Goal: Task Accomplishment & Management: Use online tool/utility

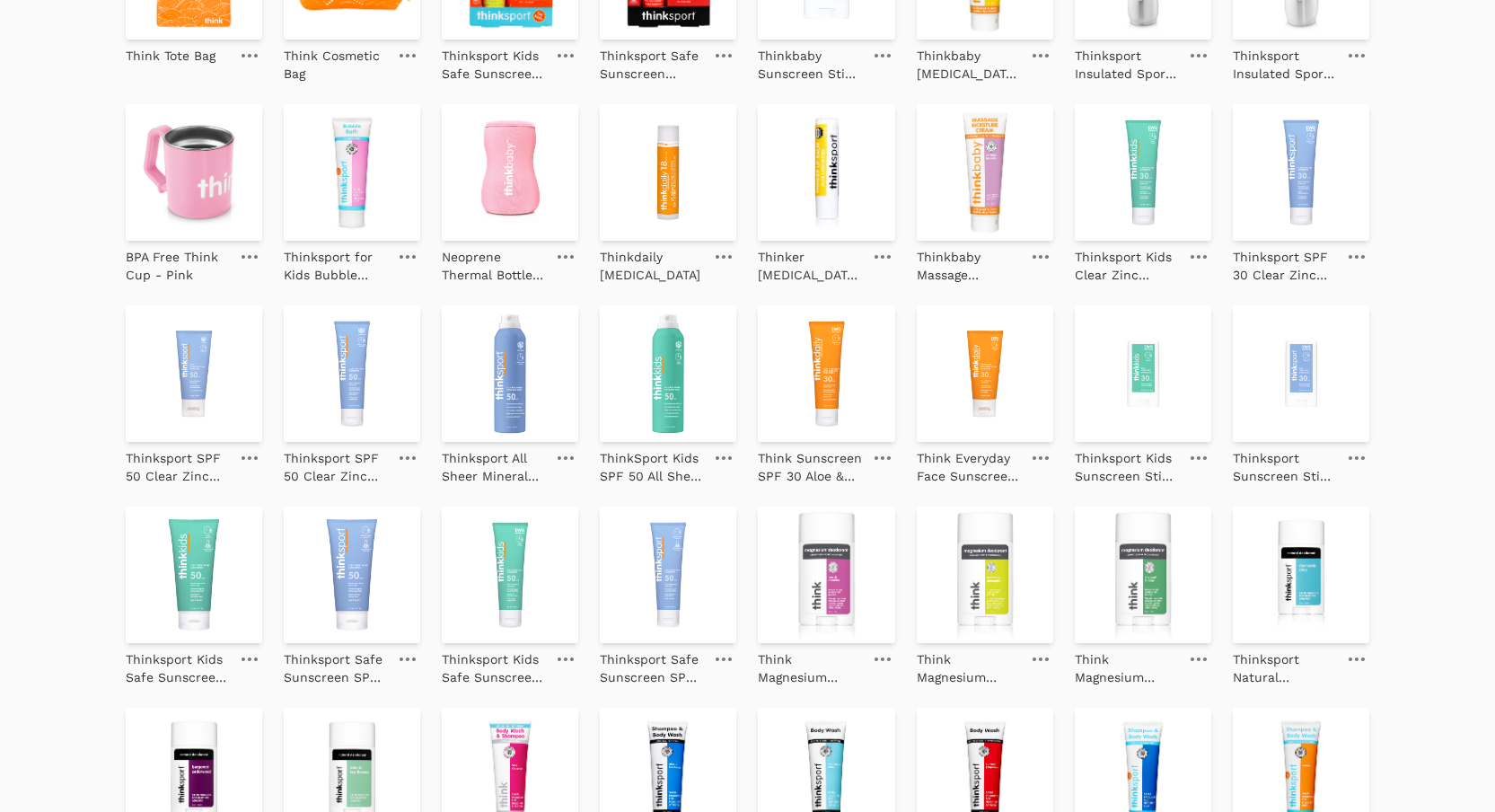
scroll to position [363, 0]
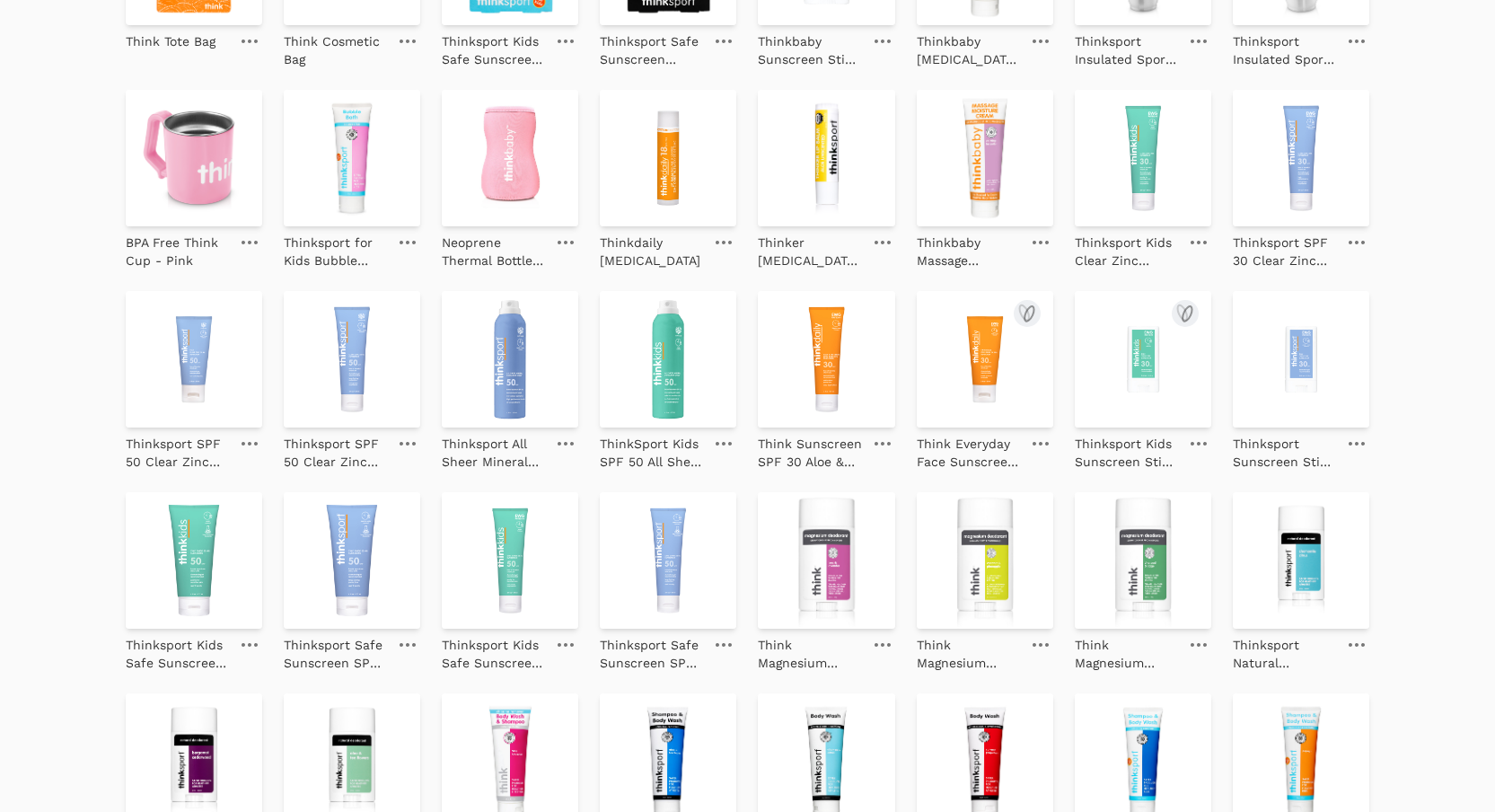
click at [1110, 371] on img at bounding box center [1143, 359] width 137 height 137
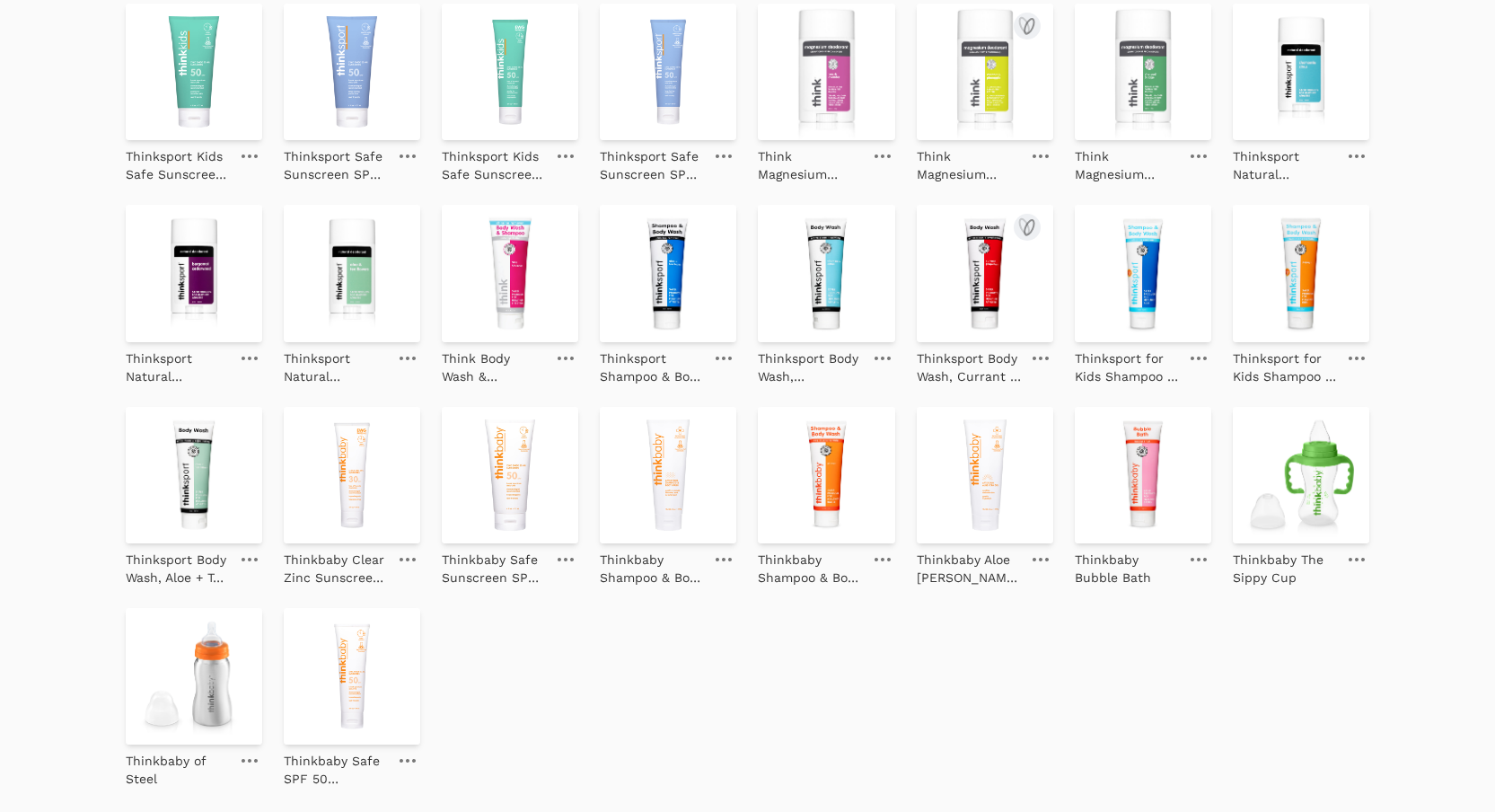
scroll to position [873, 0]
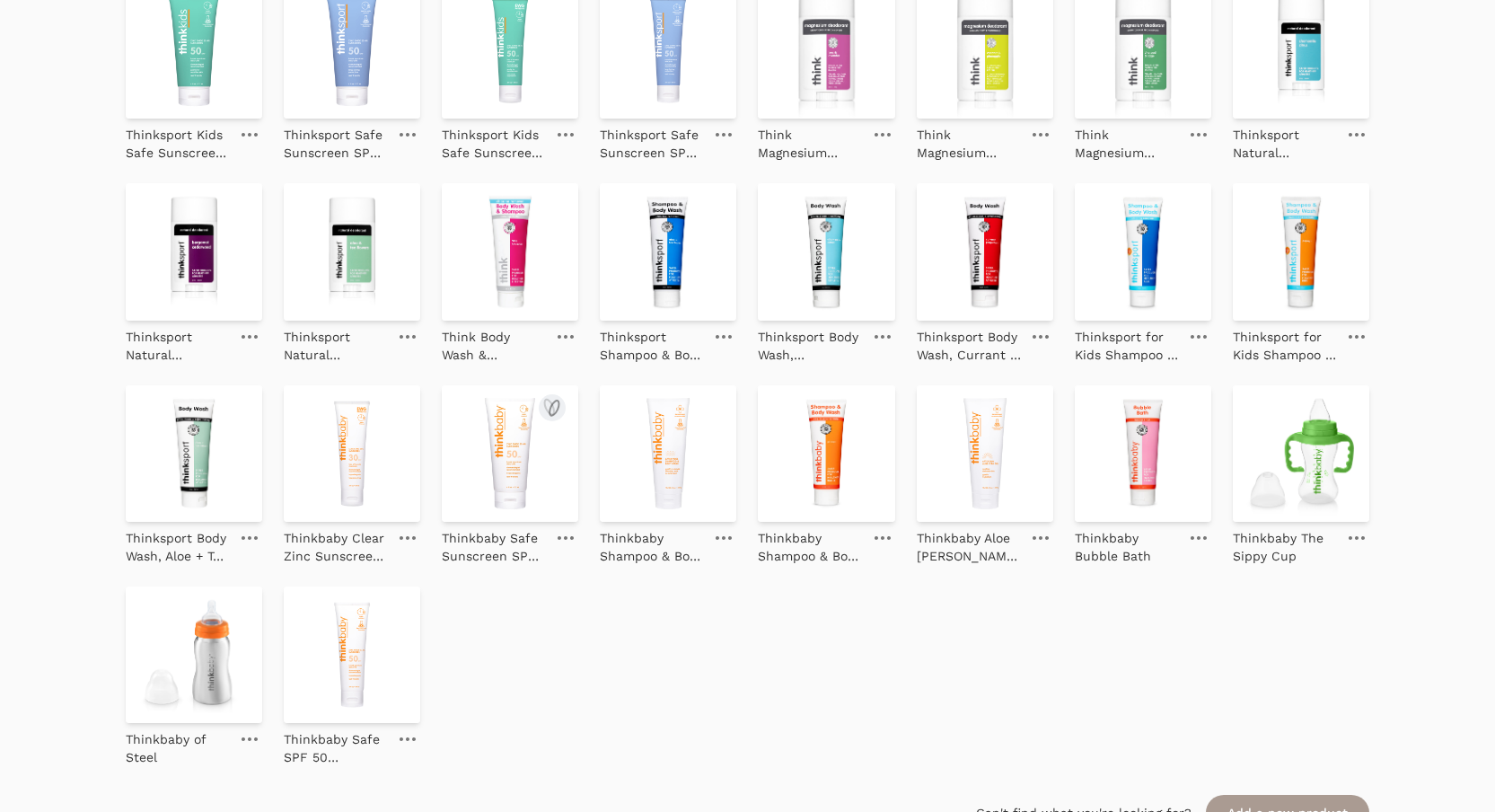
click at [539, 471] on img at bounding box center [510, 453] width 137 height 137
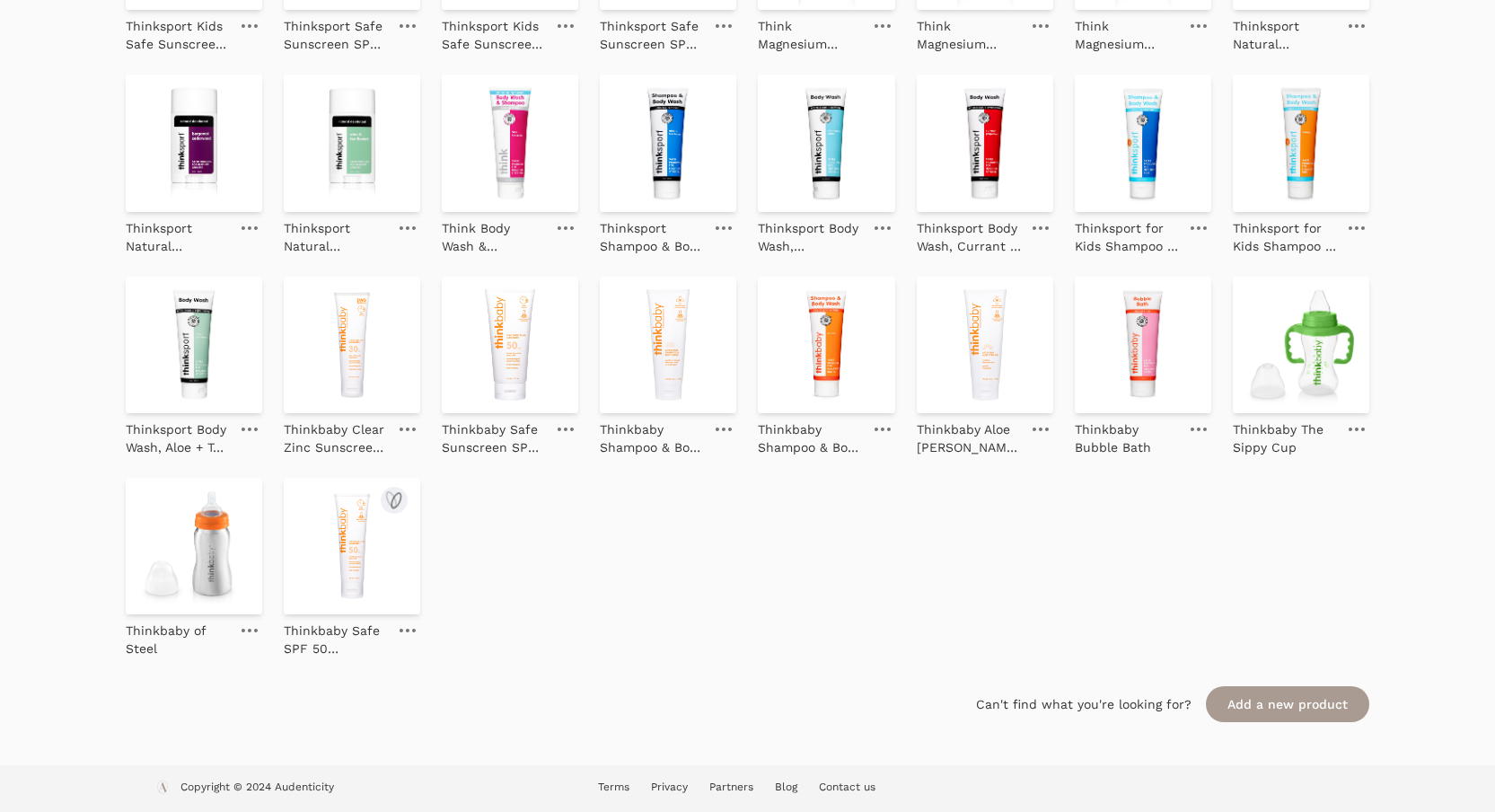
click at [385, 567] on img at bounding box center [351, 546] width 137 height 137
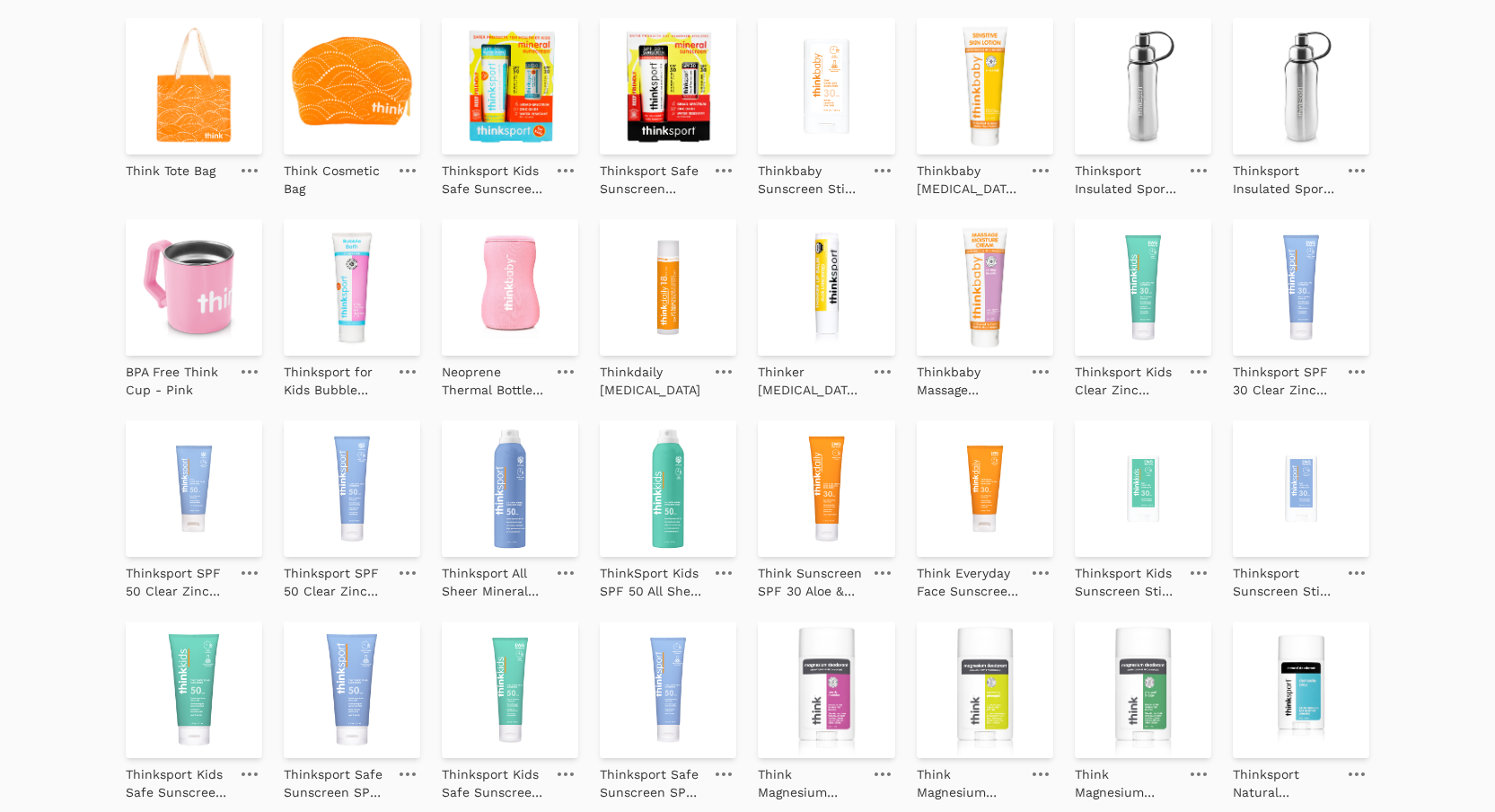
scroll to position [228, 0]
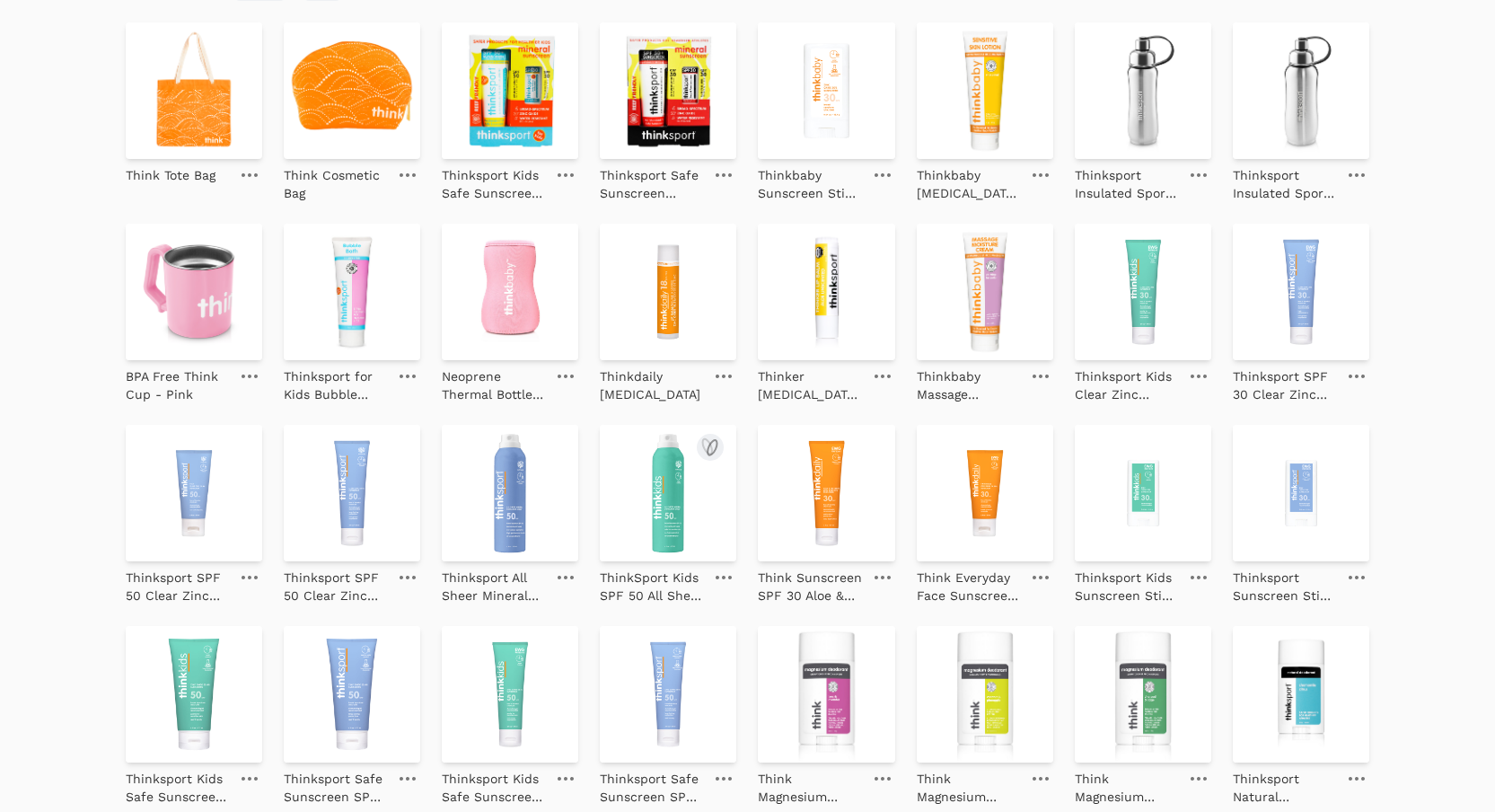
click at [660, 506] on img at bounding box center [668, 493] width 137 height 137
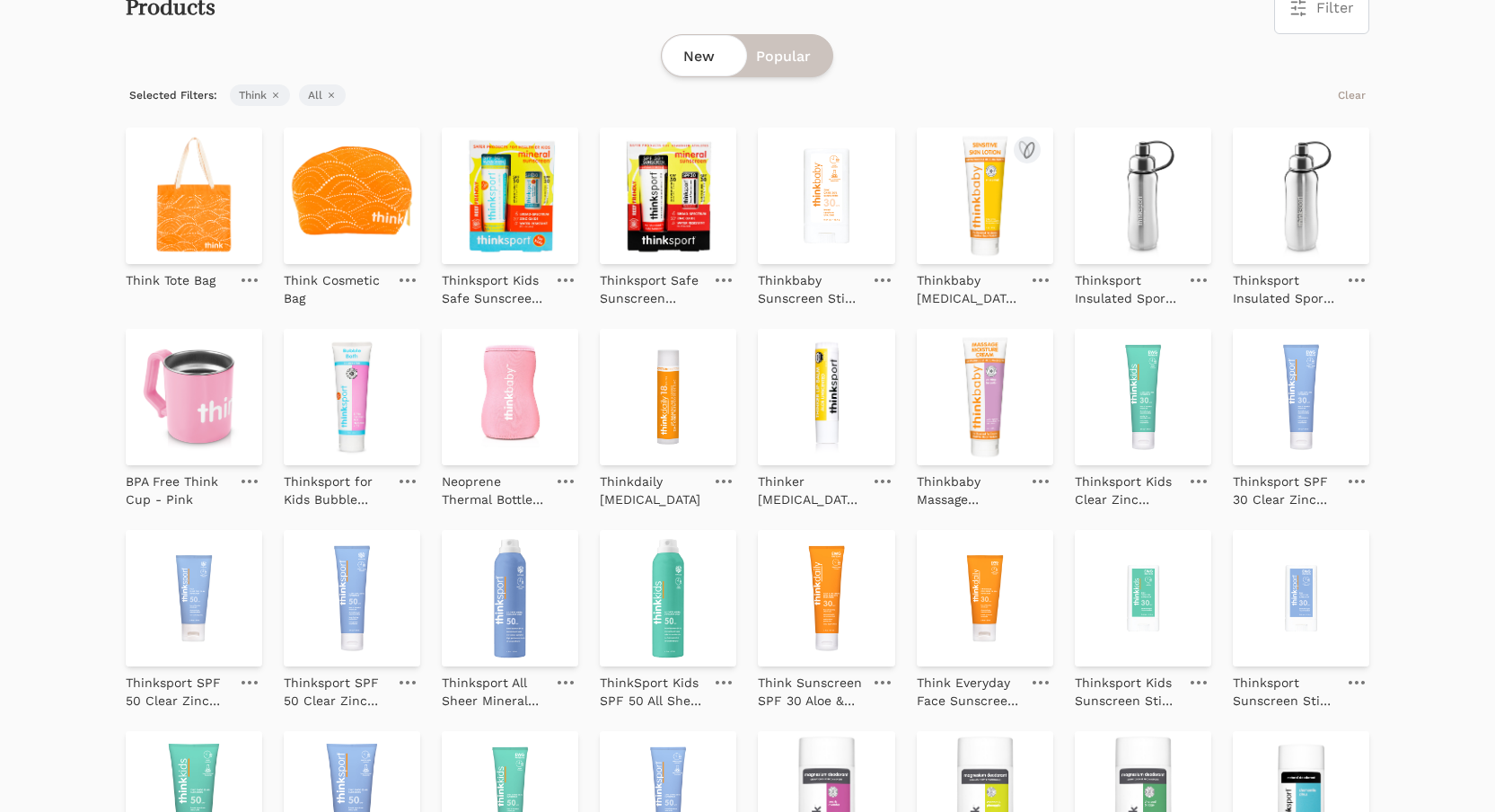
scroll to position [208, 0]
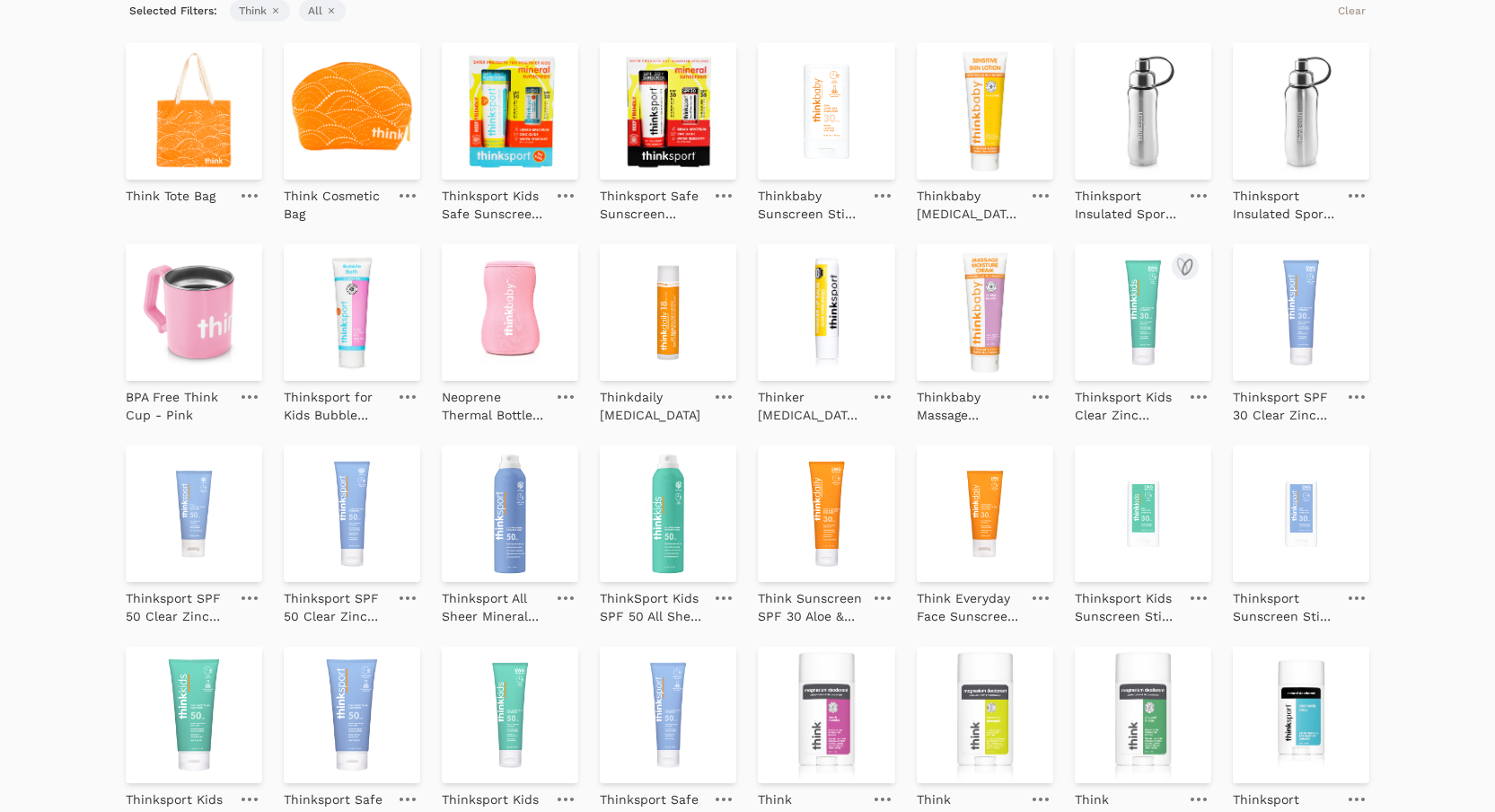
click at [1115, 302] on img at bounding box center [1143, 312] width 137 height 137
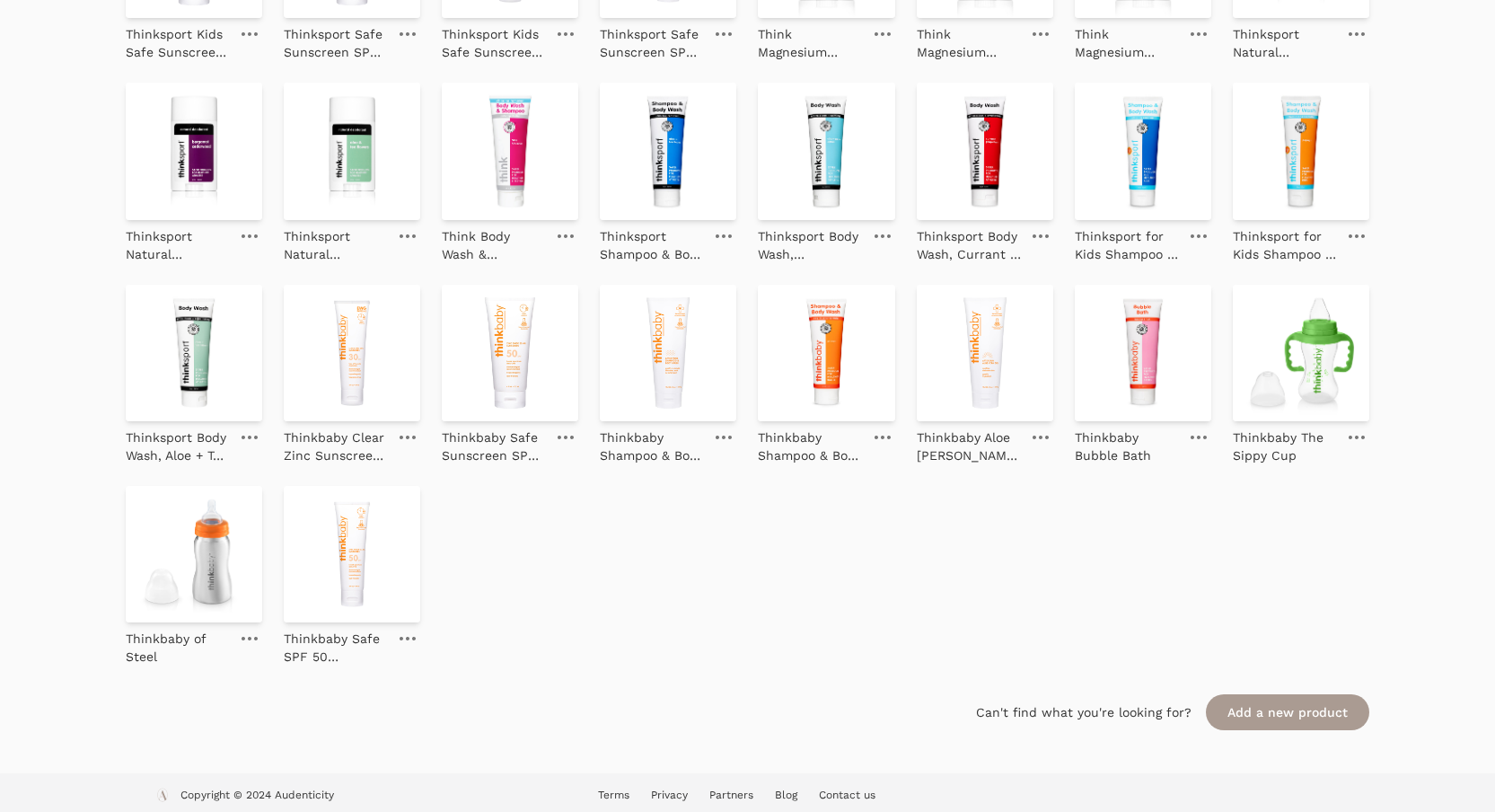
scroll to position [982, 0]
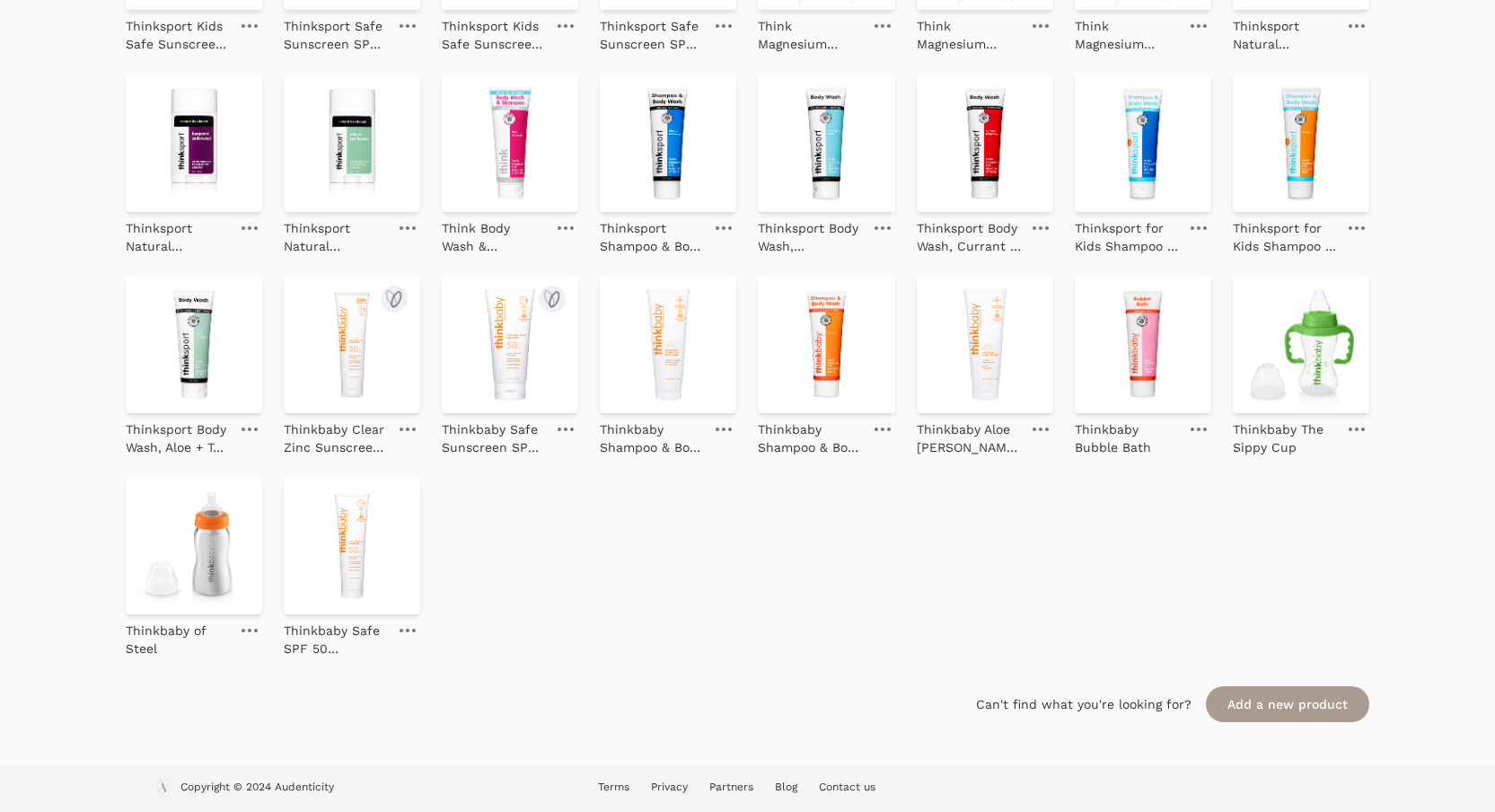
click at [382, 355] on img at bounding box center [351, 344] width 137 height 137
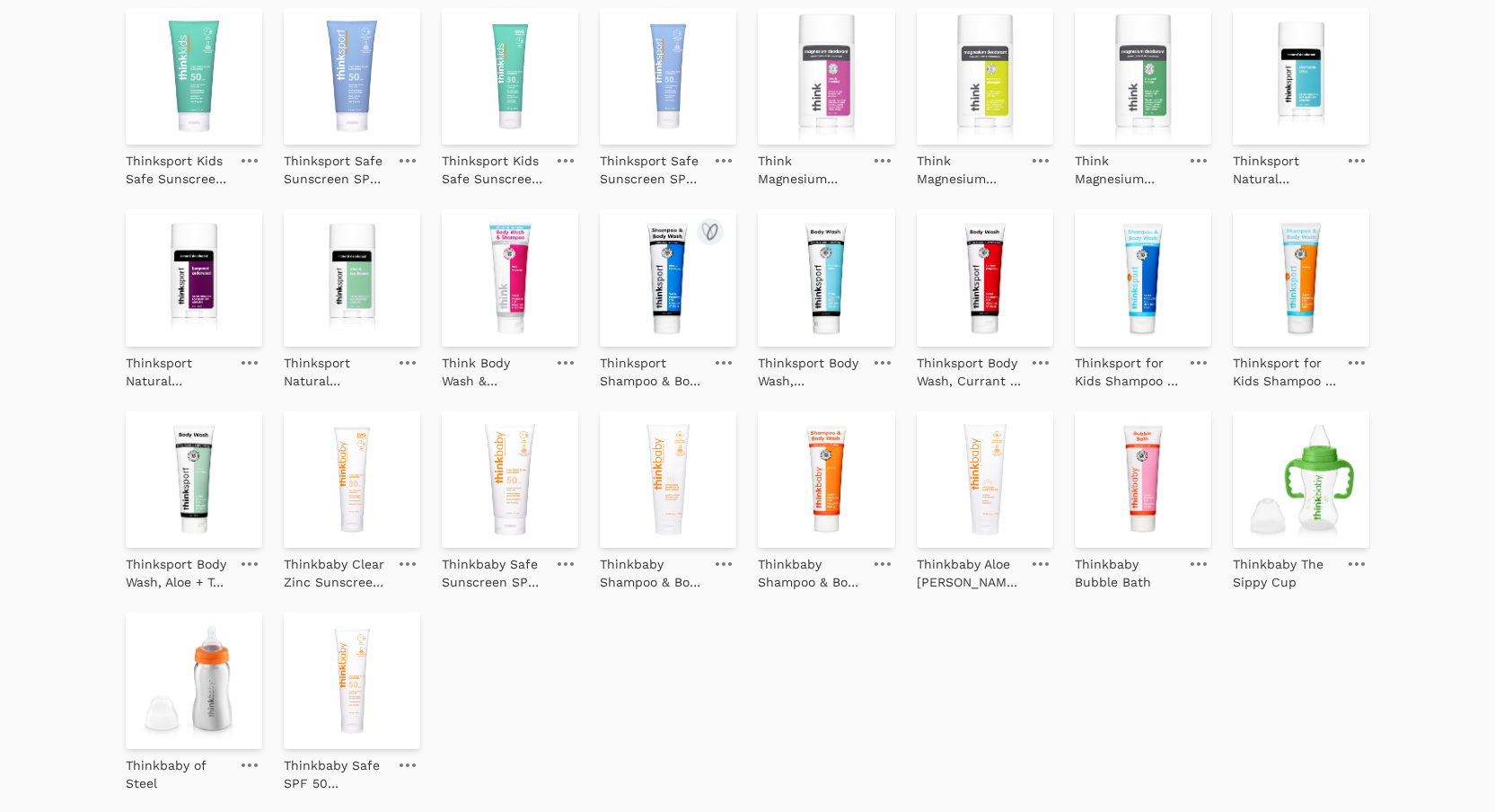
scroll to position [838, 0]
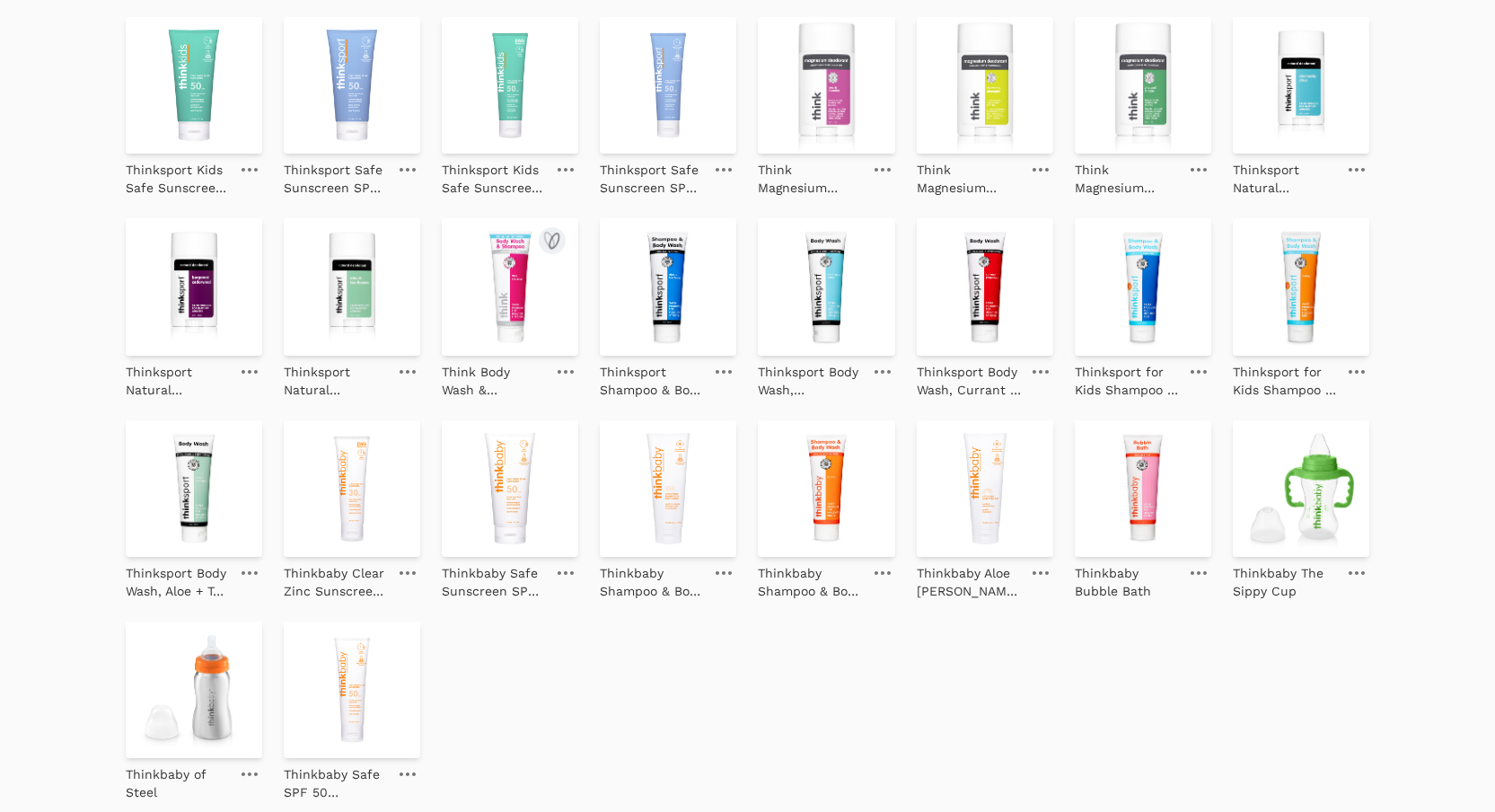
click at [524, 269] on img at bounding box center [510, 286] width 137 height 137
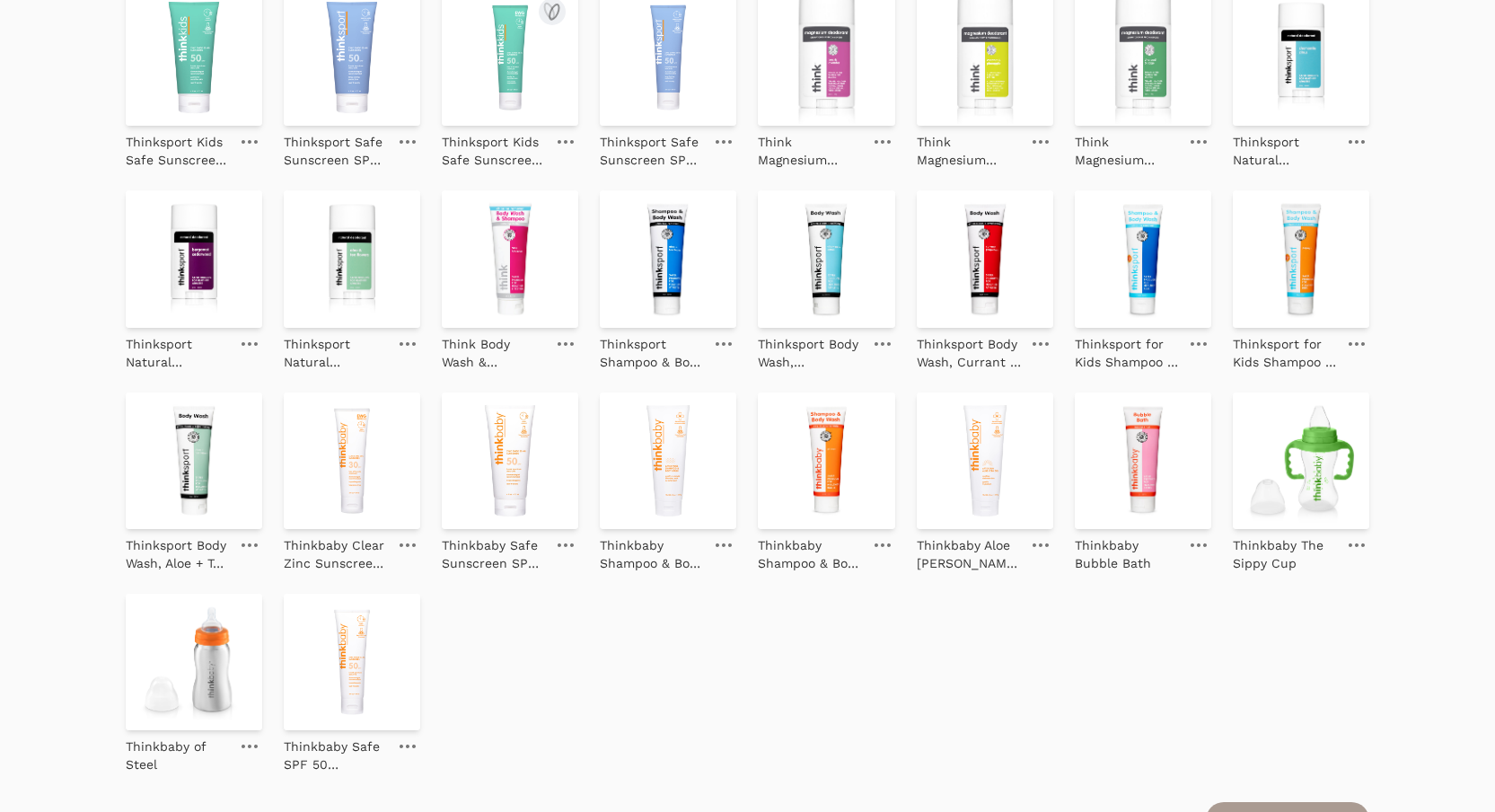
scroll to position [888, 0]
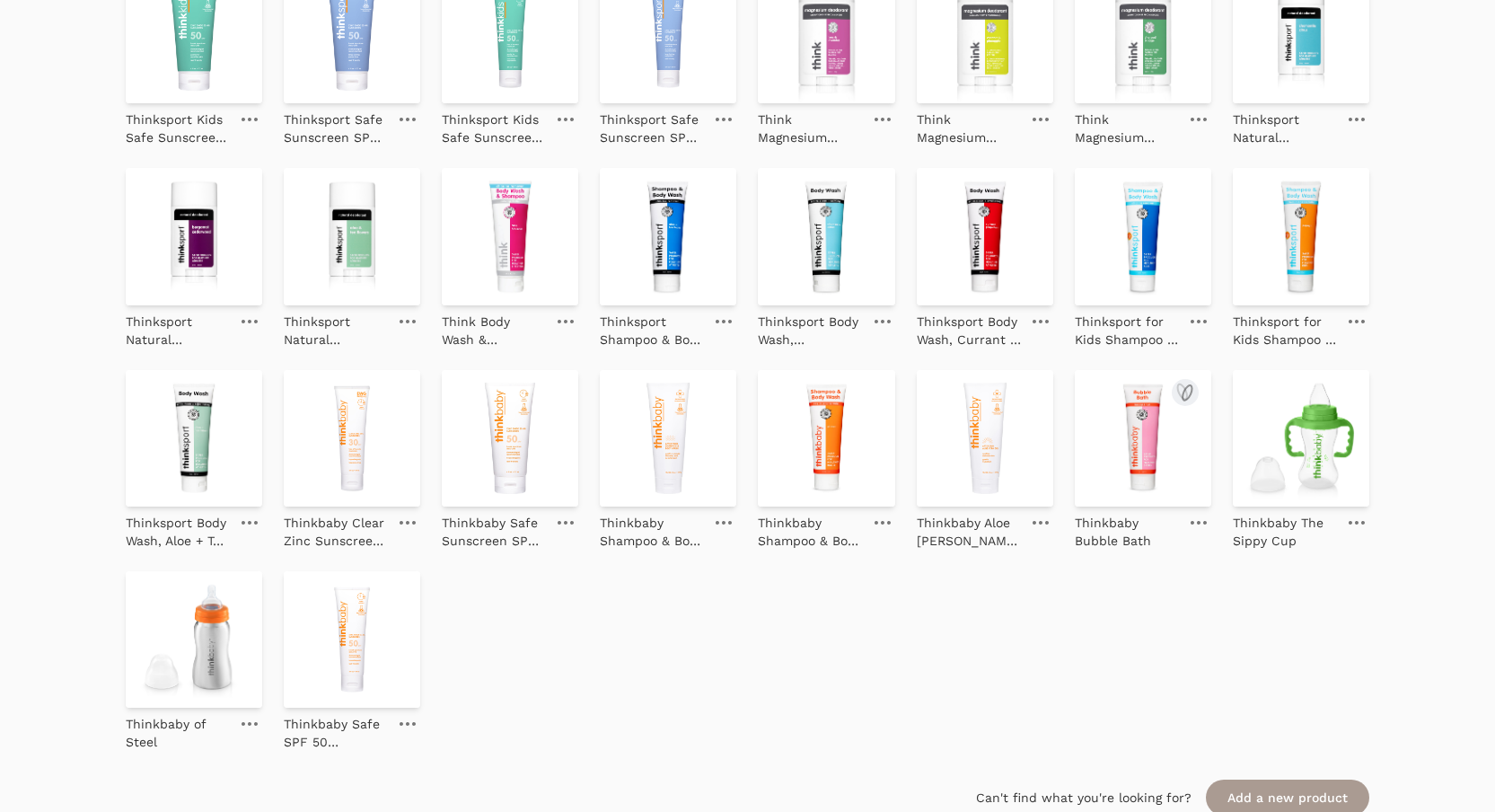
click at [1130, 440] on img at bounding box center [1143, 438] width 137 height 137
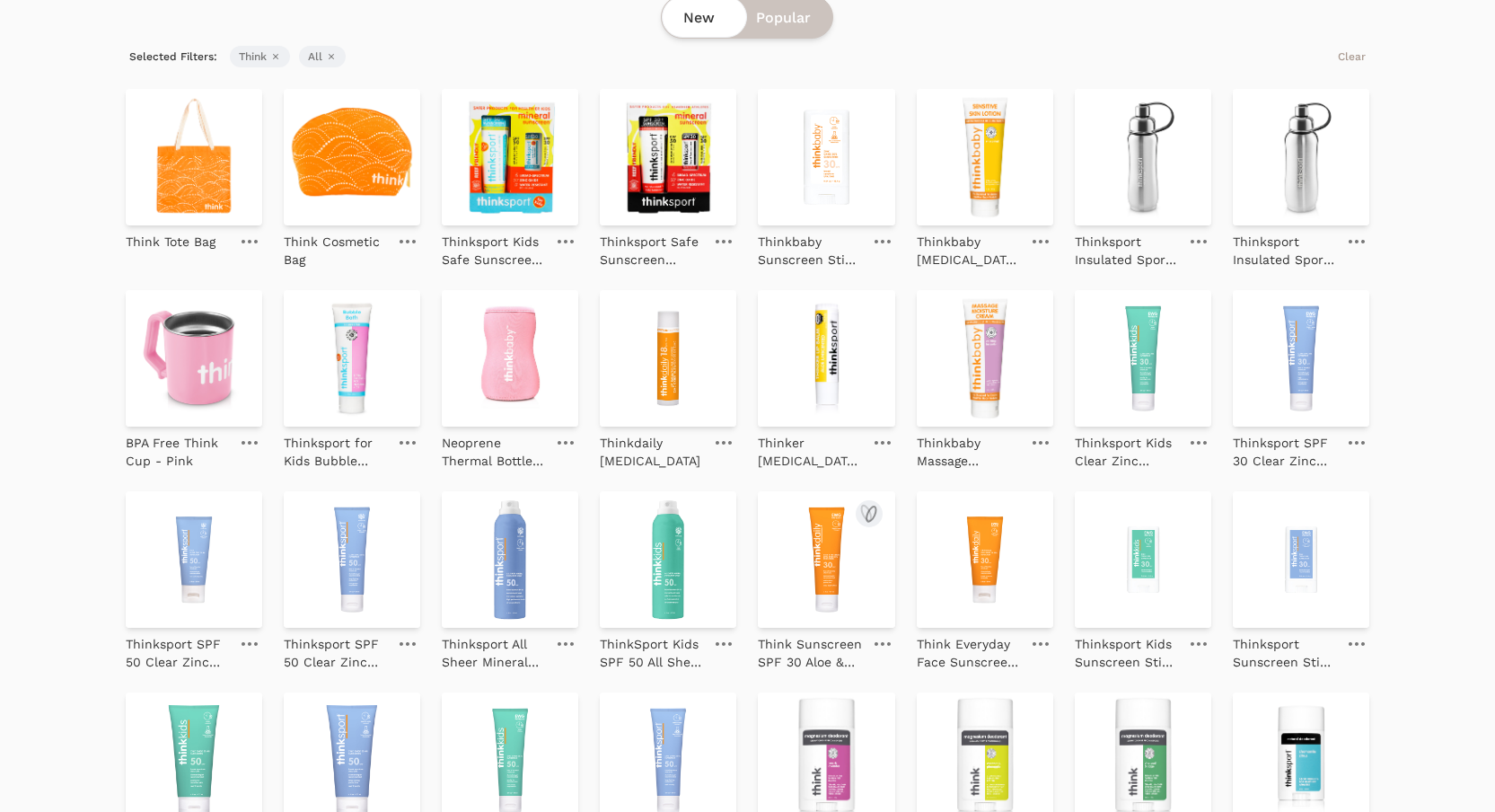
scroll to position [113, 0]
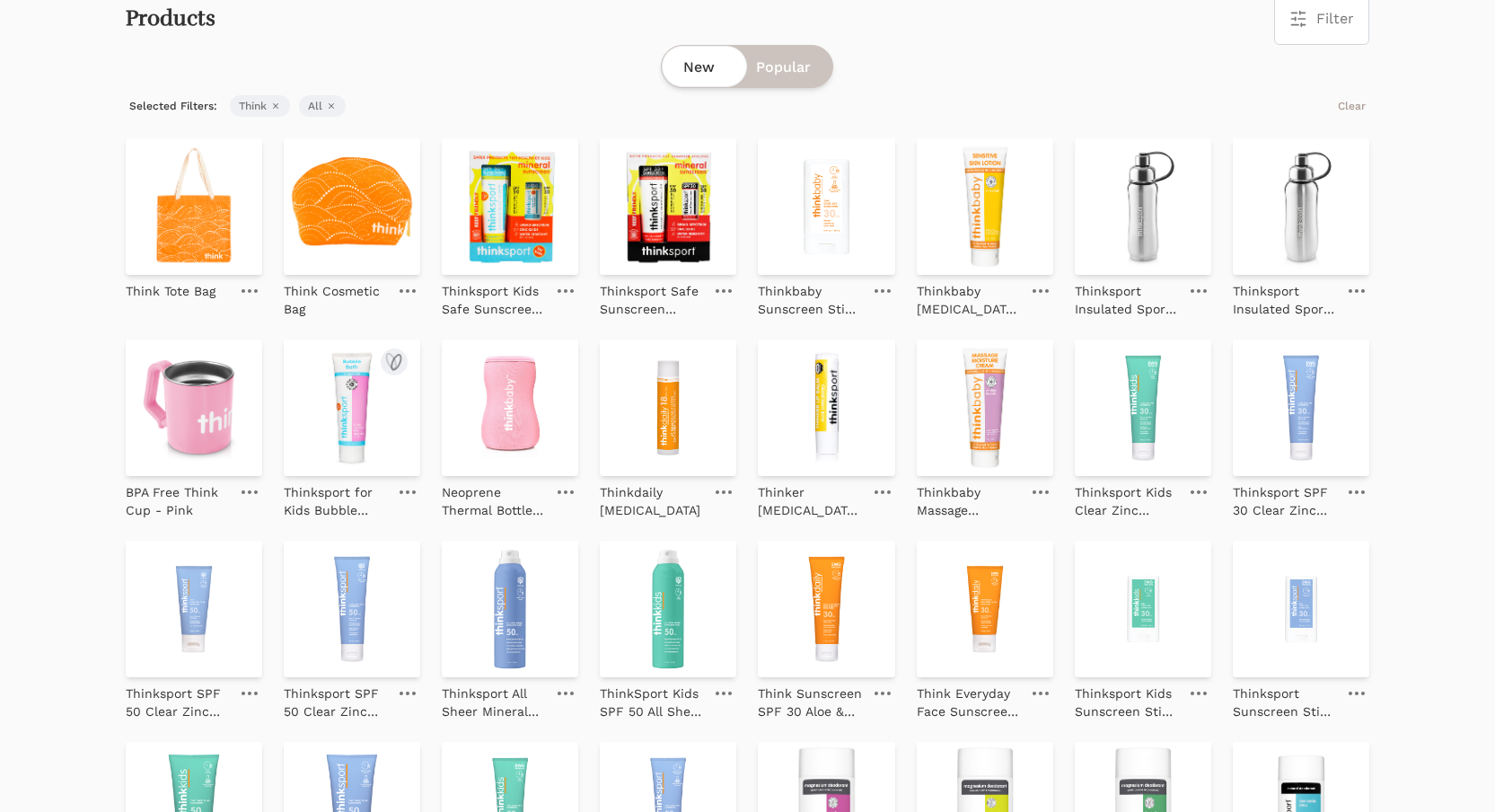
click at [360, 376] on img at bounding box center [351, 407] width 137 height 137
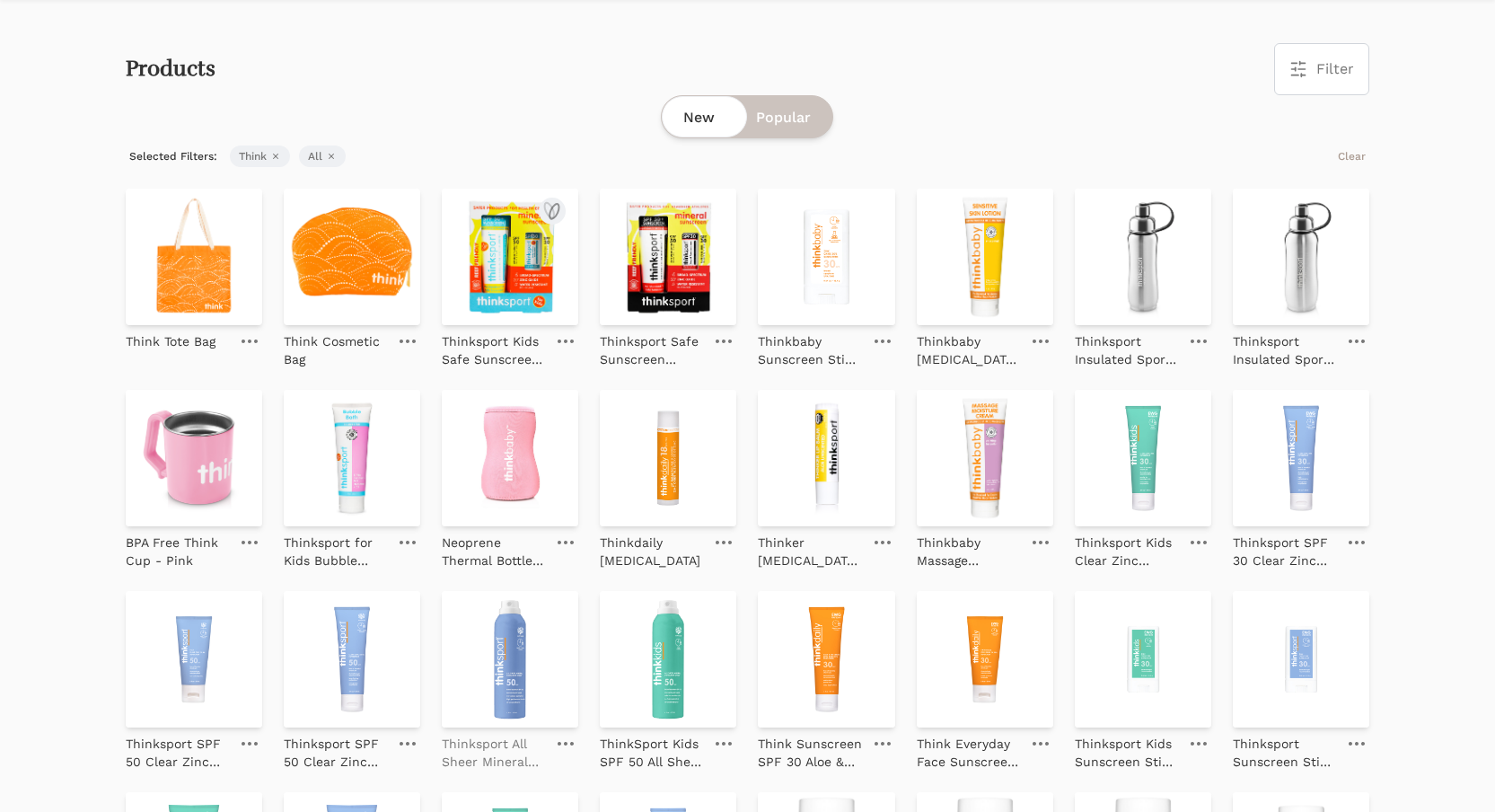
scroll to position [0, 0]
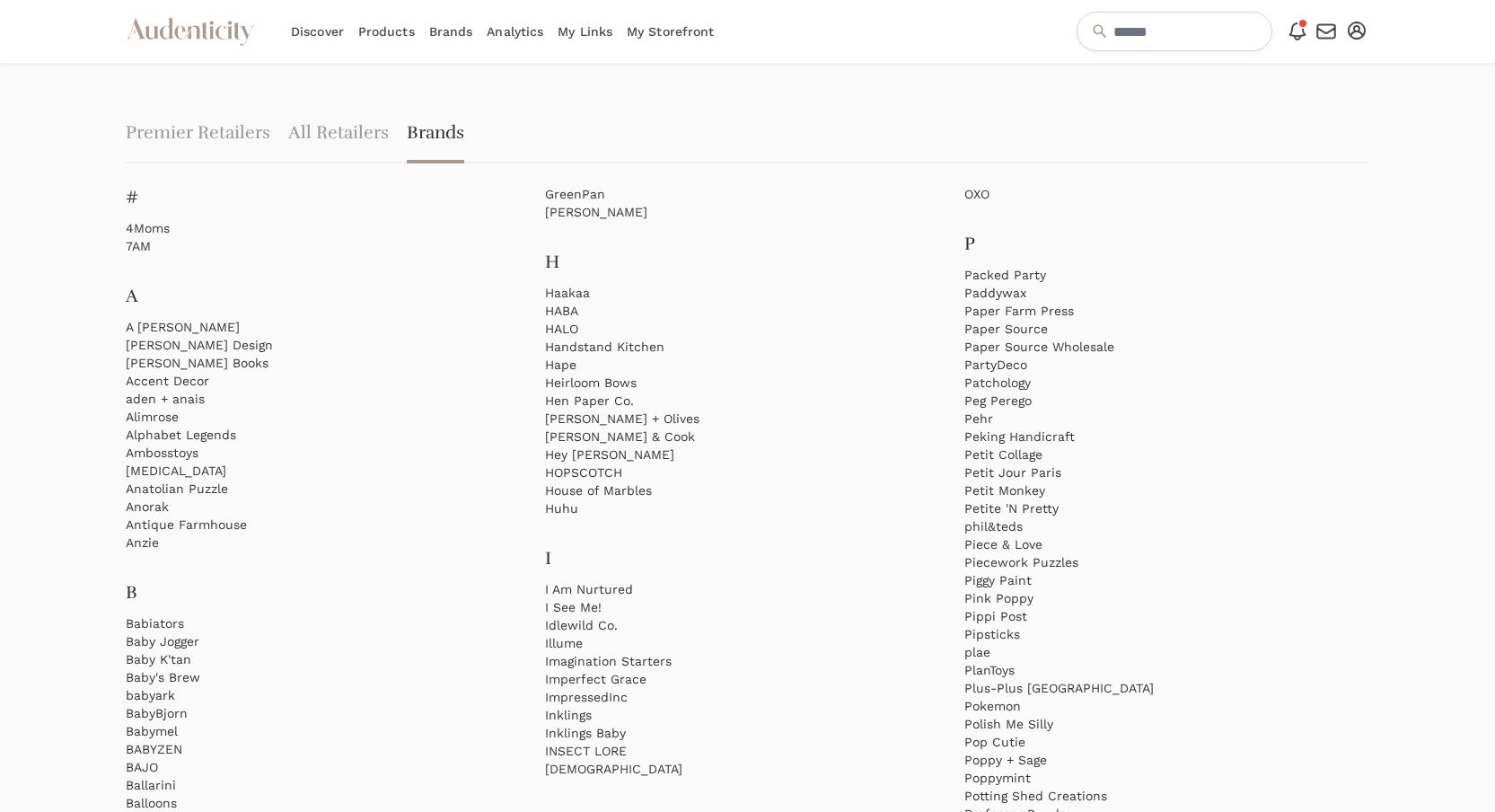
scroll to position [1611, 0]
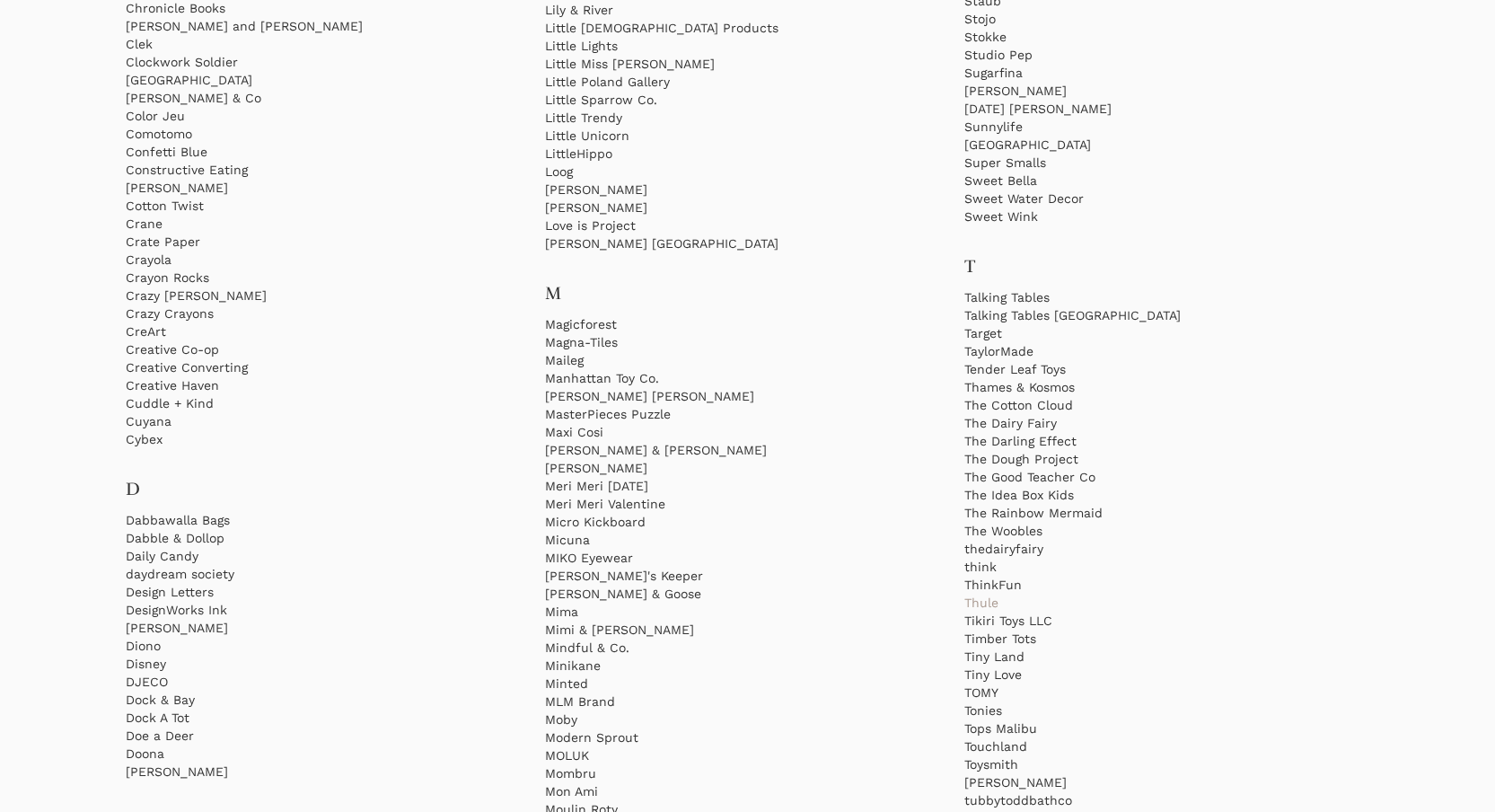
click at [984, 605] on link "Thule" at bounding box center [1168, 603] width 405 height 18
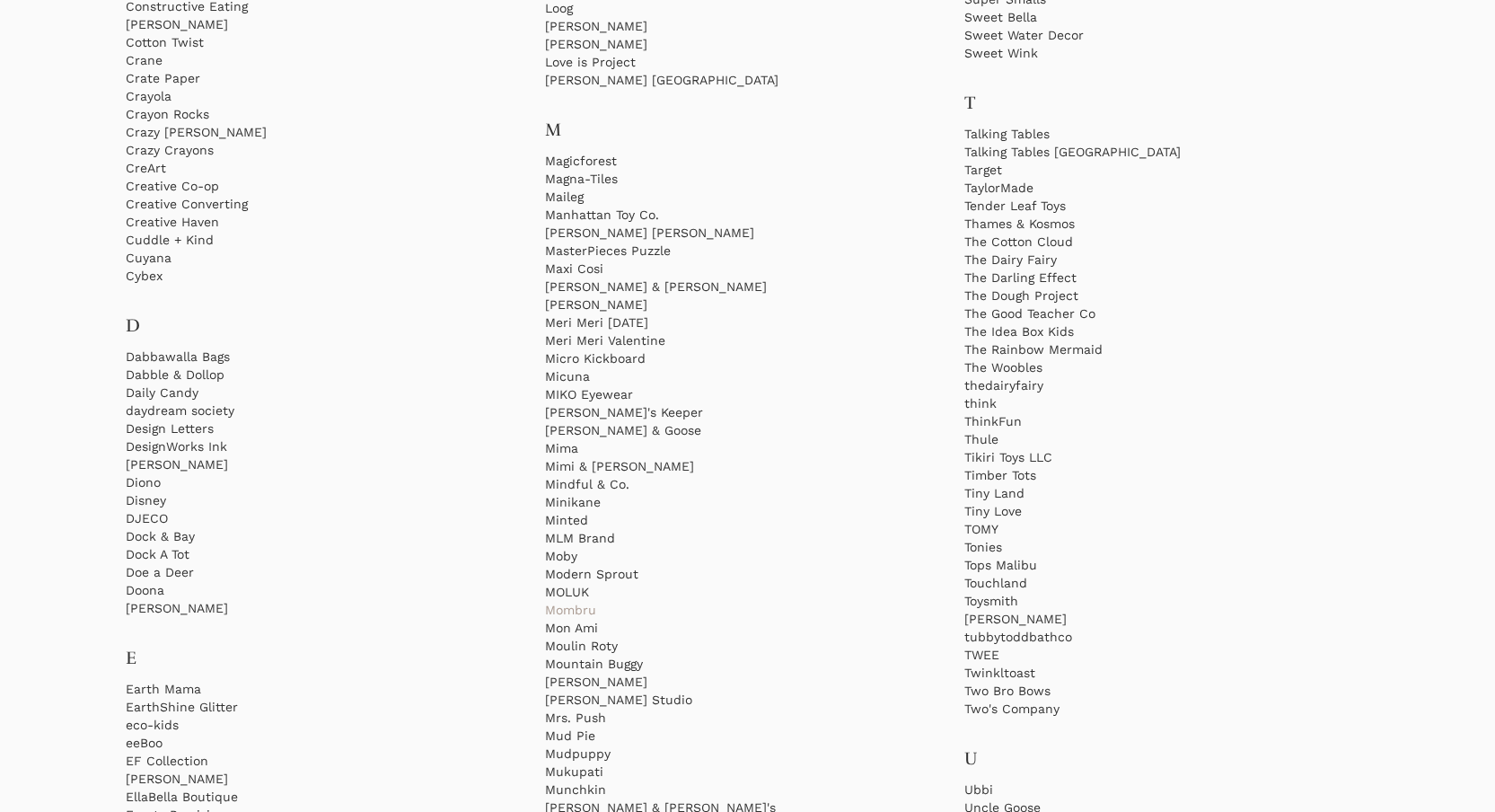
scroll to position [1796, 0]
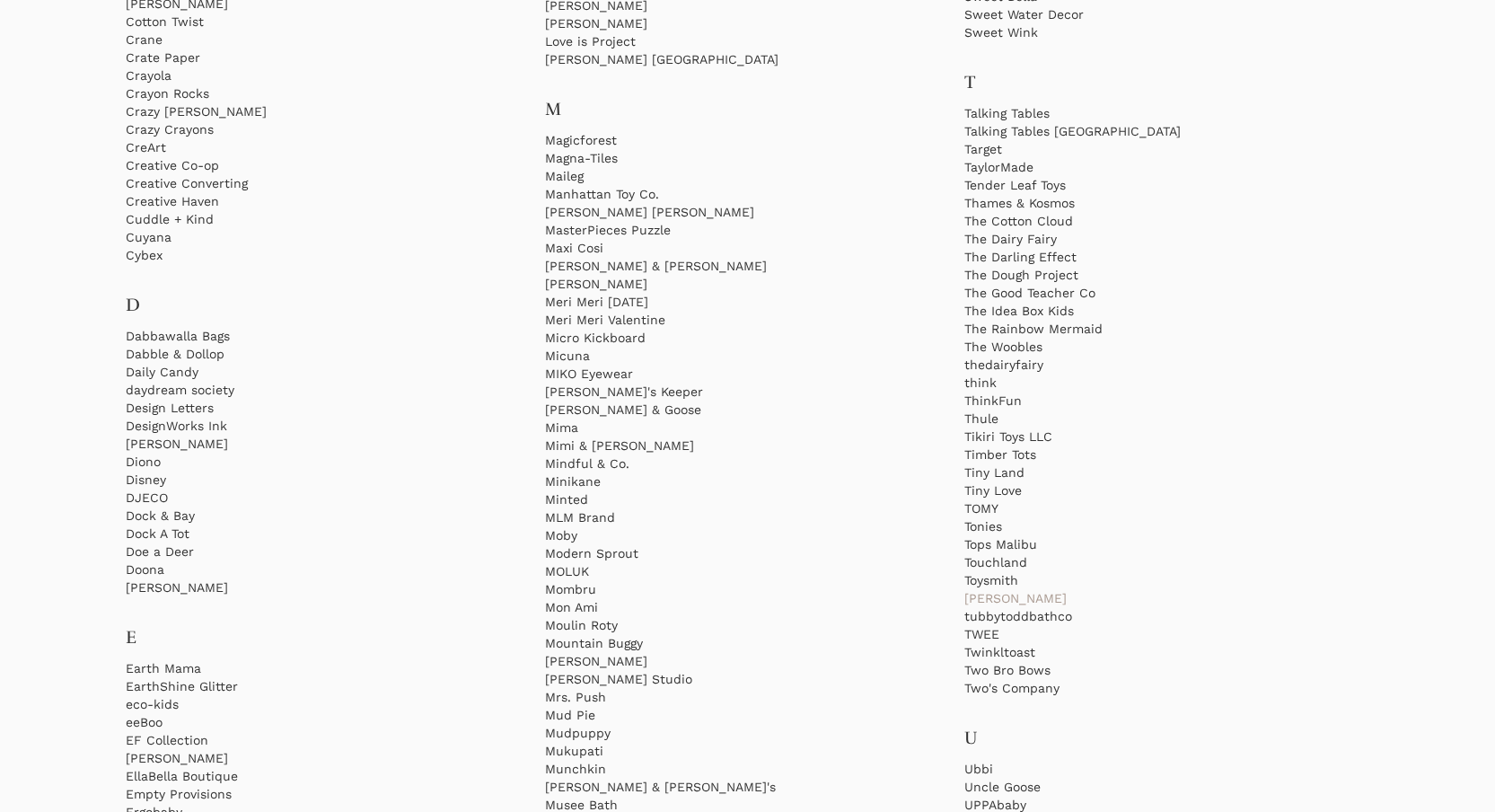
click at [972, 593] on link "[PERSON_NAME]" at bounding box center [1168, 598] width 405 height 18
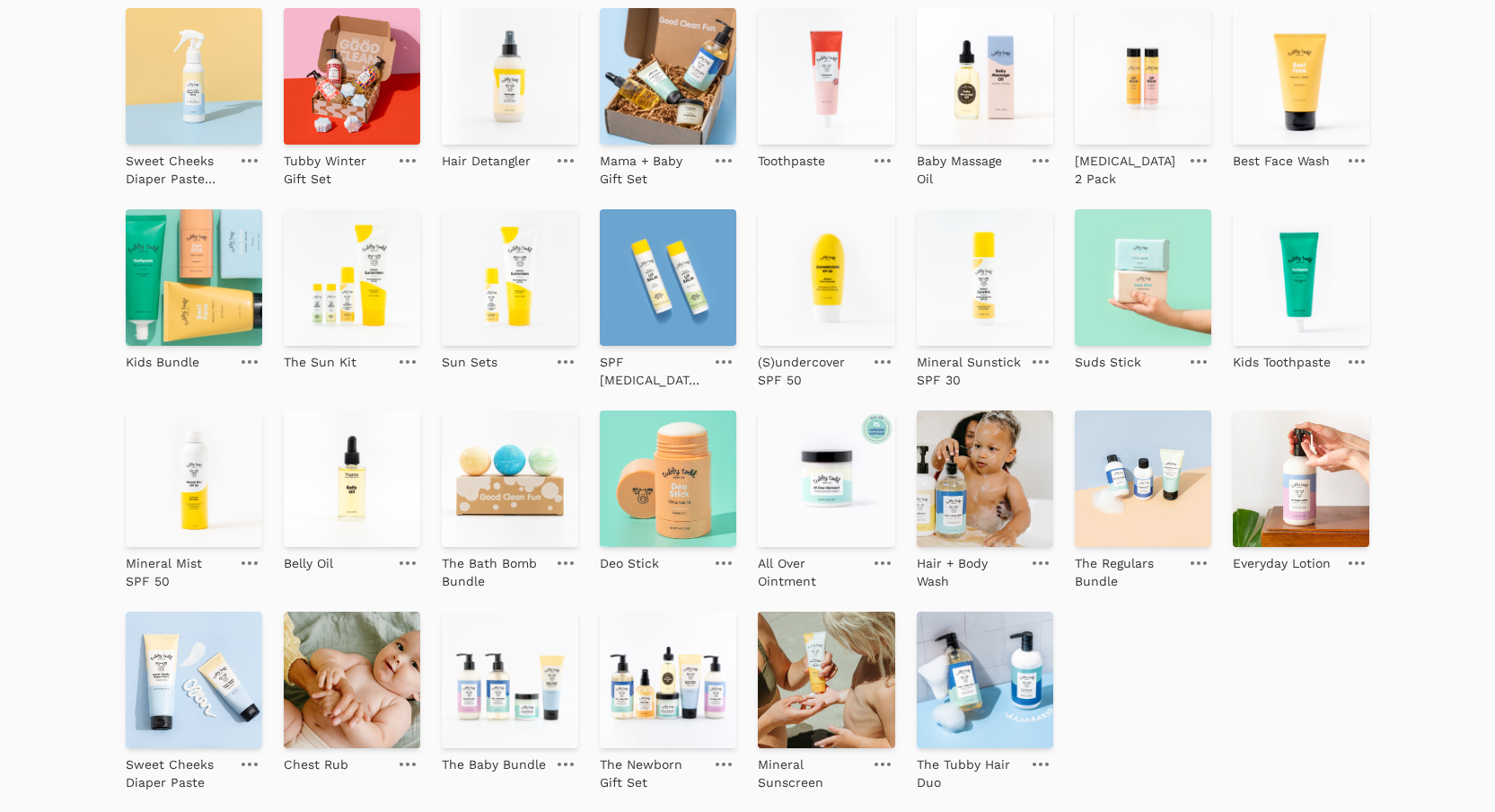
scroll to position [251, 0]
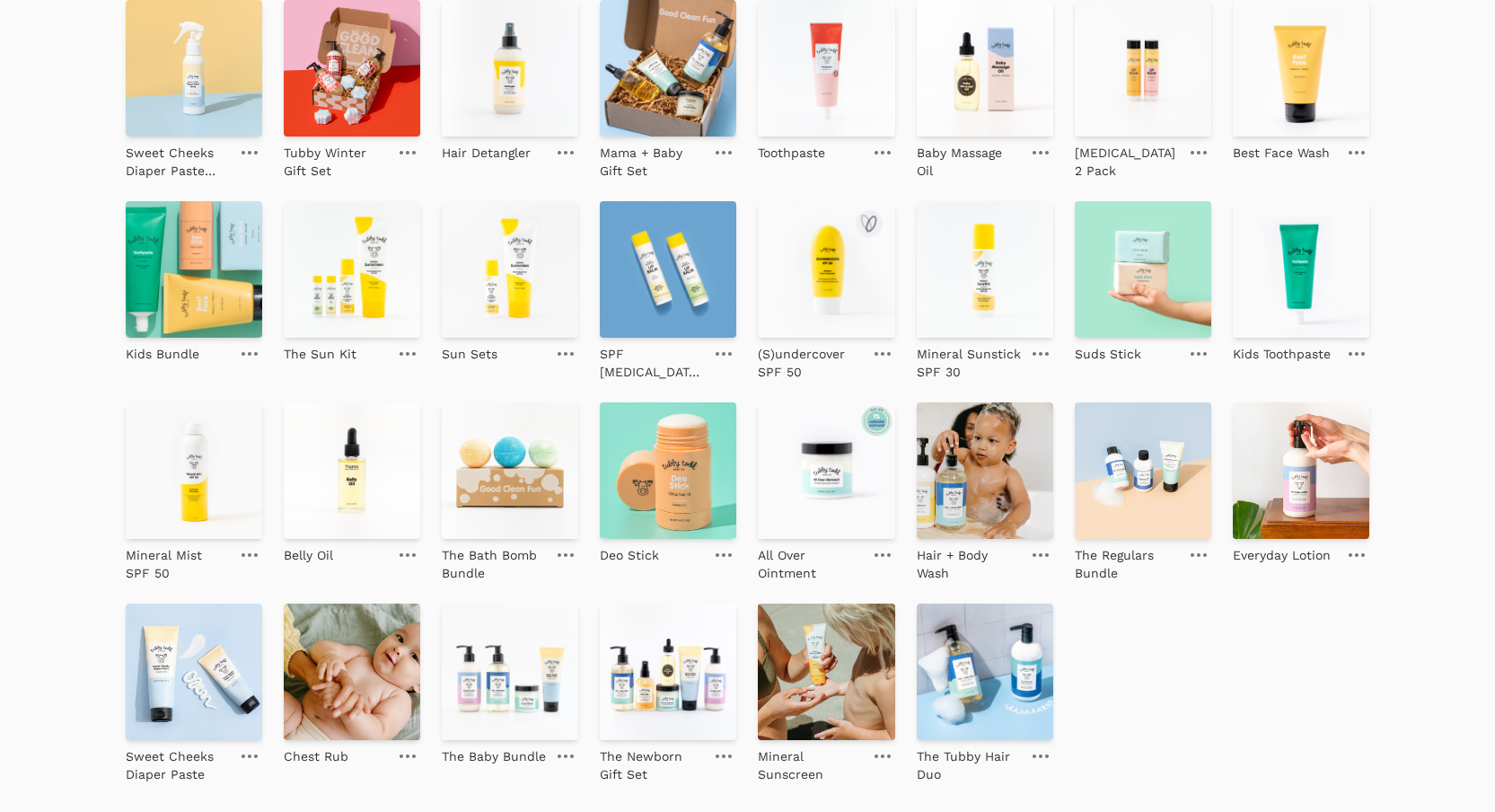
click at [816, 246] on img at bounding box center [826, 269] width 137 height 137
click at [996, 255] on img at bounding box center [985, 269] width 137 height 137
click at [234, 436] on div "submit" at bounding box center [236, 424] width 27 height 27
click at [1449, 108] on icon "Close" at bounding box center [1454, 106] width 18 height 18
click at [159, 479] on img at bounding box center [194, 470] width 137 height 137
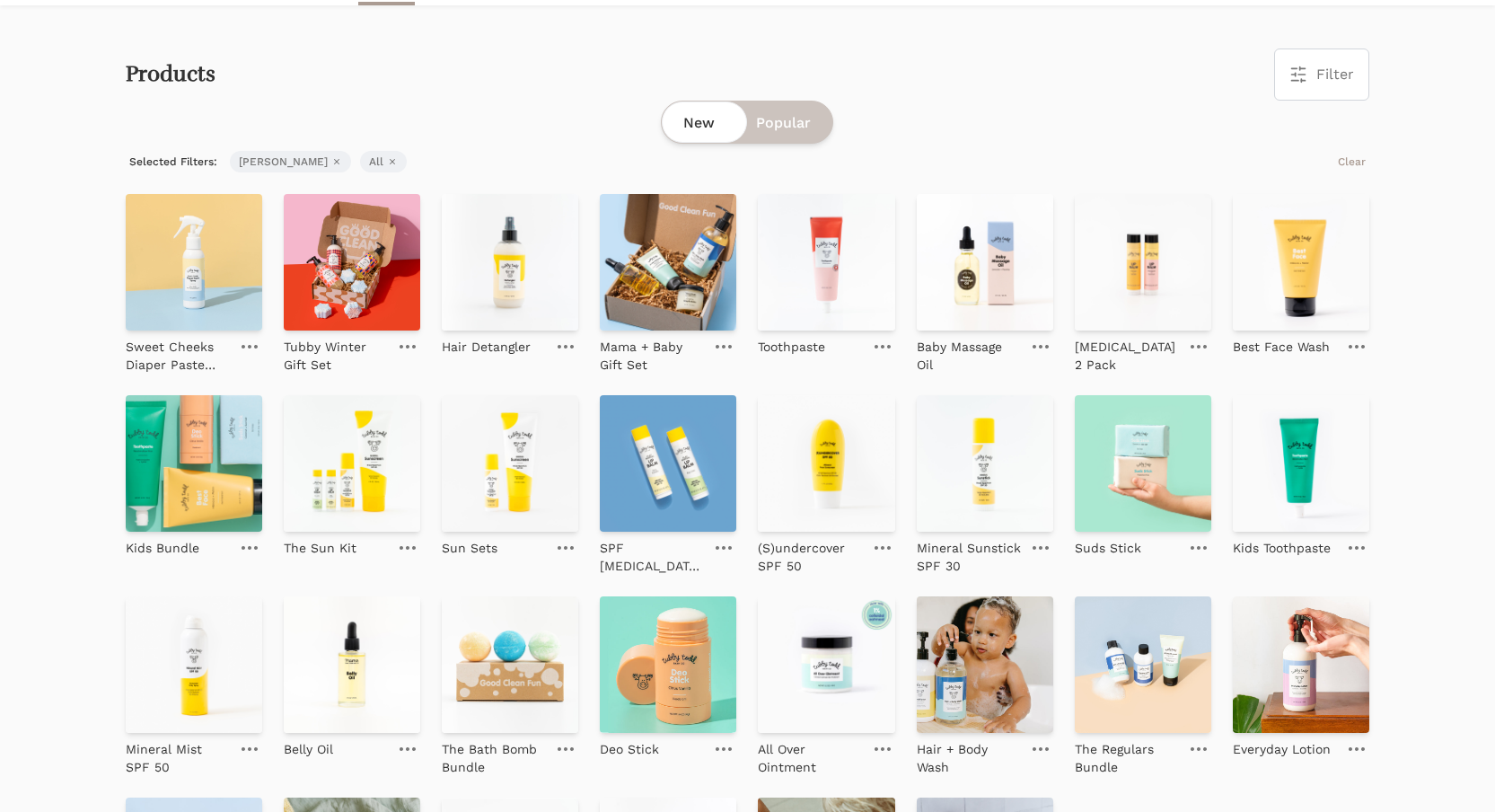
scroll to position [60, 0]
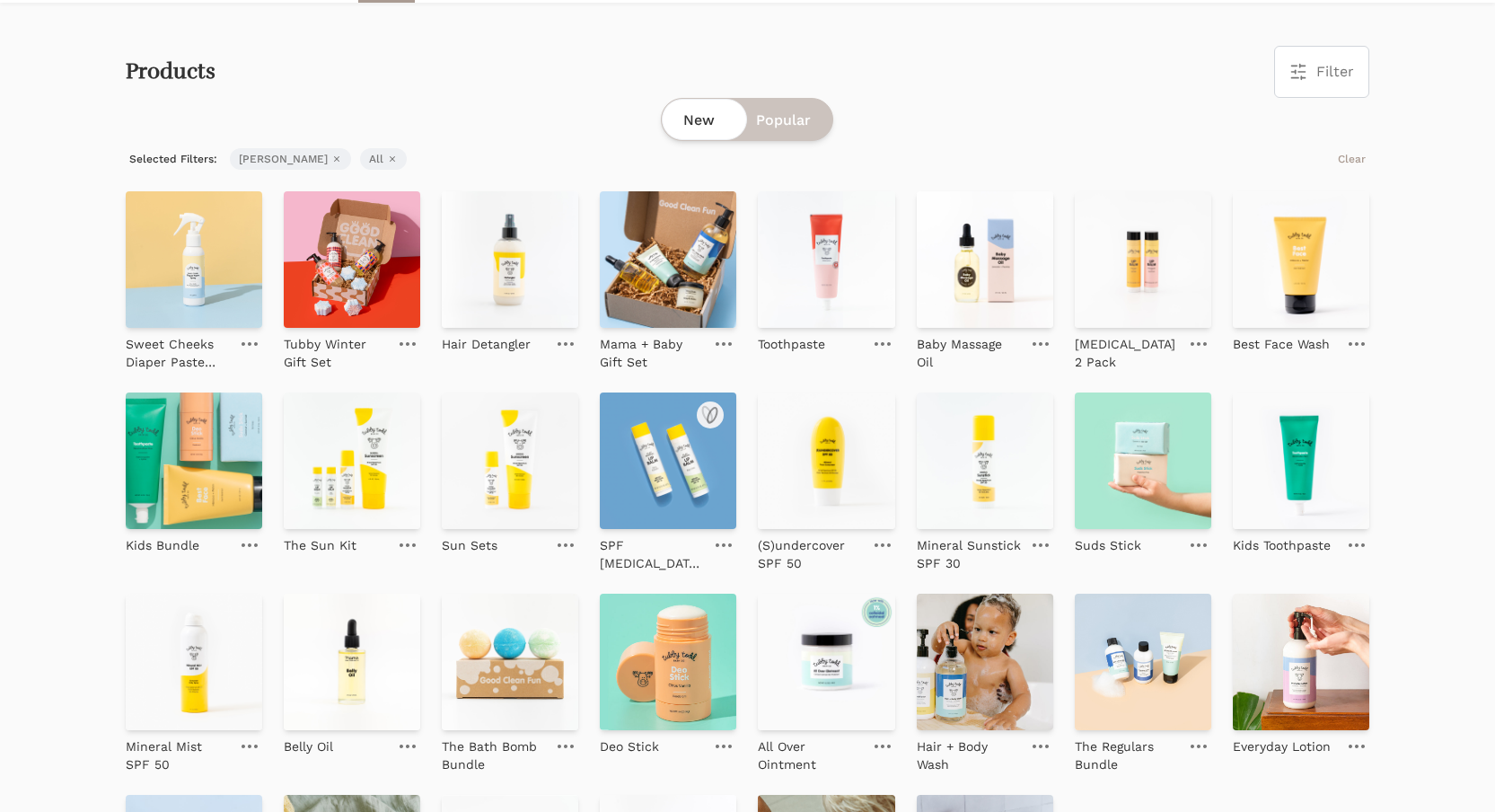
click at [679, 452] on img at bounding box center [668, 460] width 137 height 137
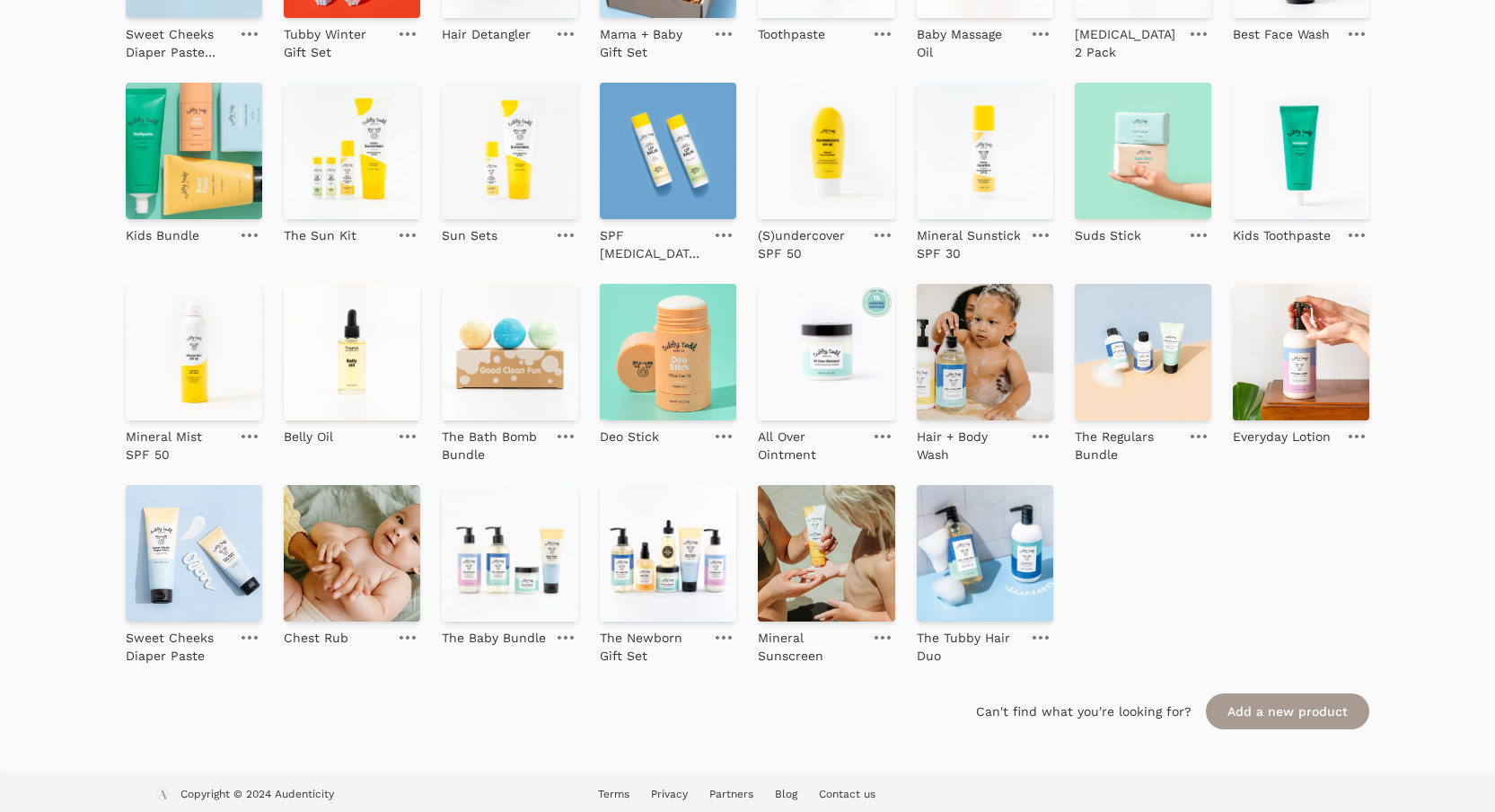
scroll to position [372, 0]
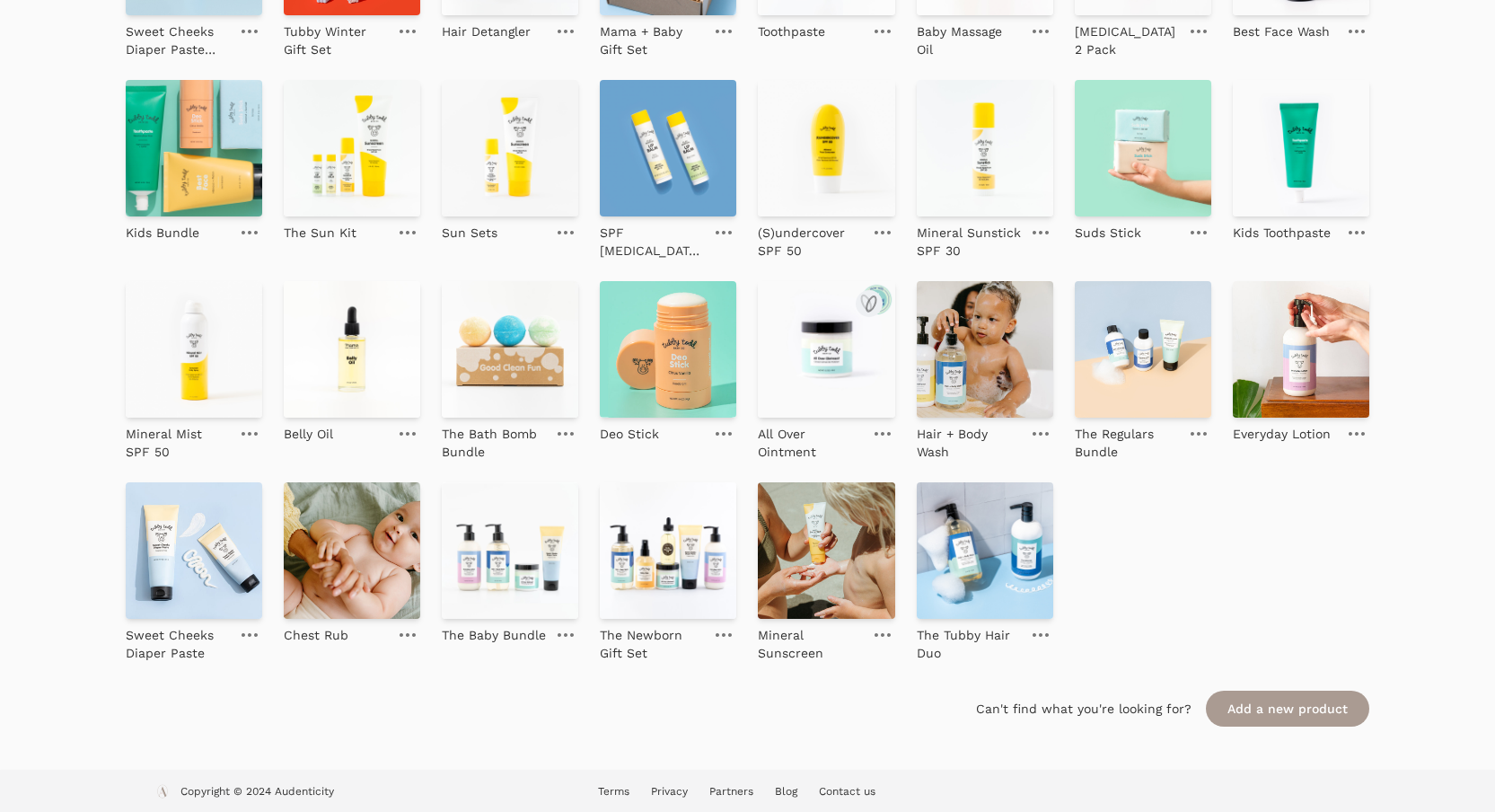
click at [791, 333] on img at bounding box center [826, 349] width 137 height 137
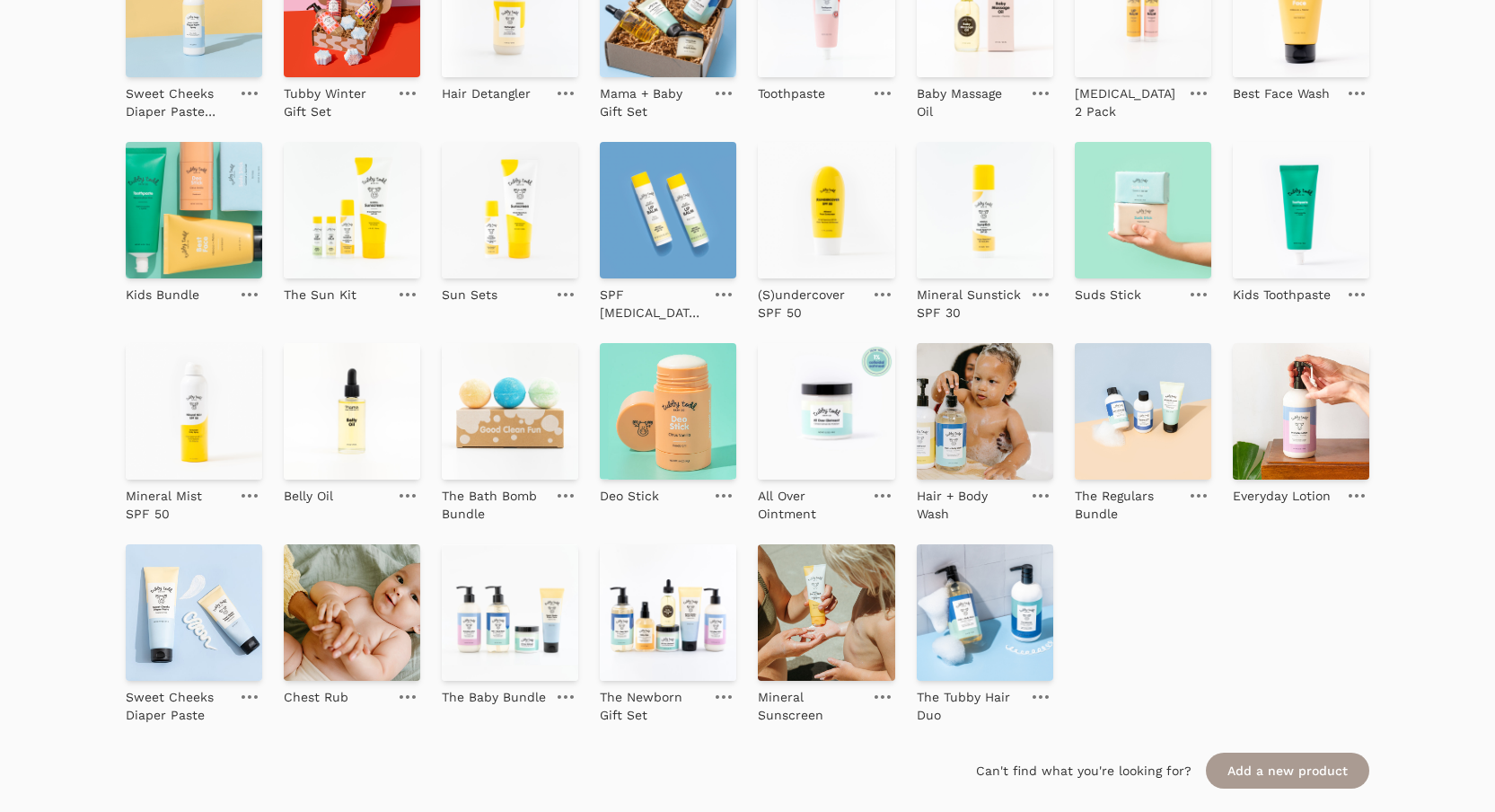
scroll to position [377, 0]
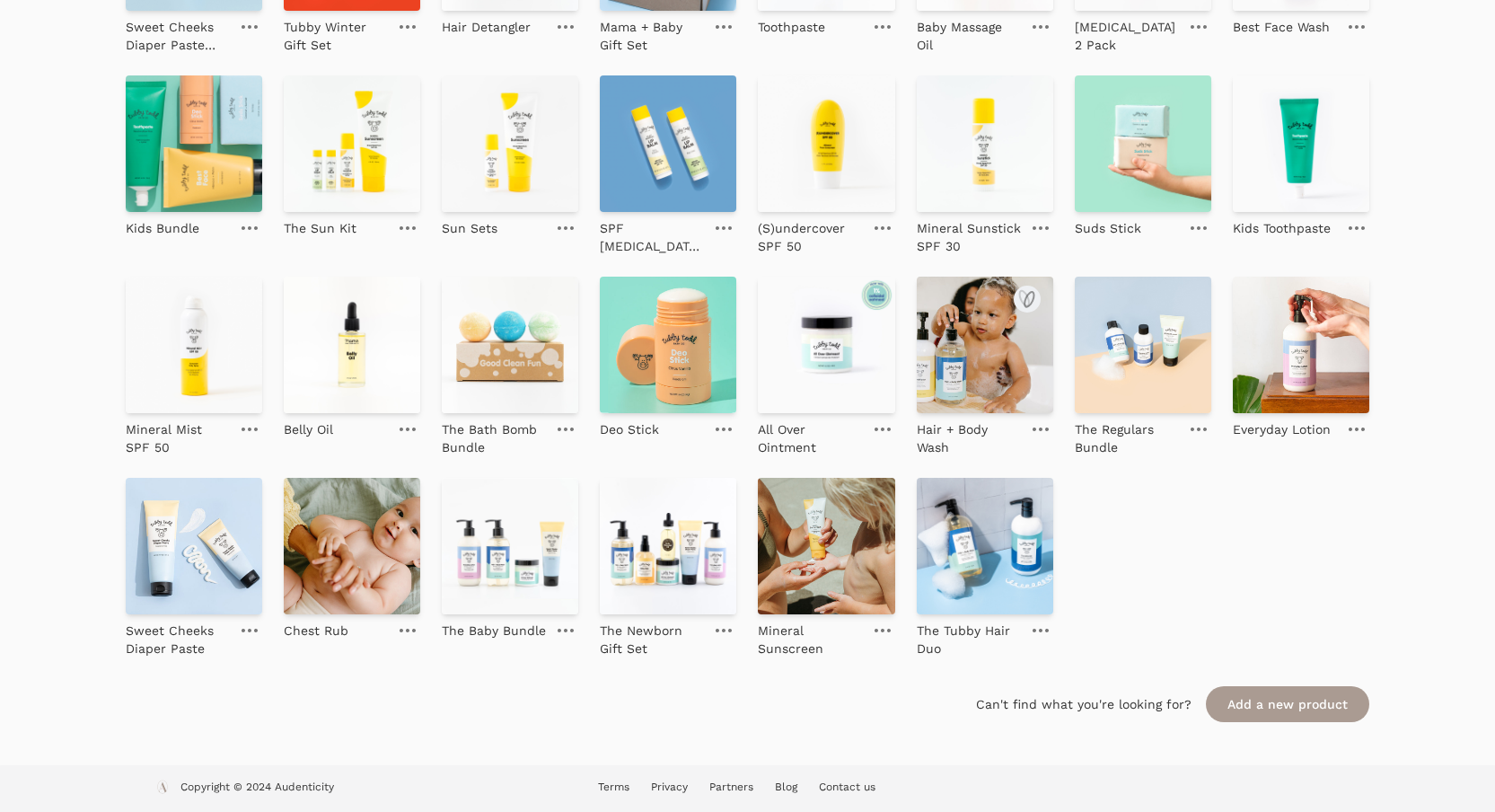
click at [1028, 360] on img at bounding box center [985, 344] width 137 height 137
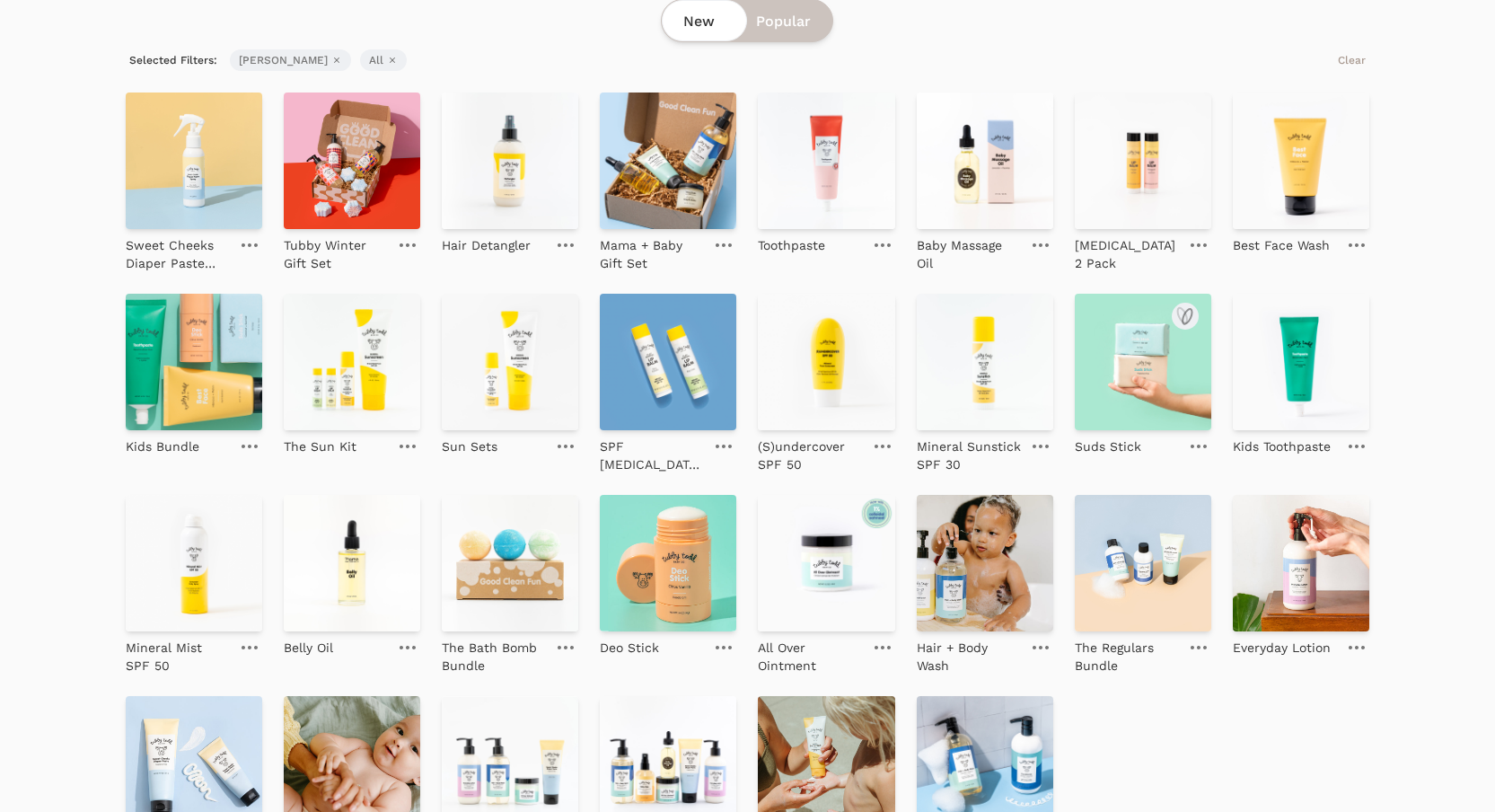
scroll to position [70, 0]
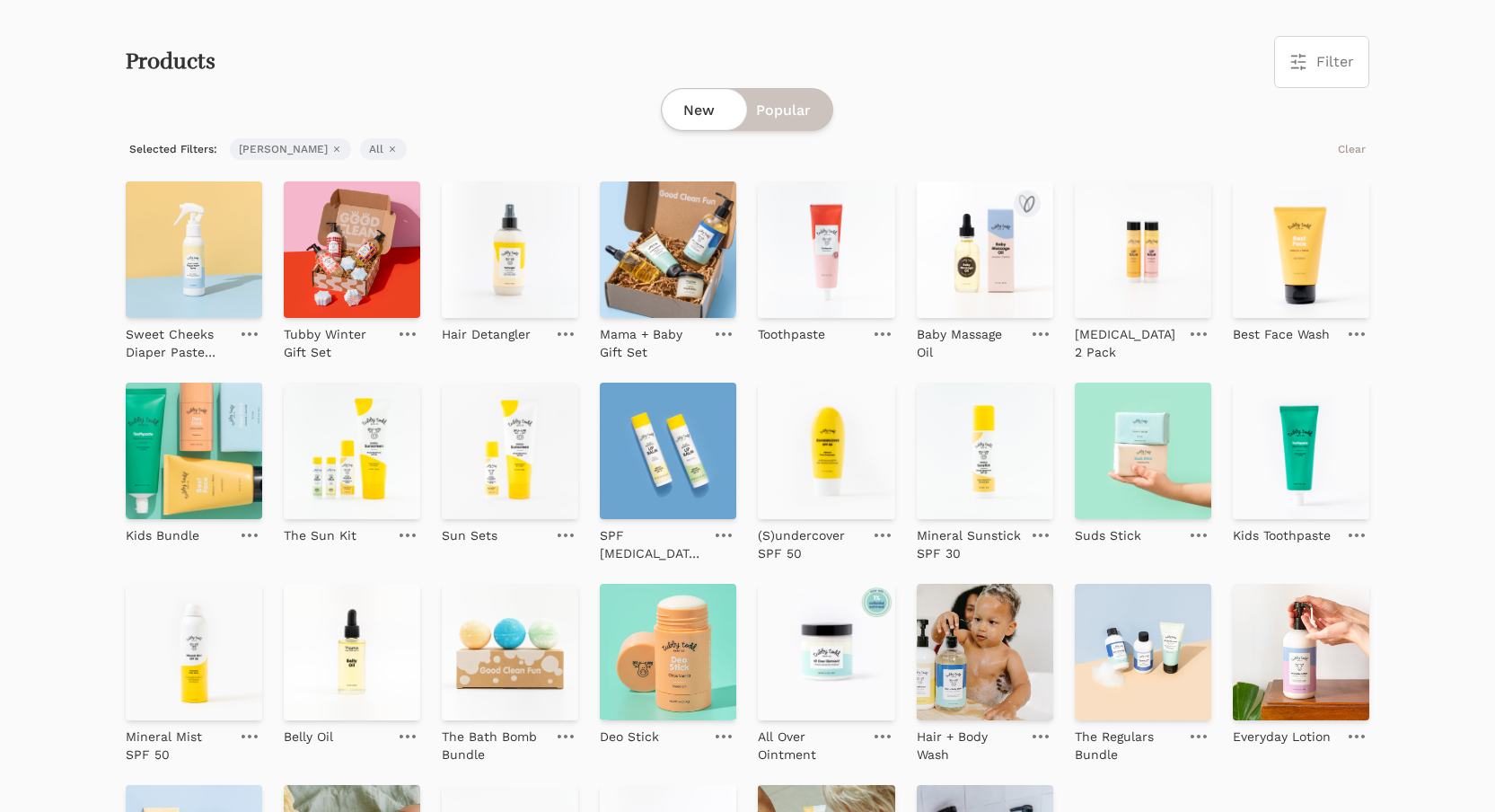
click at [996, 218] on img at bounding box center [985, 249] width 137 height 137
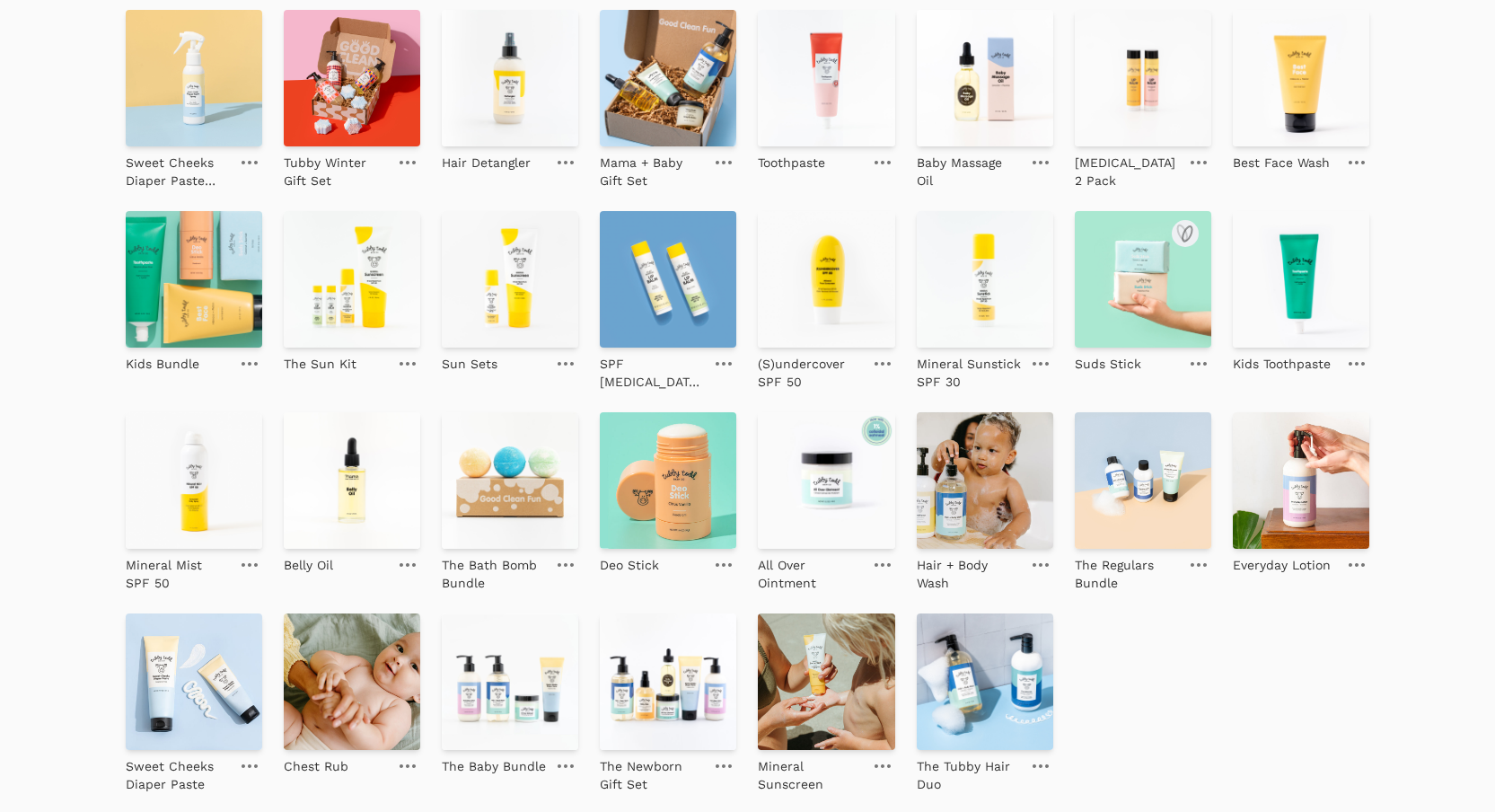
scroll to position [183, 0]
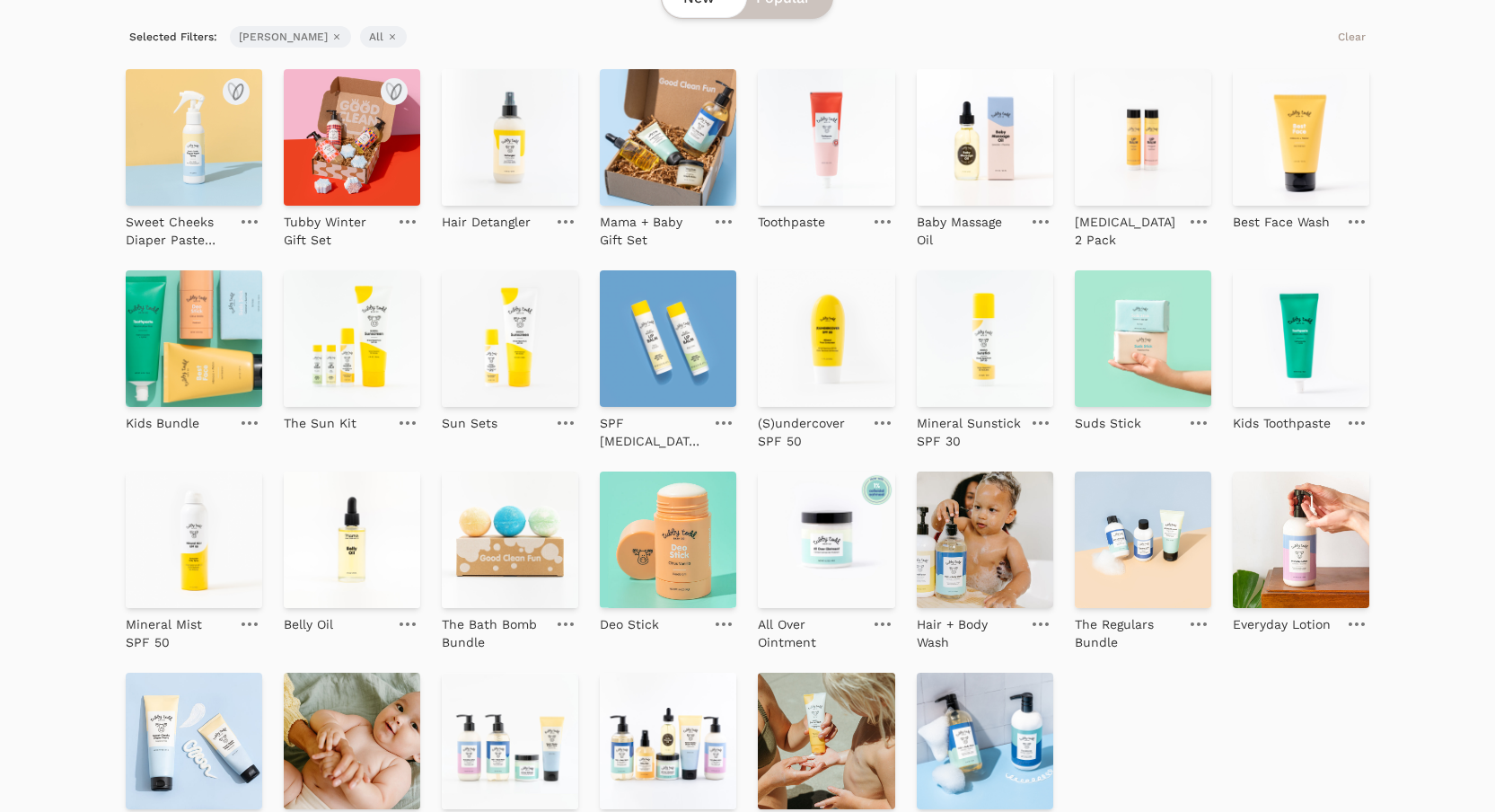
click at [227, 124] on img at bounding box center [194, 137] width 137 height 137
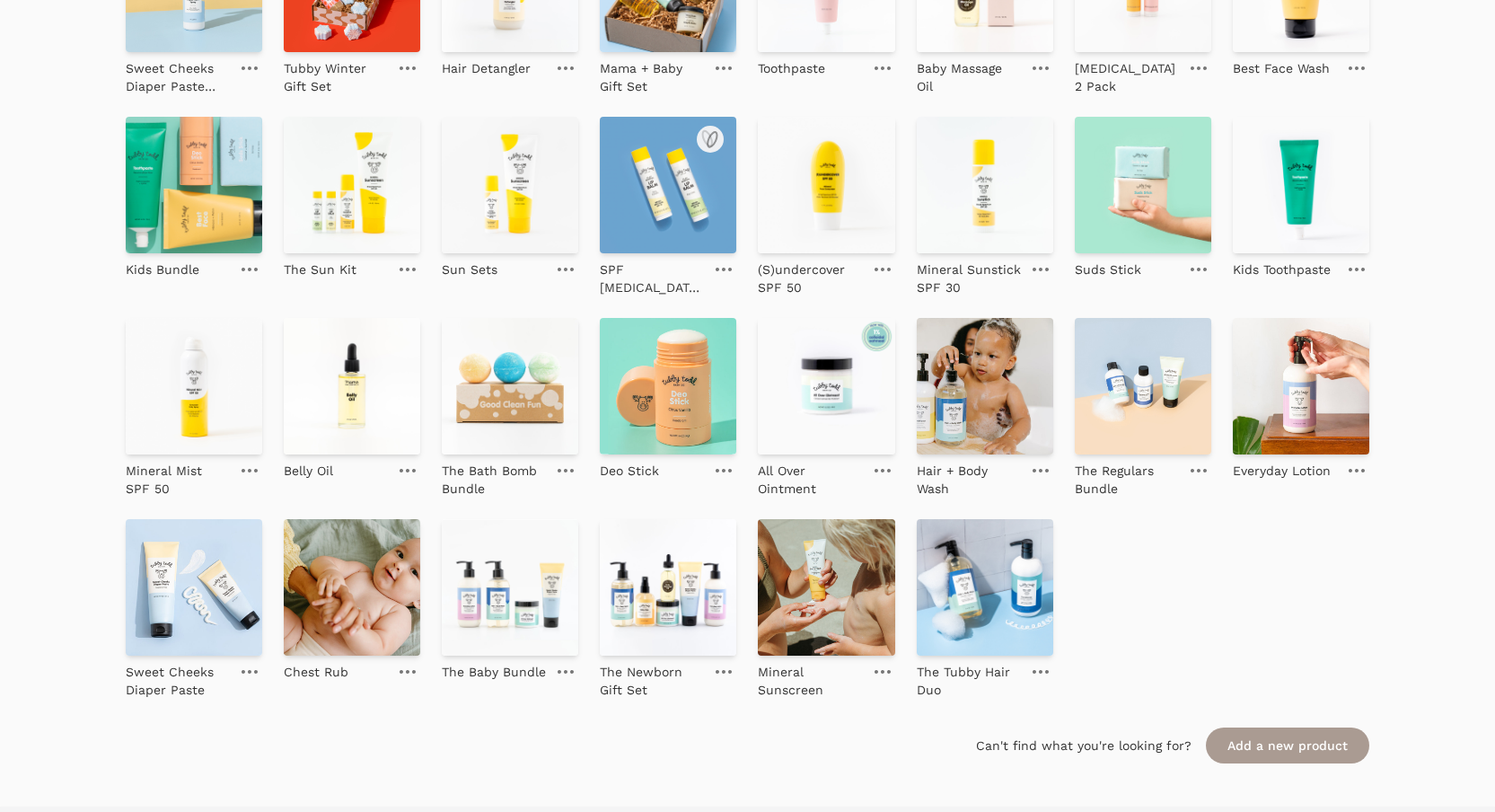
scroll to position [377, 0]
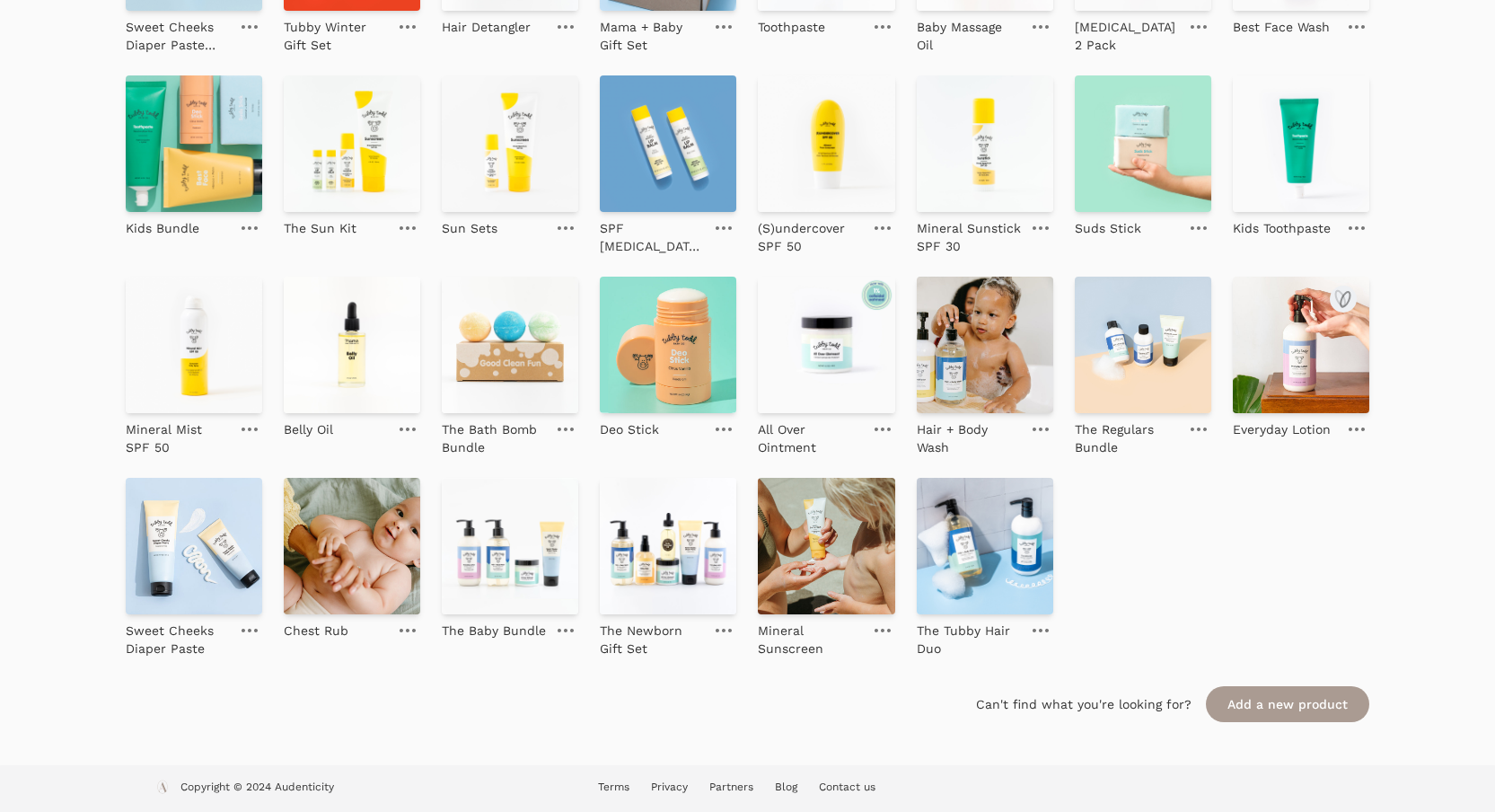
click at [1356, 342] on img at bounding box center [1301, 344] width 137 height 137
click at [552, 339] on img at bounding box center [510, 344] width 137 height 137
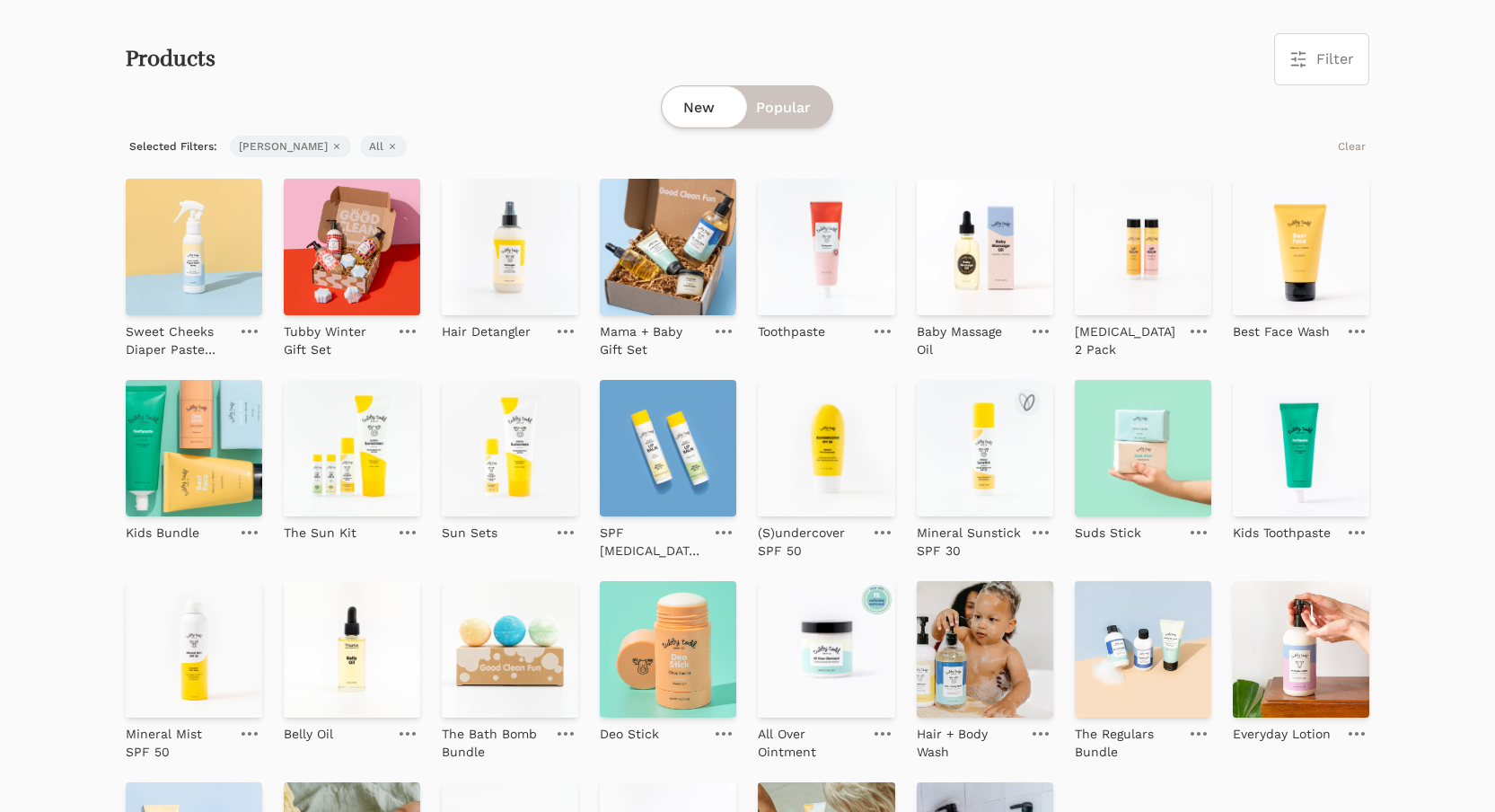
scroll to position [75, 0]
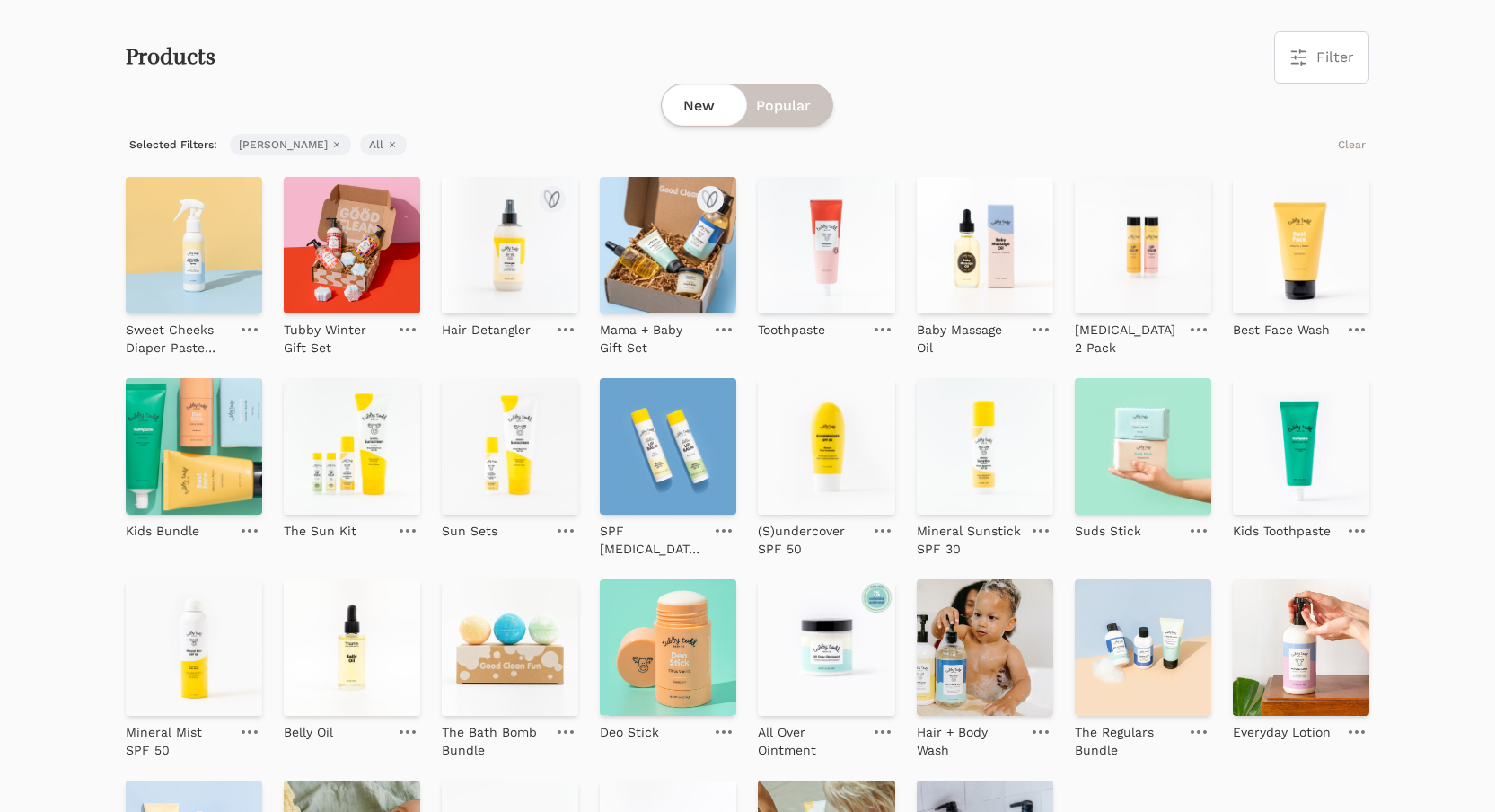
click at [531, 254] on img at bounding box center [510, 244] width 137 height 137
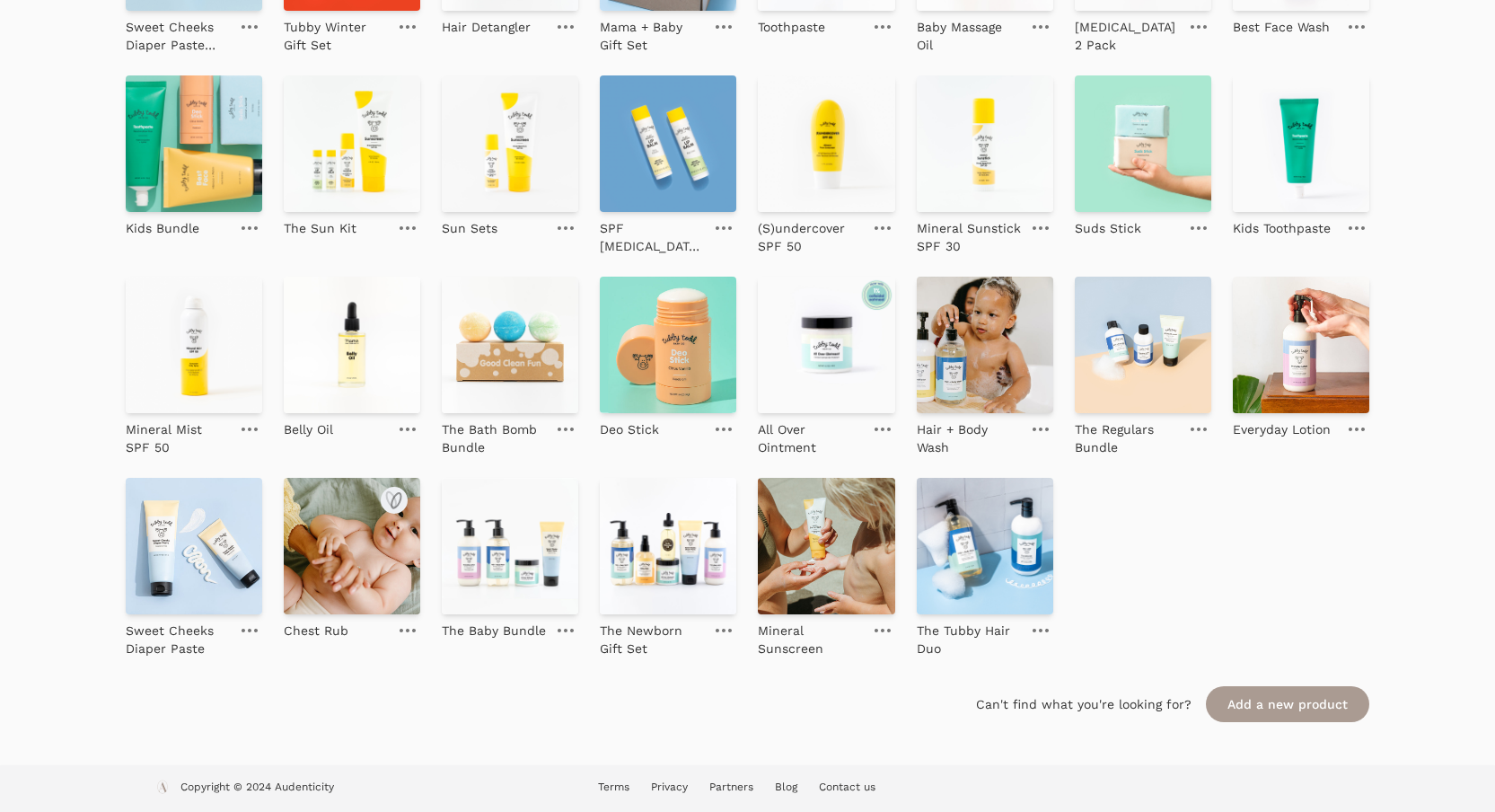
click at [371, 534] on img at bounding box center [351, 546] width 137 height 137
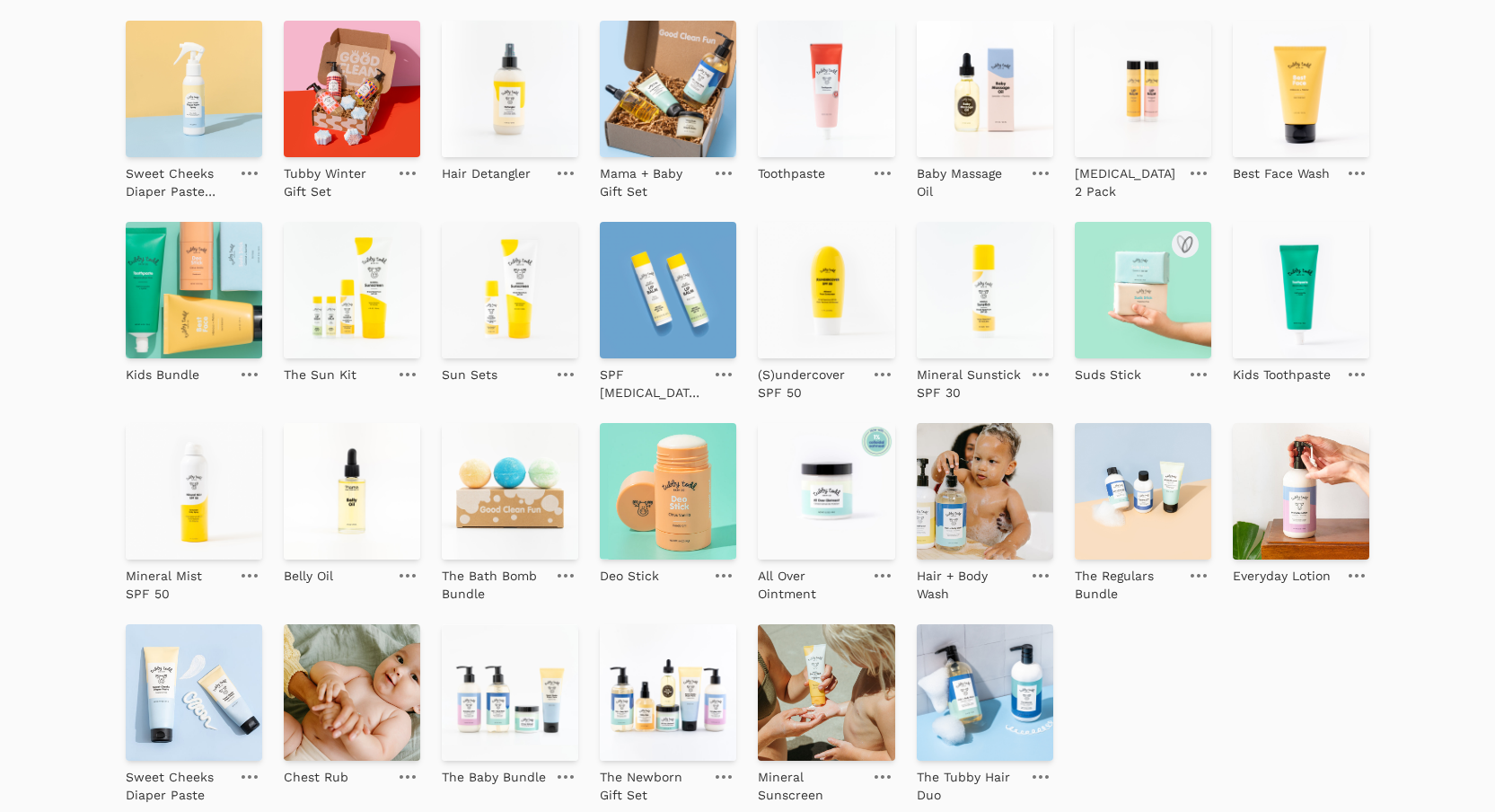
scroll to position [202, 0]
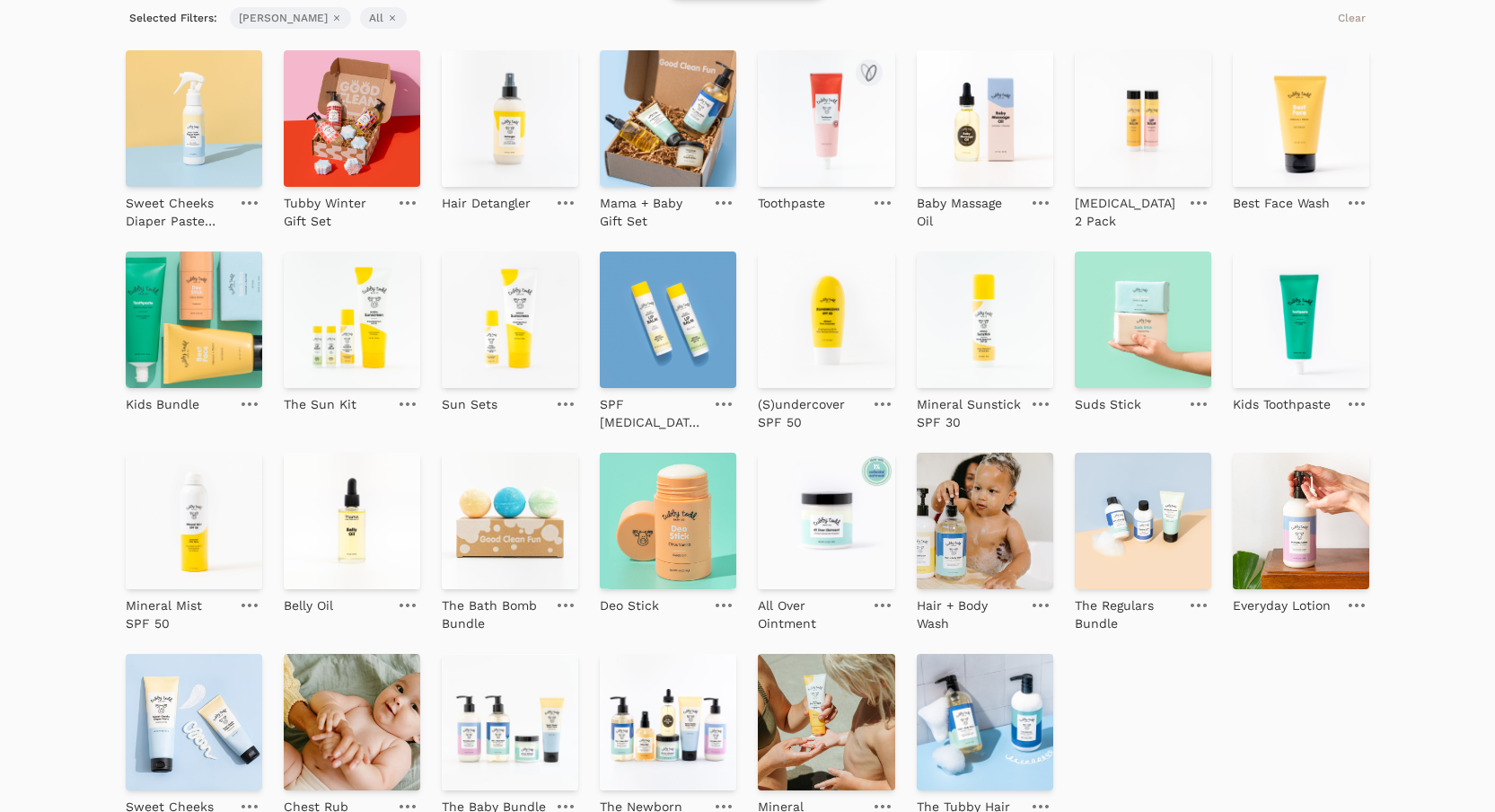
click at [843, 133] on img at bounding box center [826, 118] width 137 height 137
click at [1321, 306] on img at bounding box center [1301, 319] width 137 height 137
click at [1164, 354] on img at bounding box center [1143, 319] width 137 height 137
click at [659, 542] on img at bounding box center [668, 521] width 137 height 137
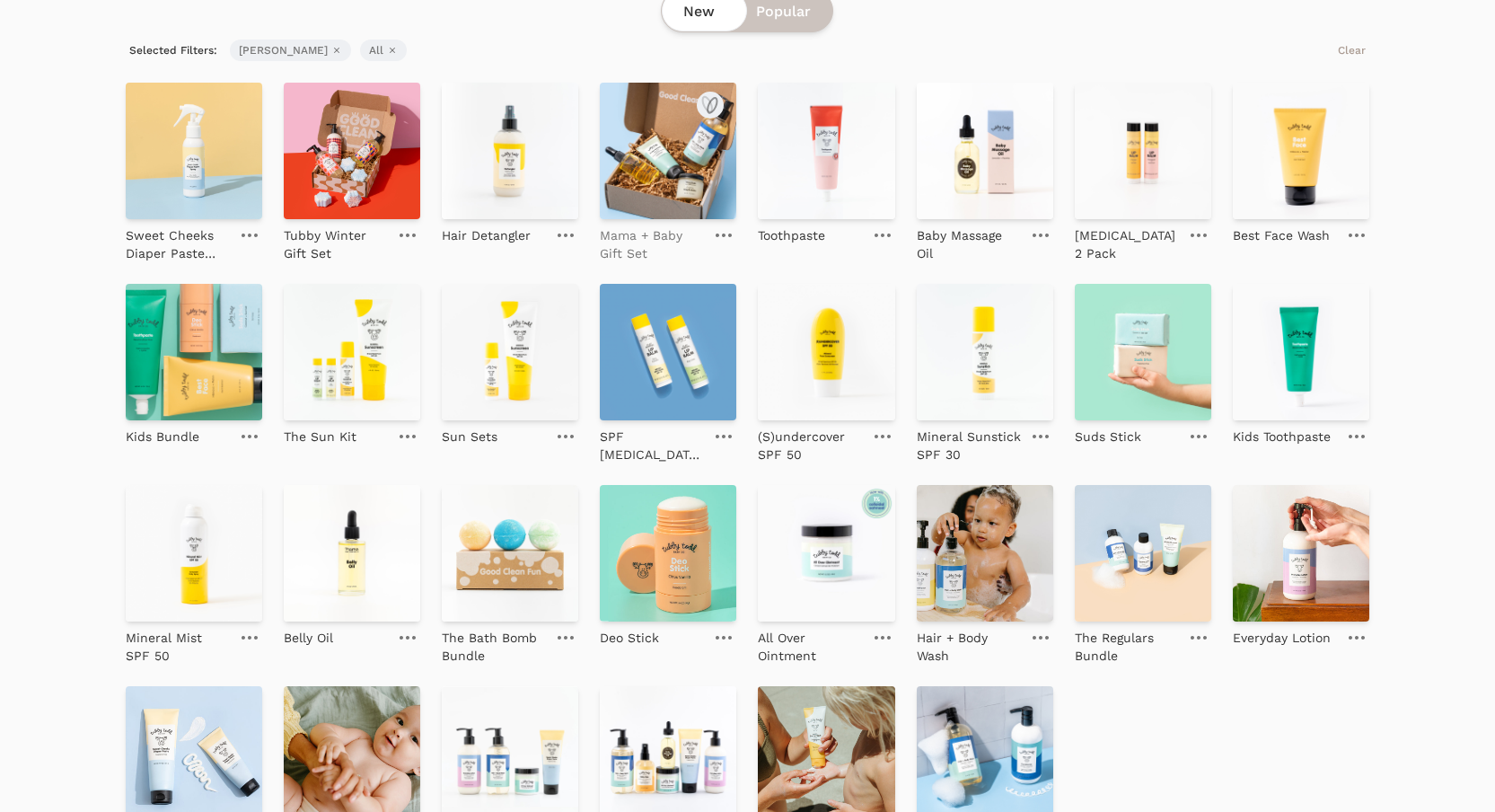
scroll to position [0, 0]
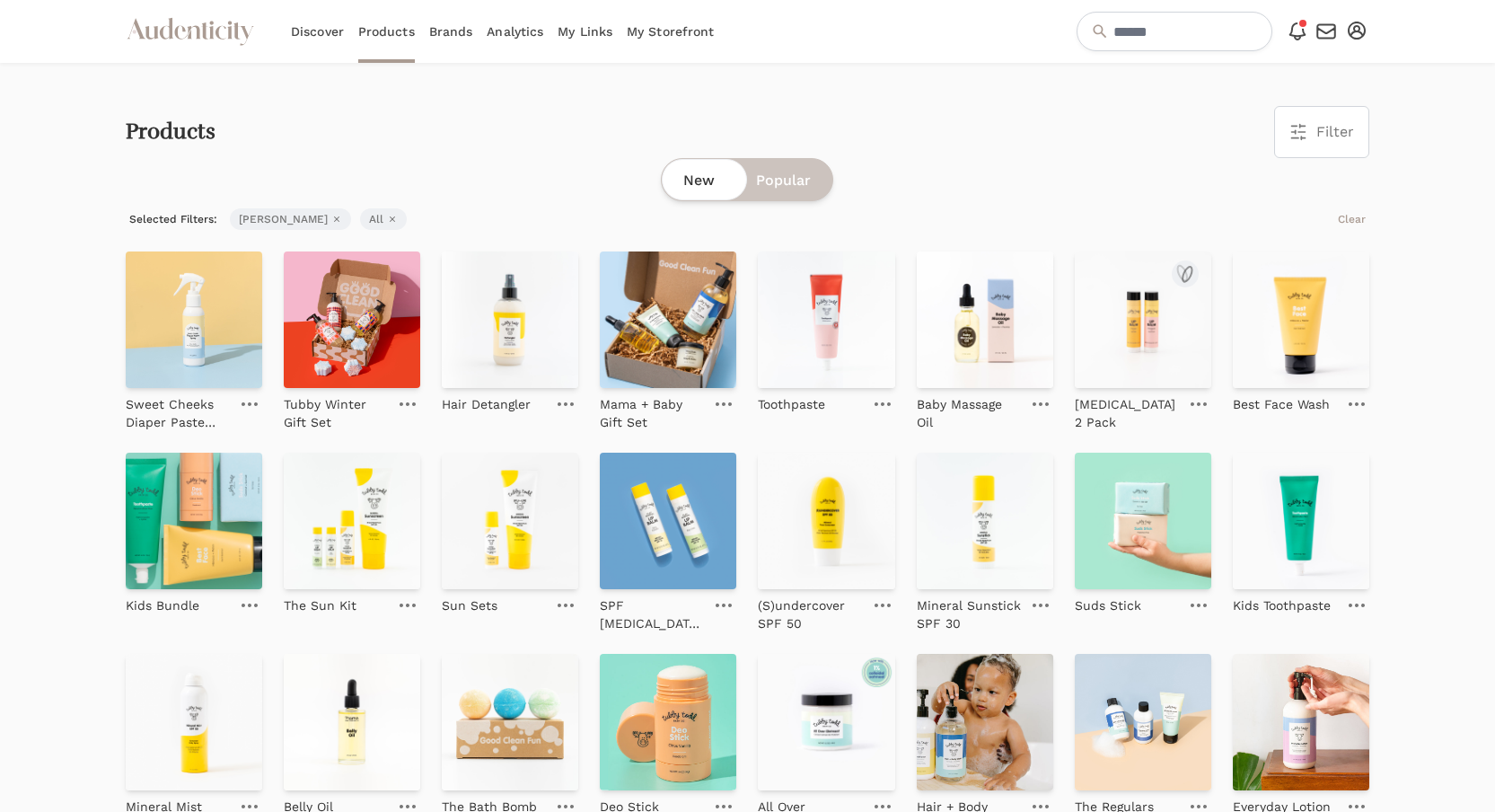
click at [1260, 318] on img at bounding box center [1301, 319] width 137 height 137
click at [1133, 296] on img at bounding box center [1143, 319] width 137 height 137
click at [345, 678] on img at bounding box center [351, 721] width 137 height 137
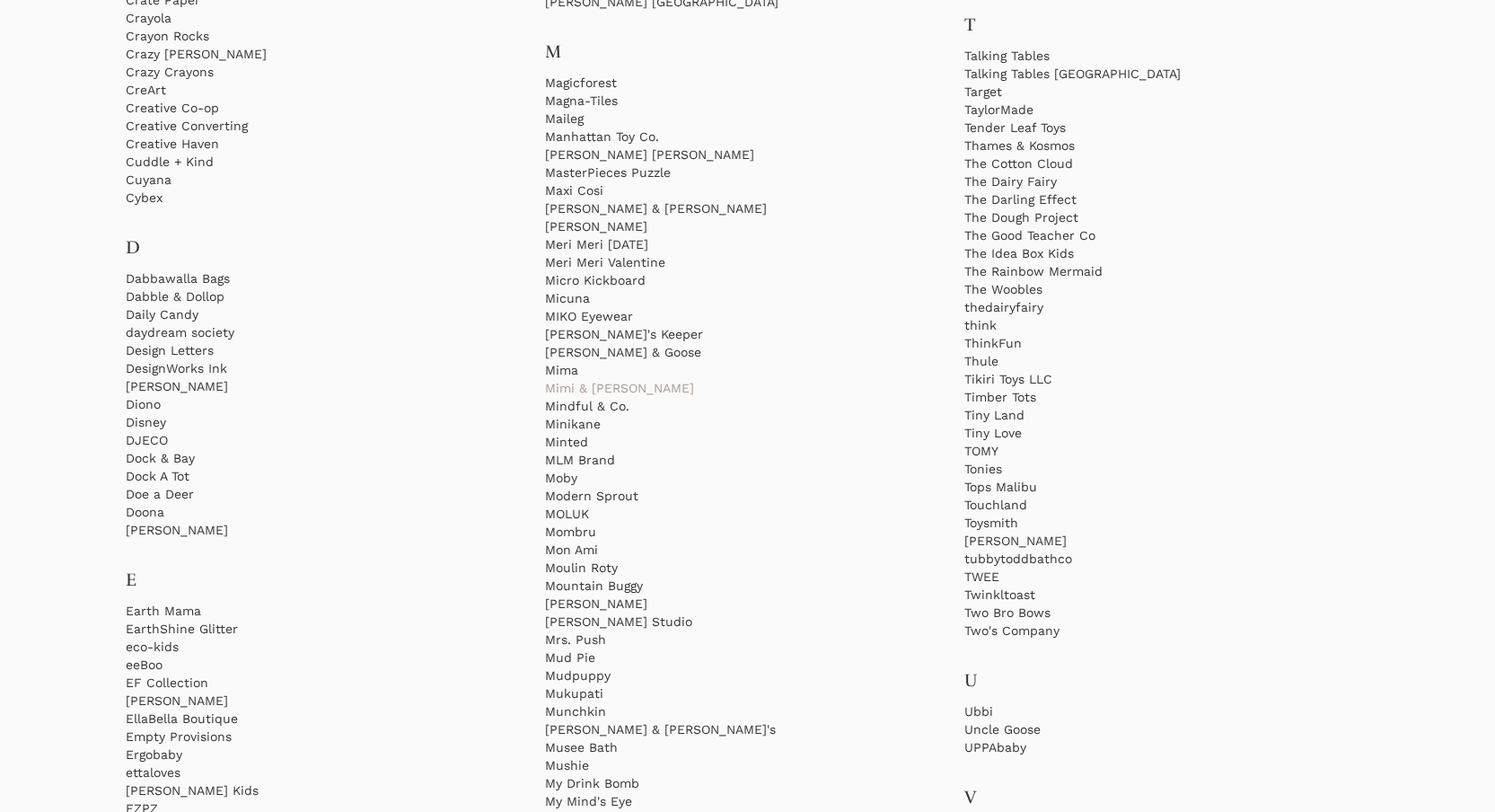
scroll to position [1946, 0]
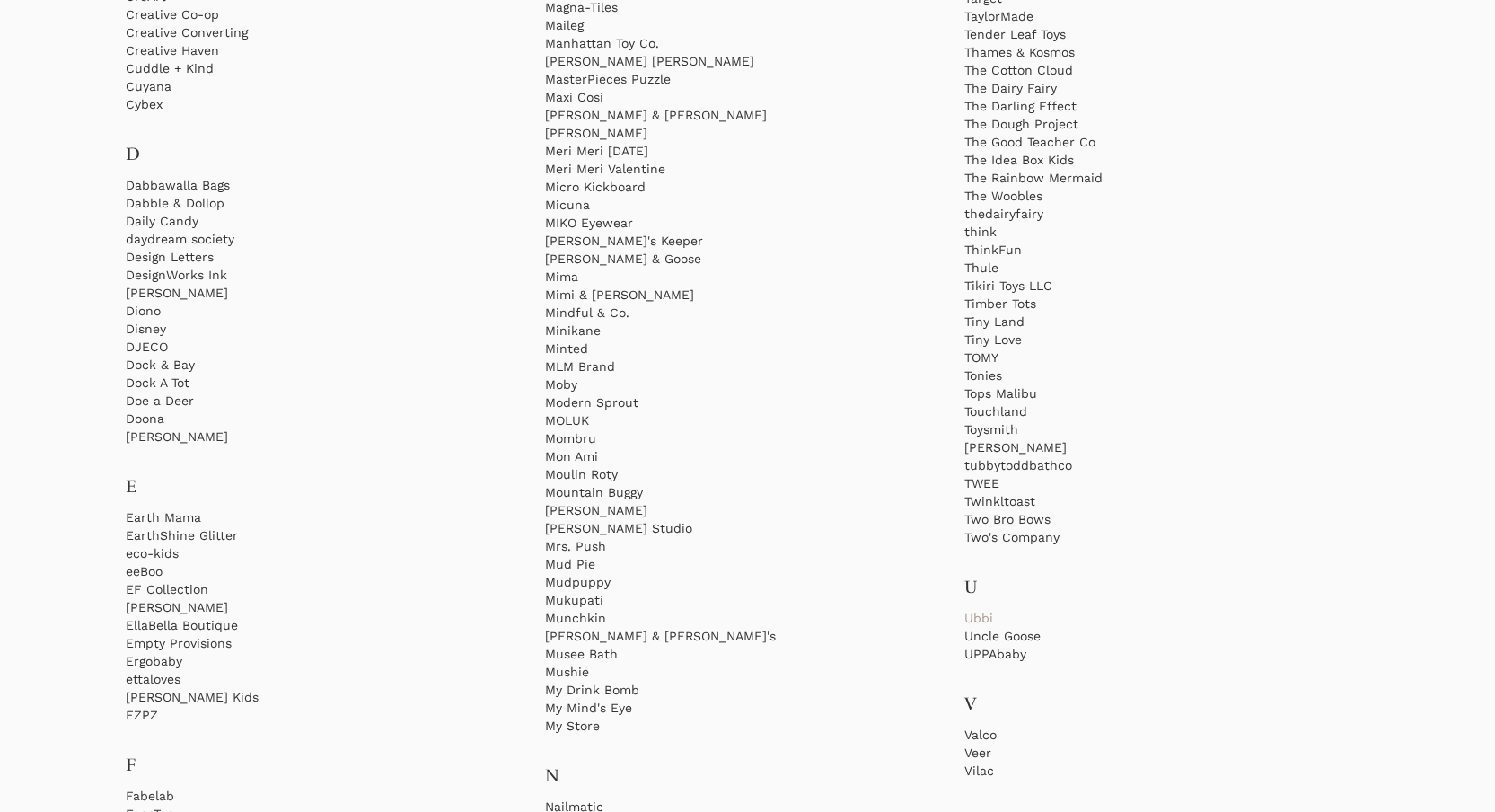
click at [982, 609] on link "Ubbi" at bounding box center [1168, 617] width 405 height 18
click at [981, 612] on link "Ubbi" at bounding box center [1168, 617] width 405 height 18
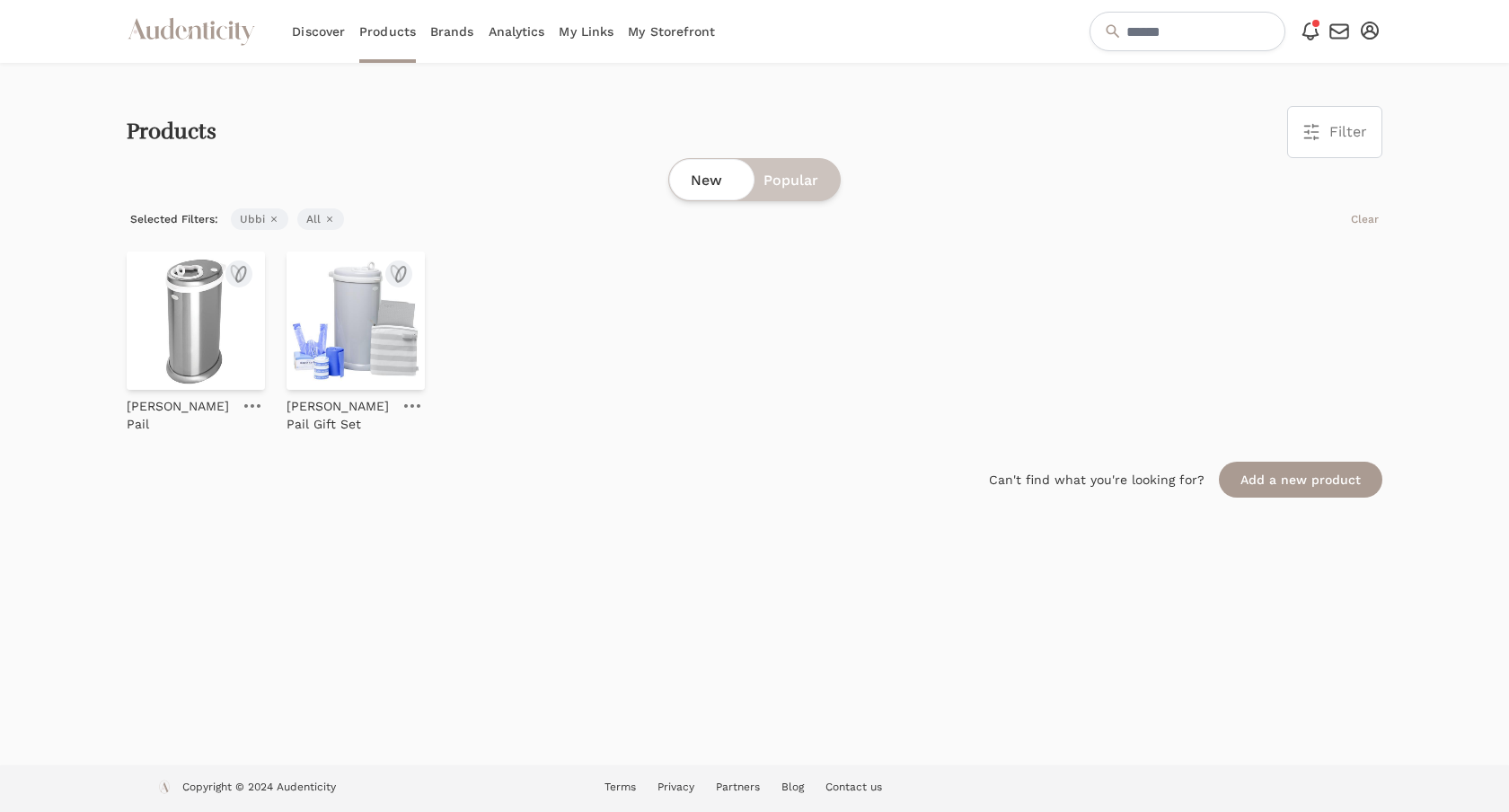
click at [226, 329] on img at bounding box center [196, 320] width 139 height 139
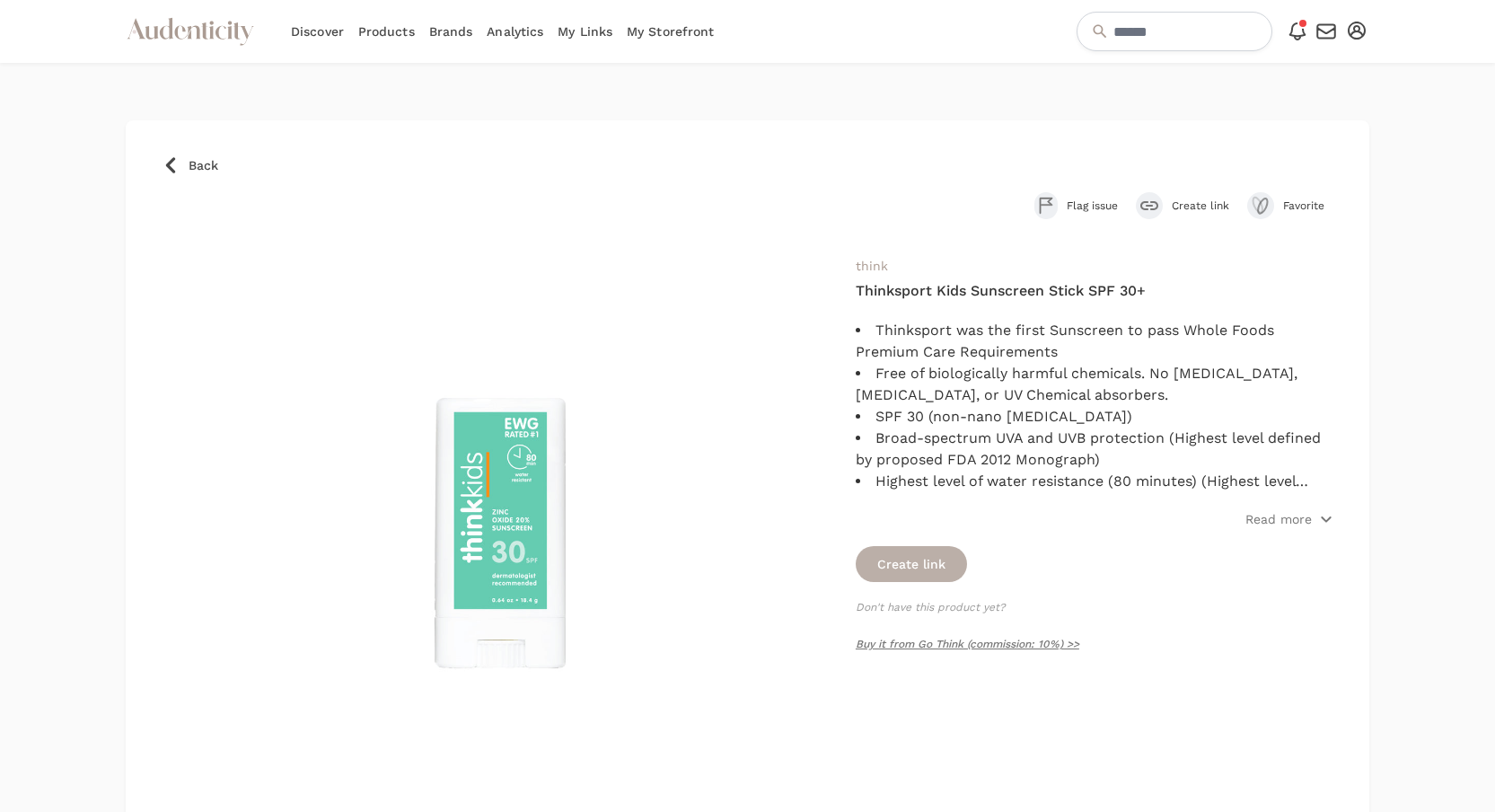
click at [910, 560] on button "Create link" at bounding box center [912, 564] width 112 height 36
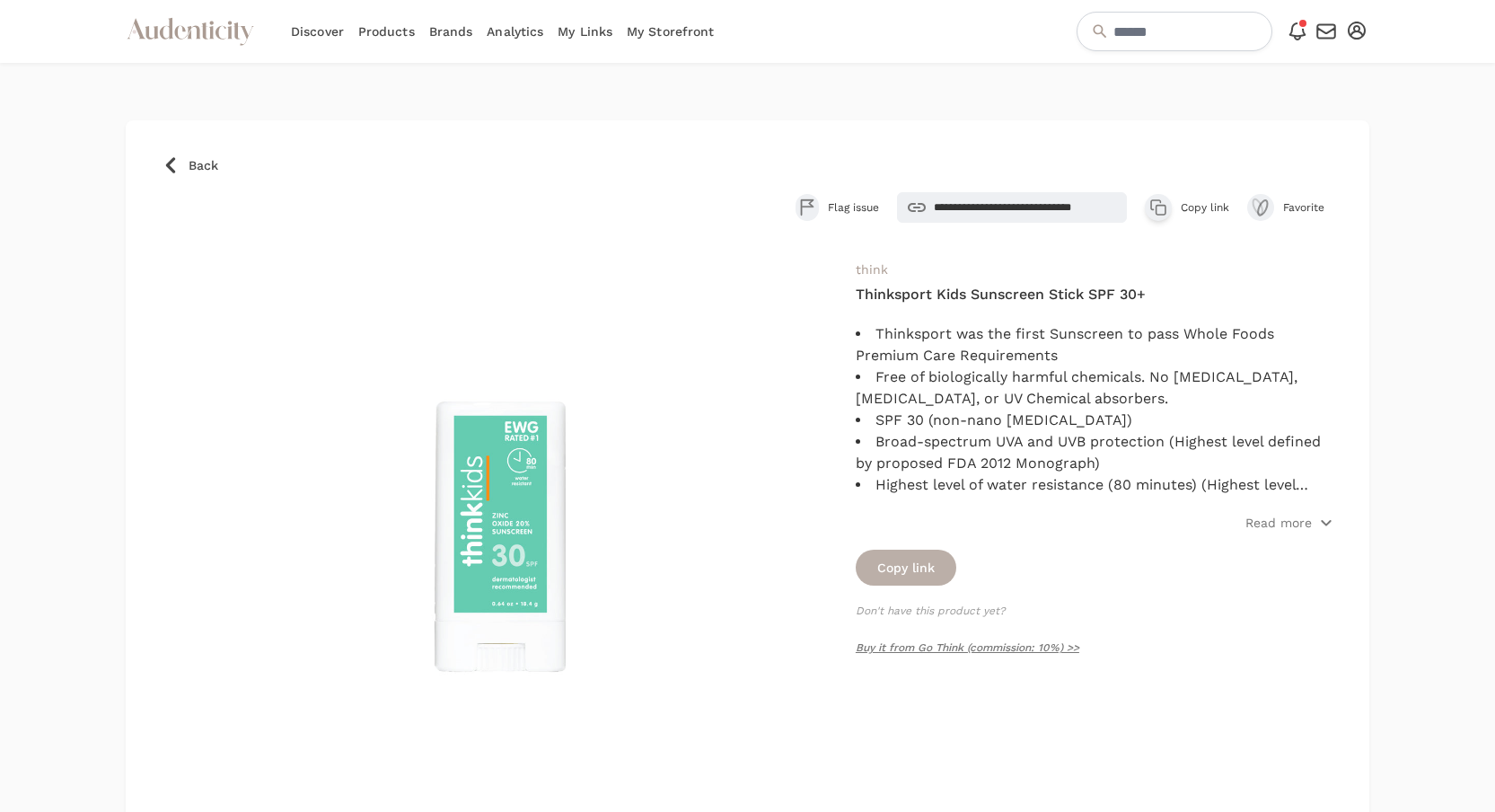
click at [947, 576] on button "Copy link" at bounding box center [906, 568] width 101 height 36
click at [1154, 215] on icon "button" at bounding box center [1159, 207] width 18 height 18
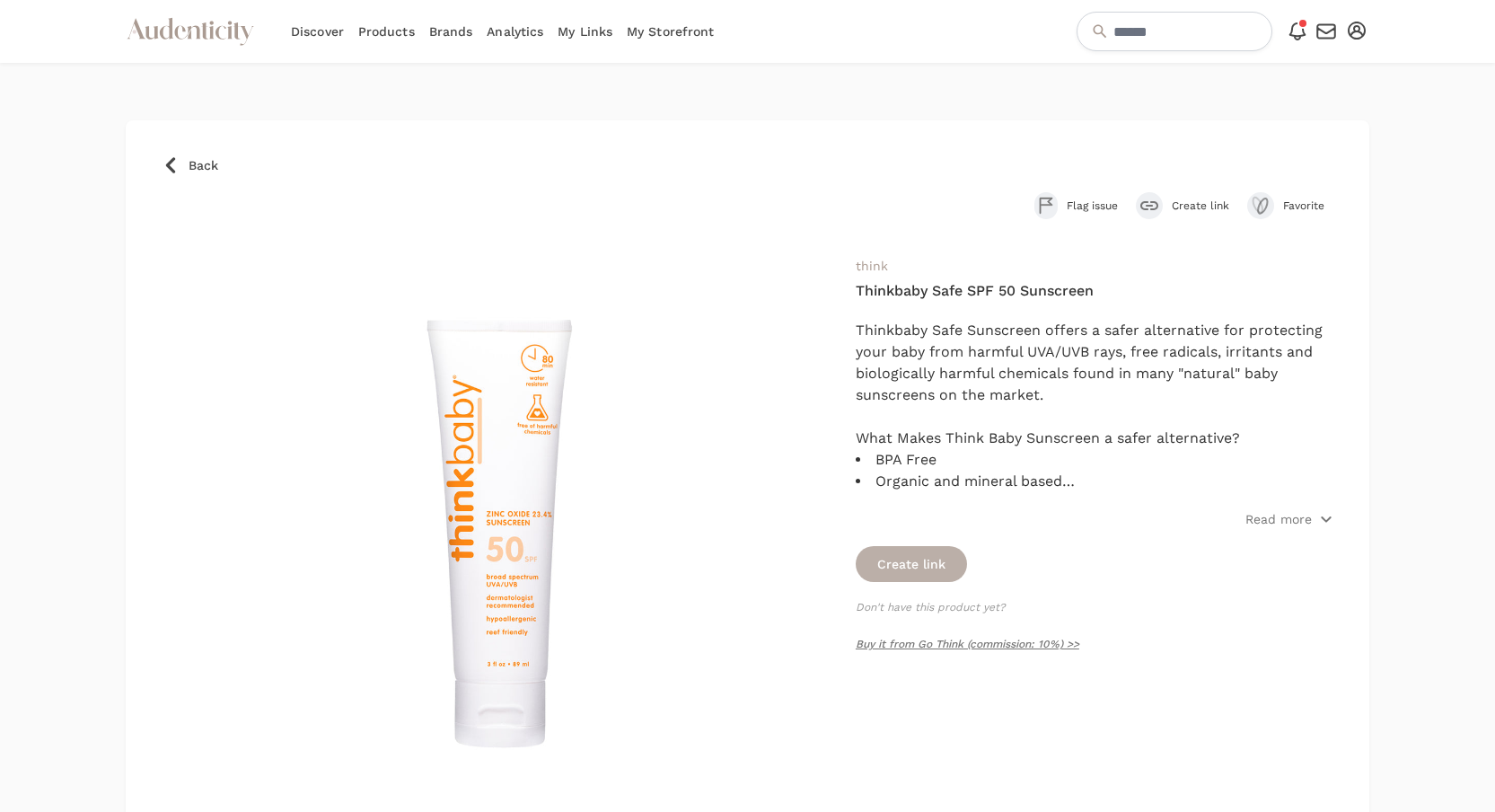
click at [913, 564] on button "Create link" at bounding box center [912, 564] width 112 height 36
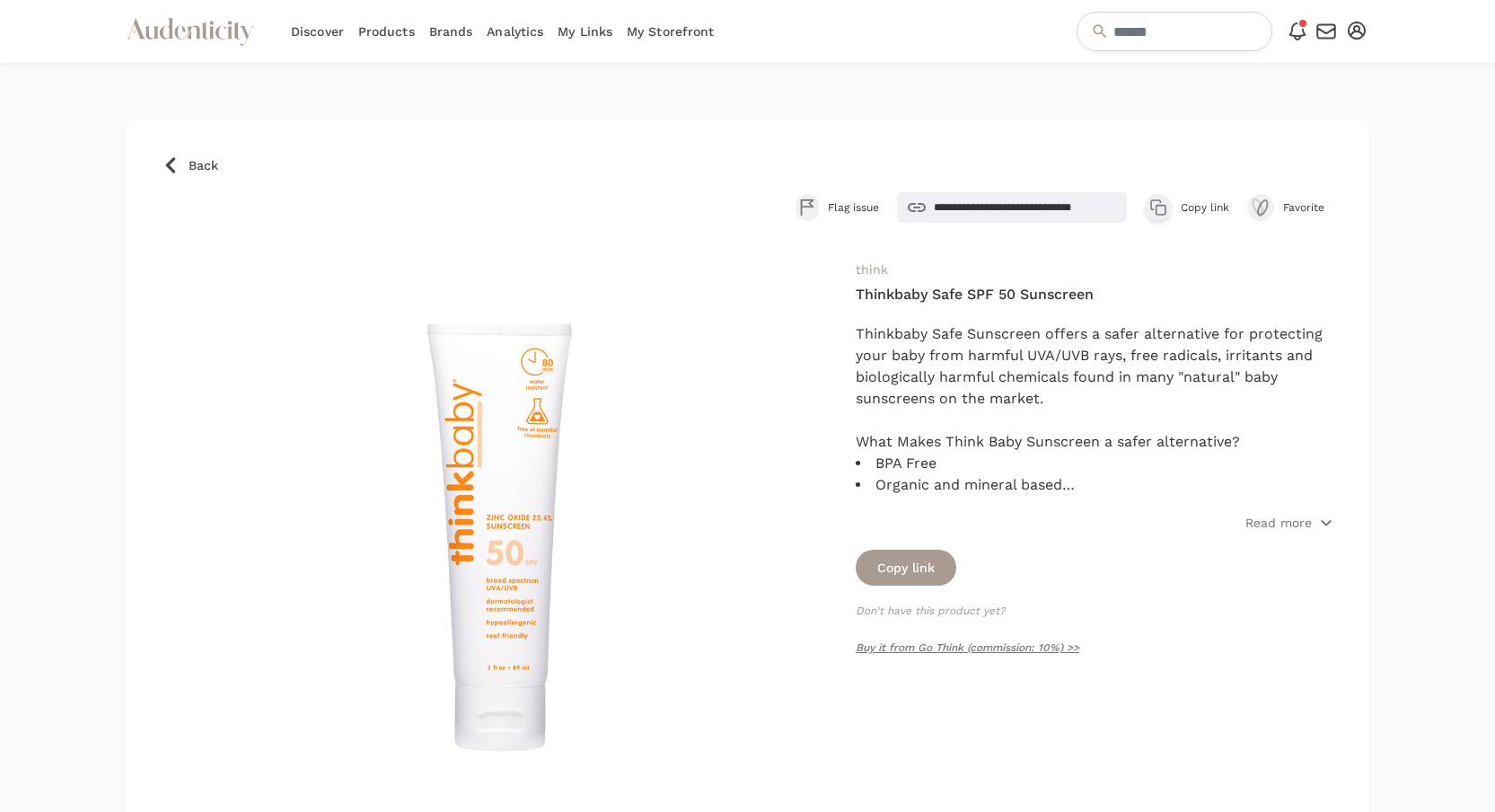
click at [913, 564] on button "Copy link" at bounding box center [906, 568] width 101 height 36
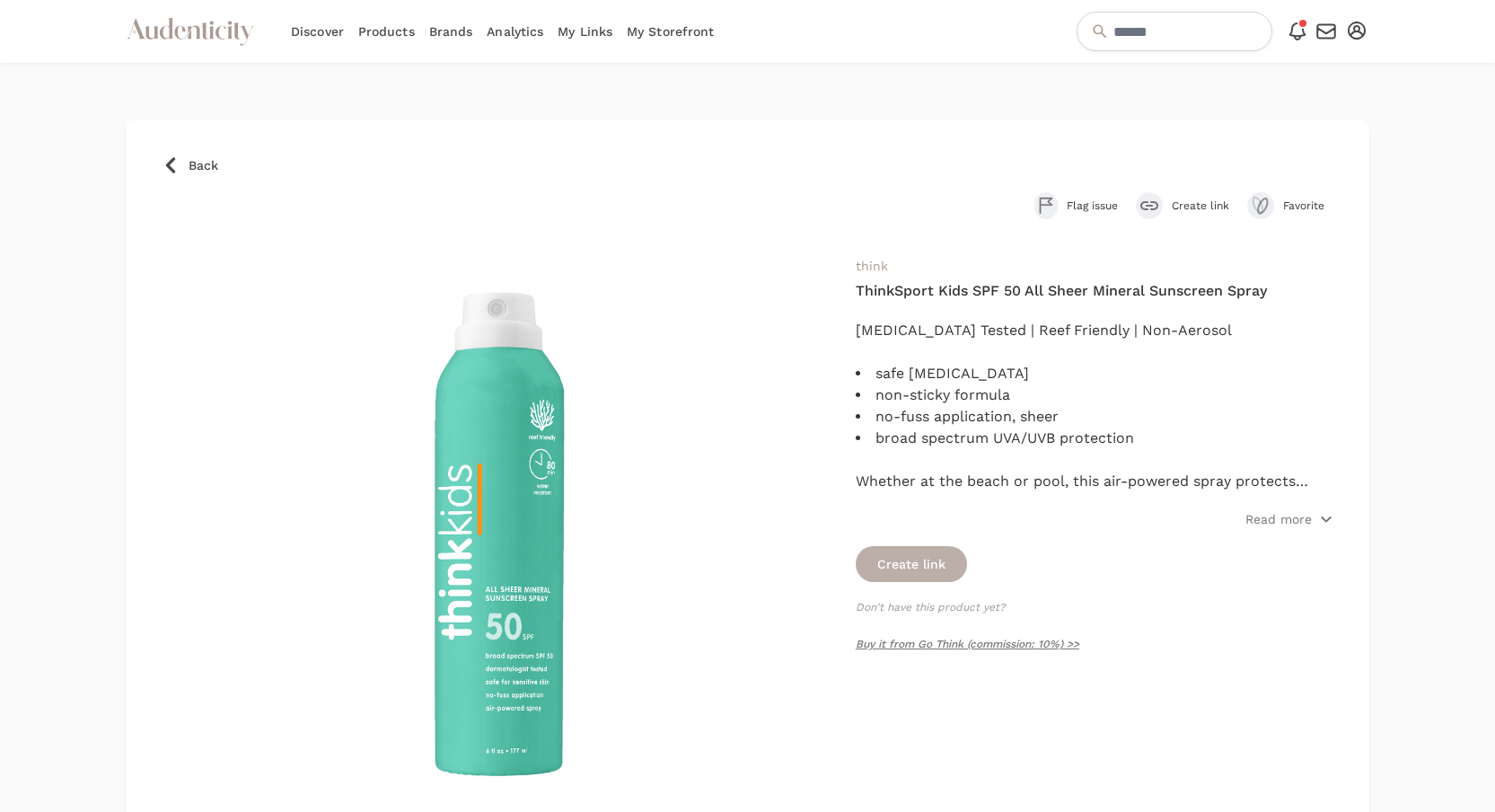
click at [933, 578] on button "Create link" at bounding box center [912, 564] width 112 height 36
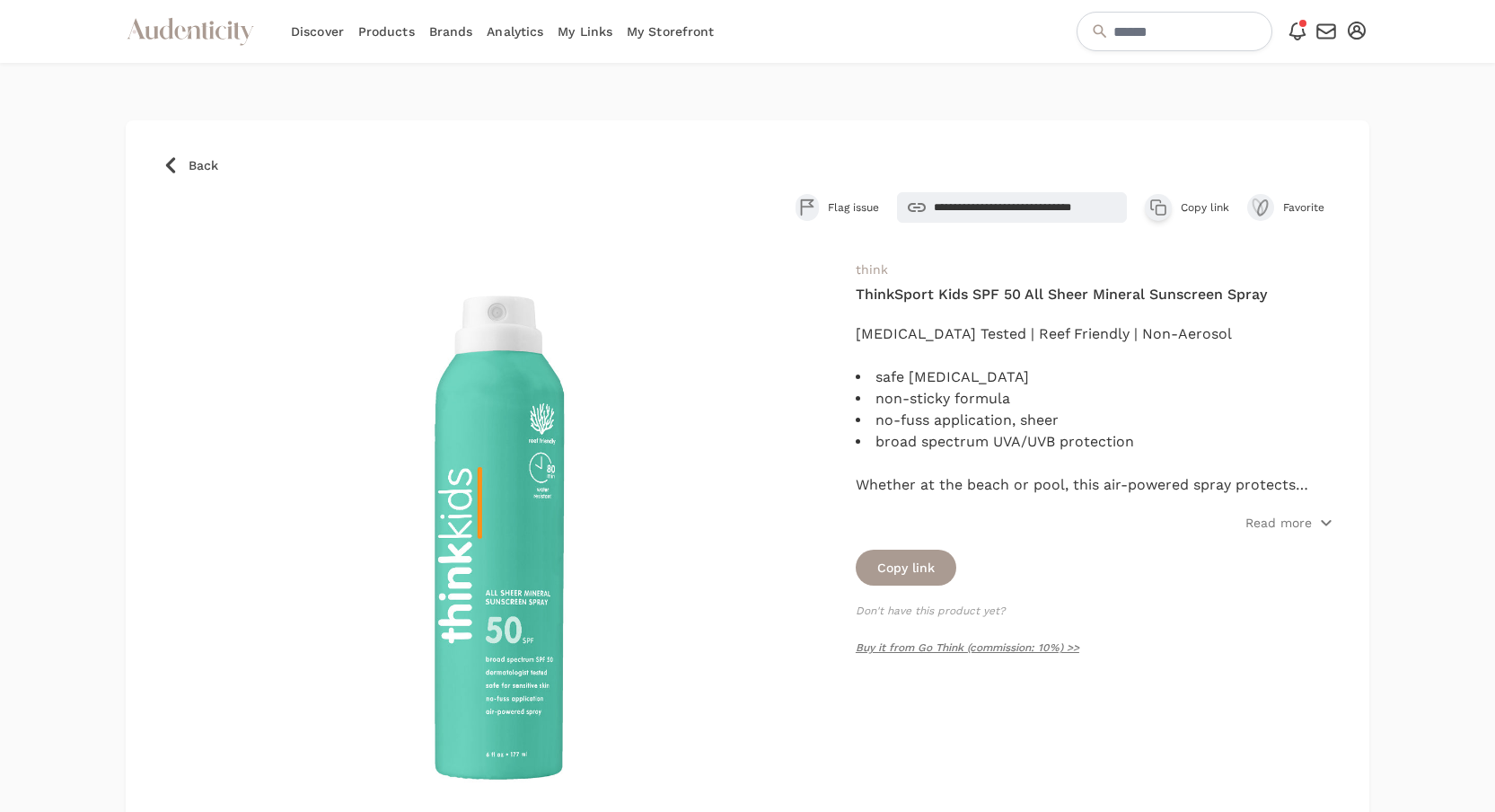
click at [933, 578] on button "Copy link" at bounding box center [906, 568] width 101 height 36
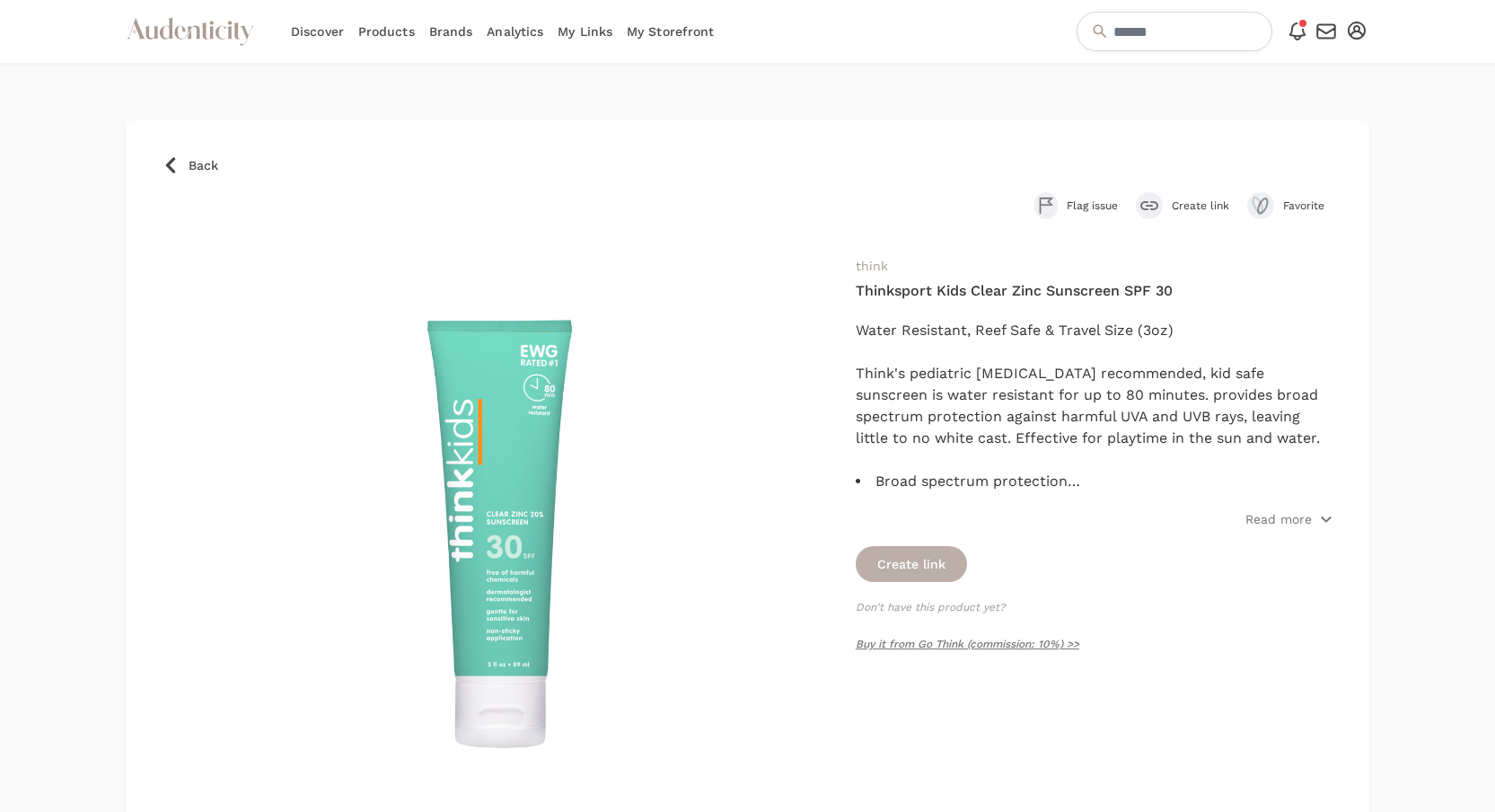
click at [942, 554] on button "Create link" at bounding box center [912, 564] width 112 height 36
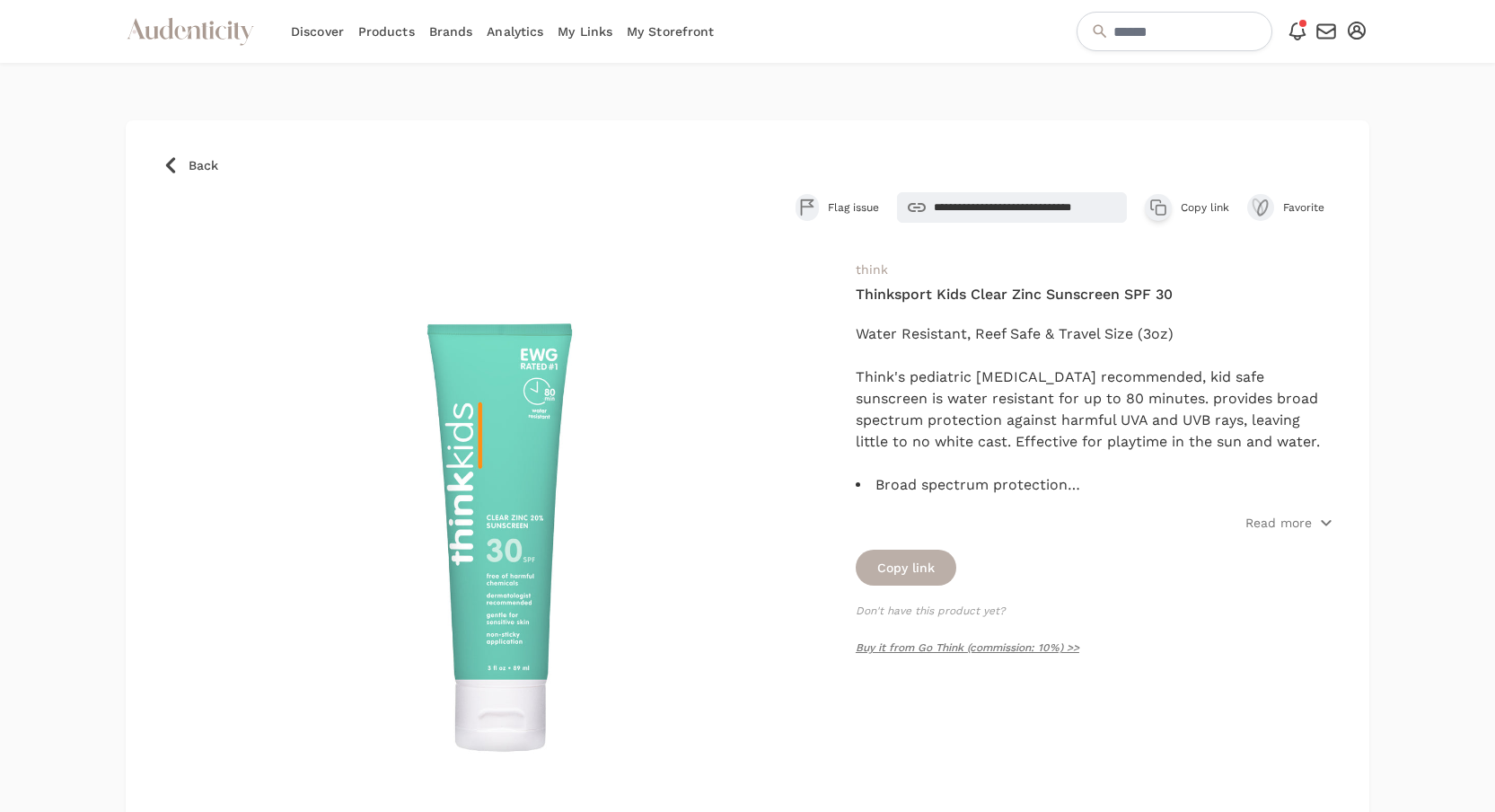
click at [935, 565] on button "Copy link" at bounding box center [906, 568] width 101 height 36
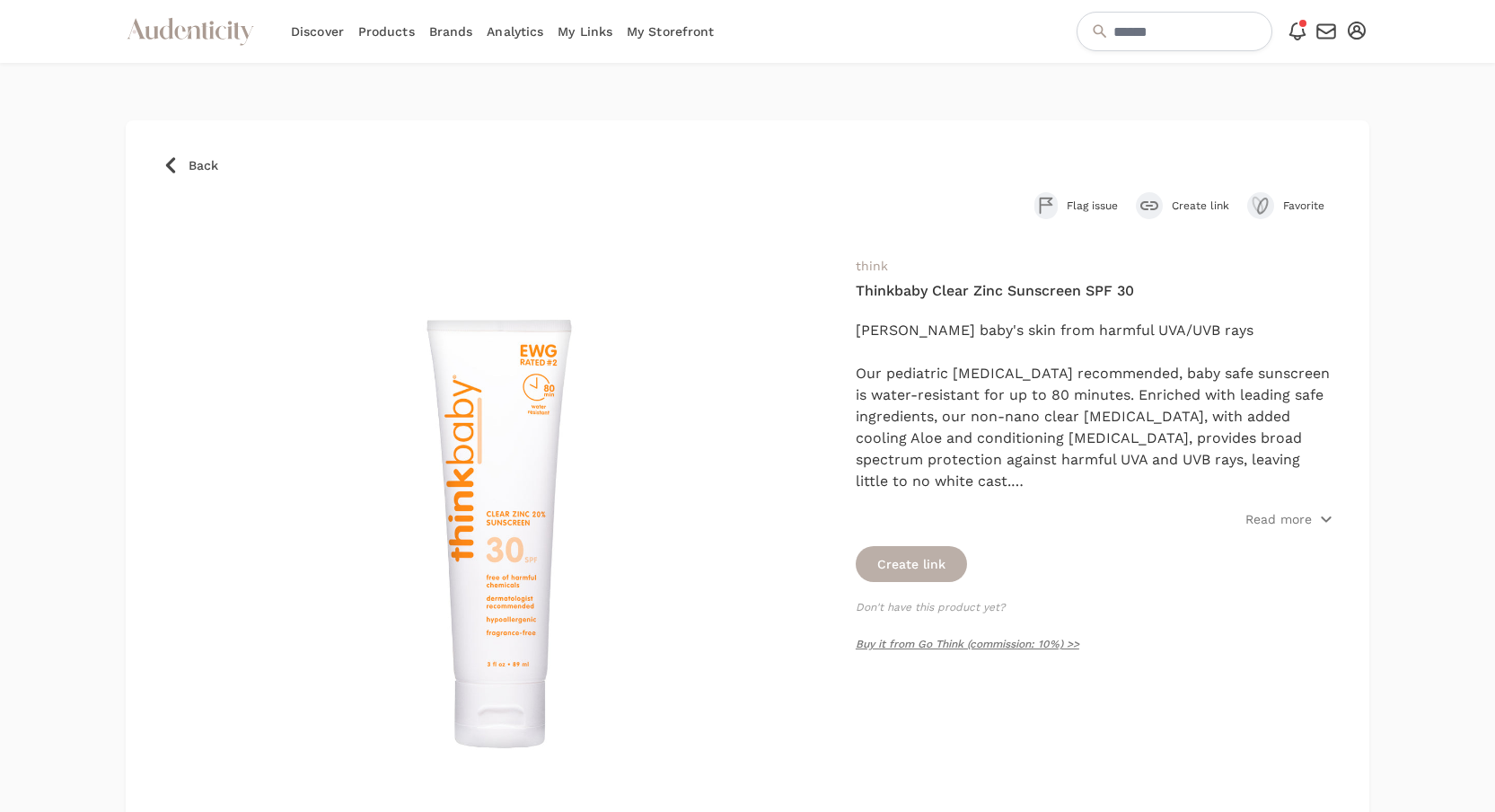
click at [957, 571] on button "Create link" at bounding box center [912, 564] width 112 height 36
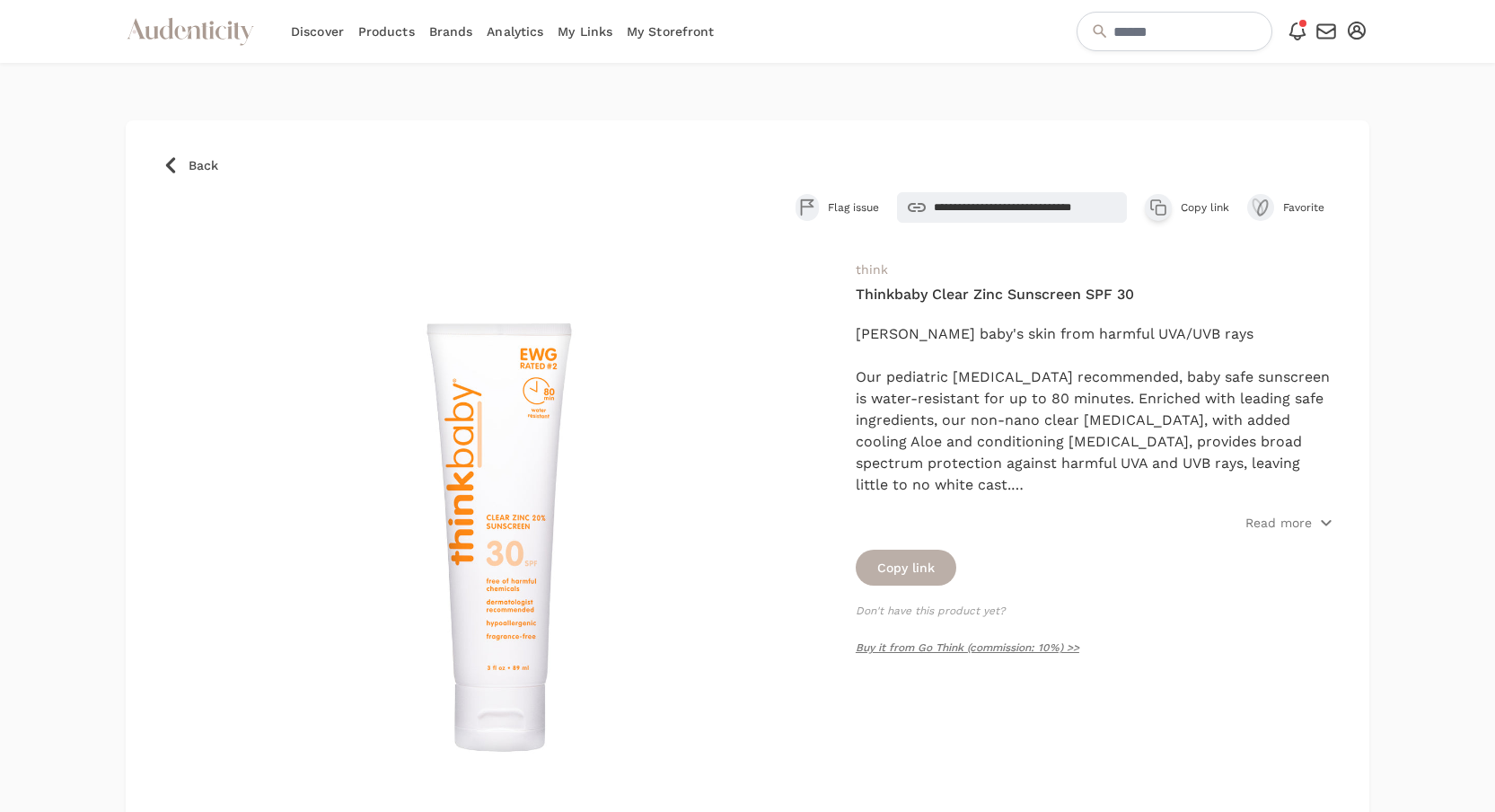
click at [931, 571] on button "Copy link" at bounding box center [906, 568] width 101 height 36
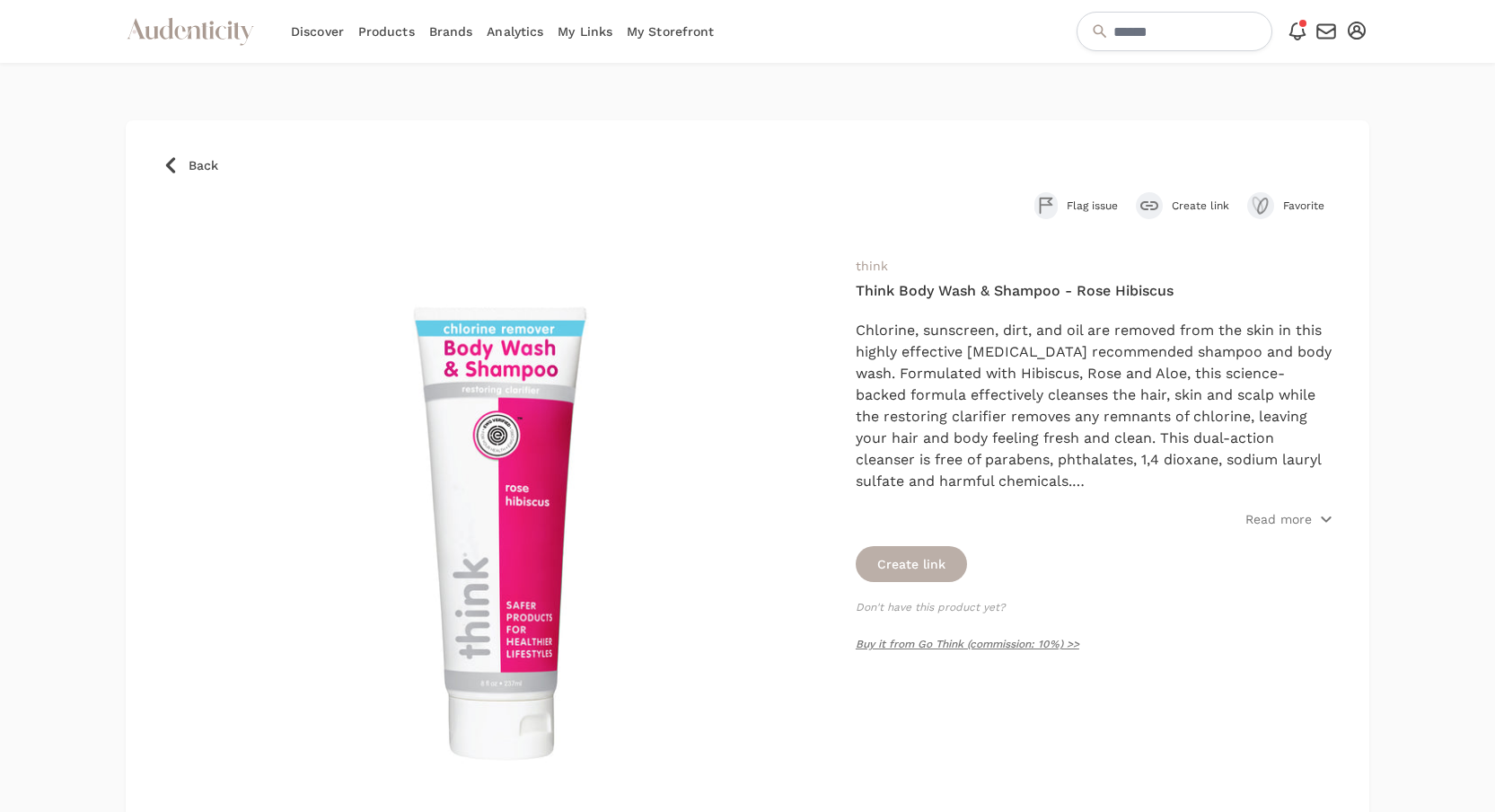
click at [912, 579] on button "Create link" at bounding box center [912, 564] width 112 height 36
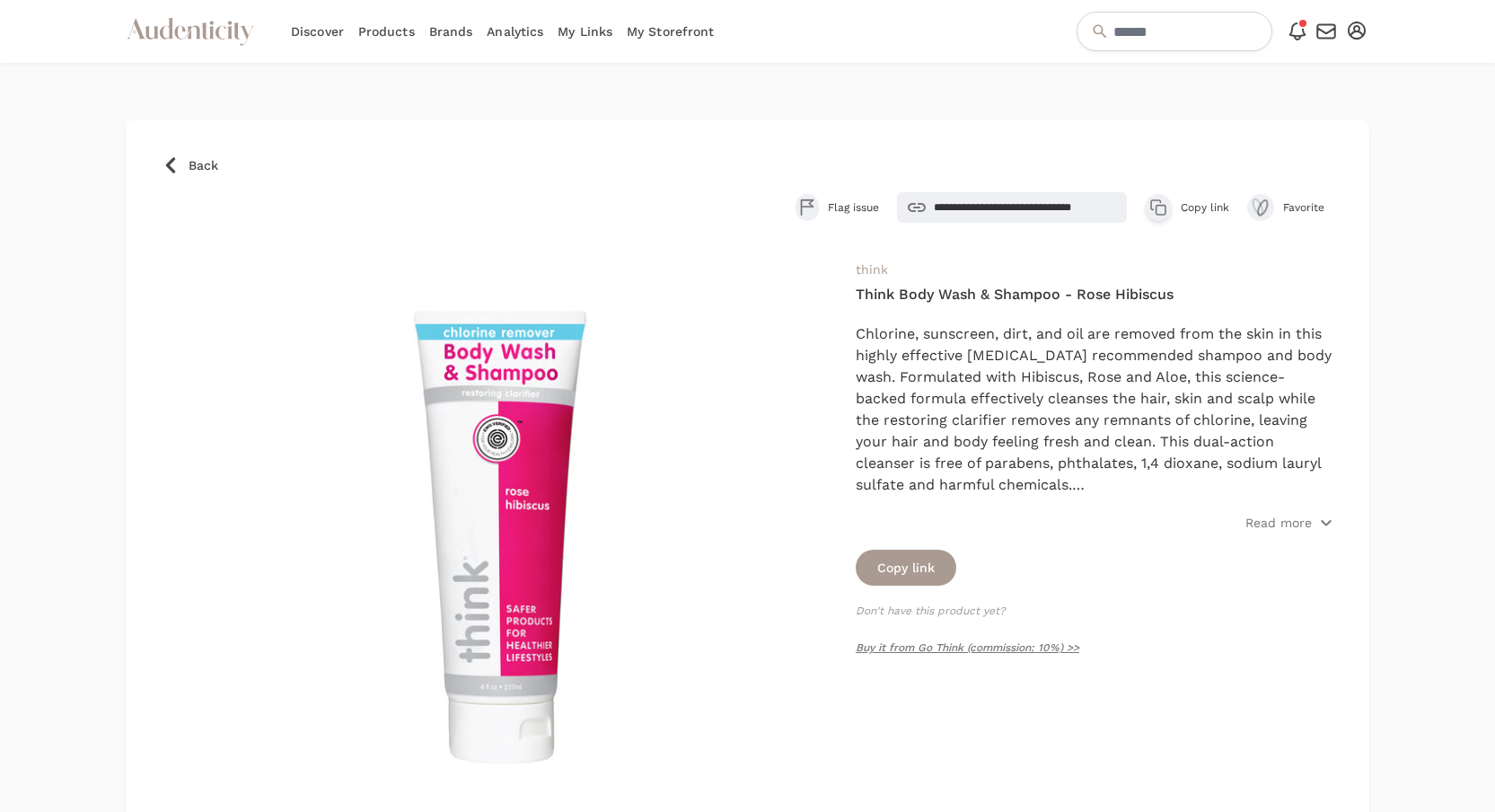
click at [912, 579] on button "Copy link" at bounding box center [906, 568] width 101 height 36
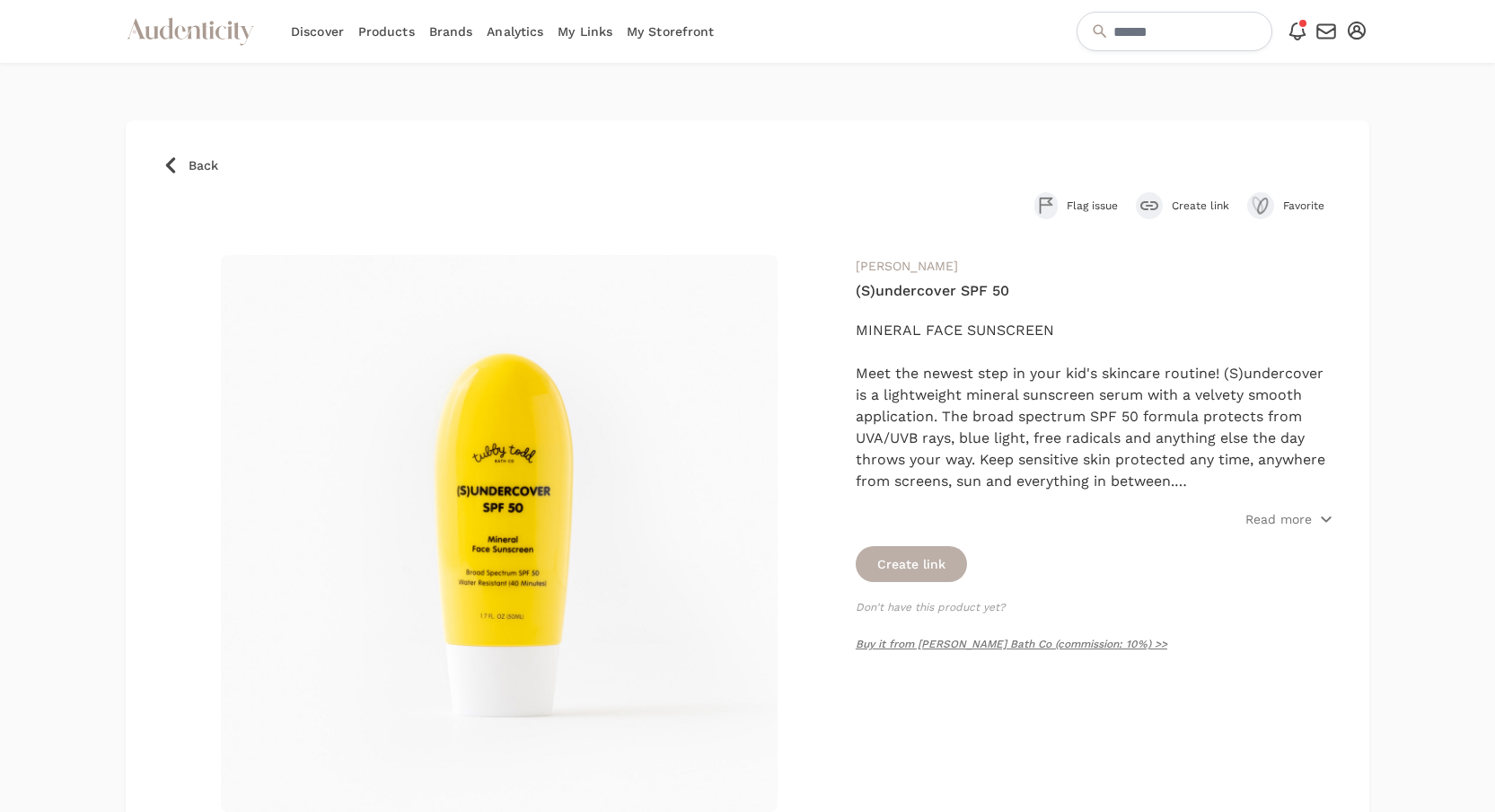
click at [897, 557] on button "Create link" at bounding box center [912, 564] width 112 height 36
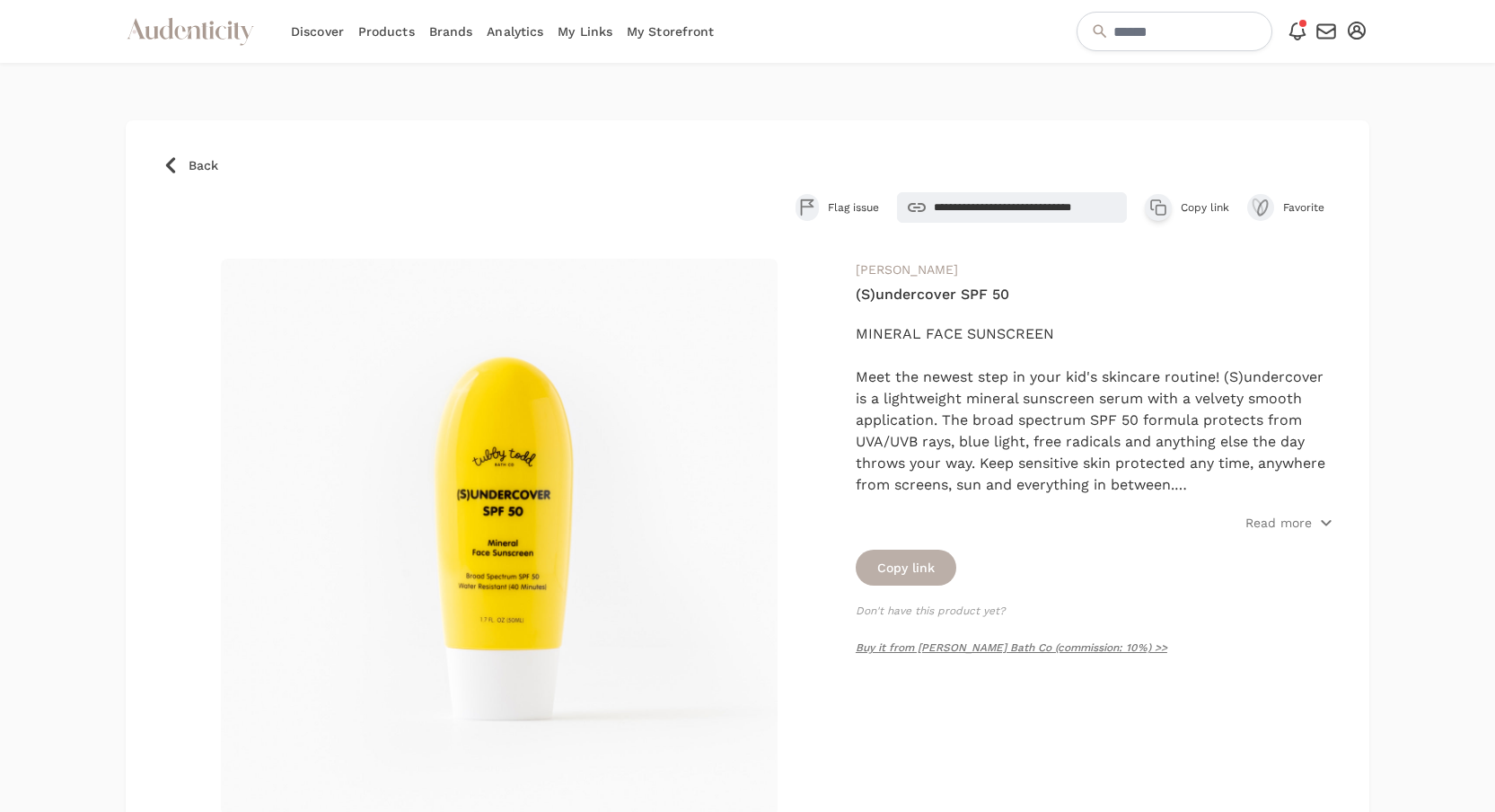
click at [898, 558] on button "Copy link" at bounding box center [906, 568] width 101 height 36
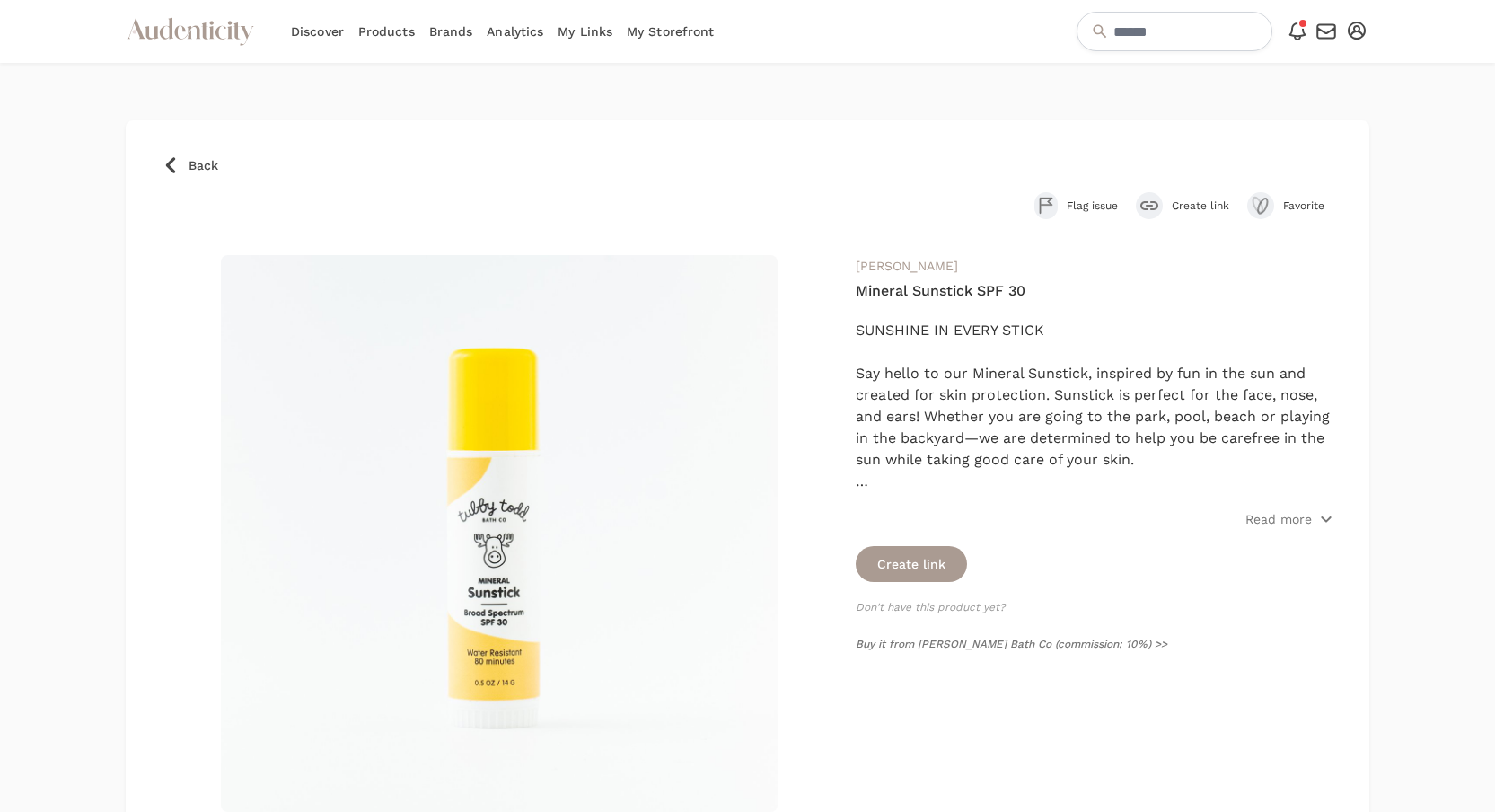
click at [1168, 200] on button "Create link" at bounding box center [1183, 205] width 94 height 27
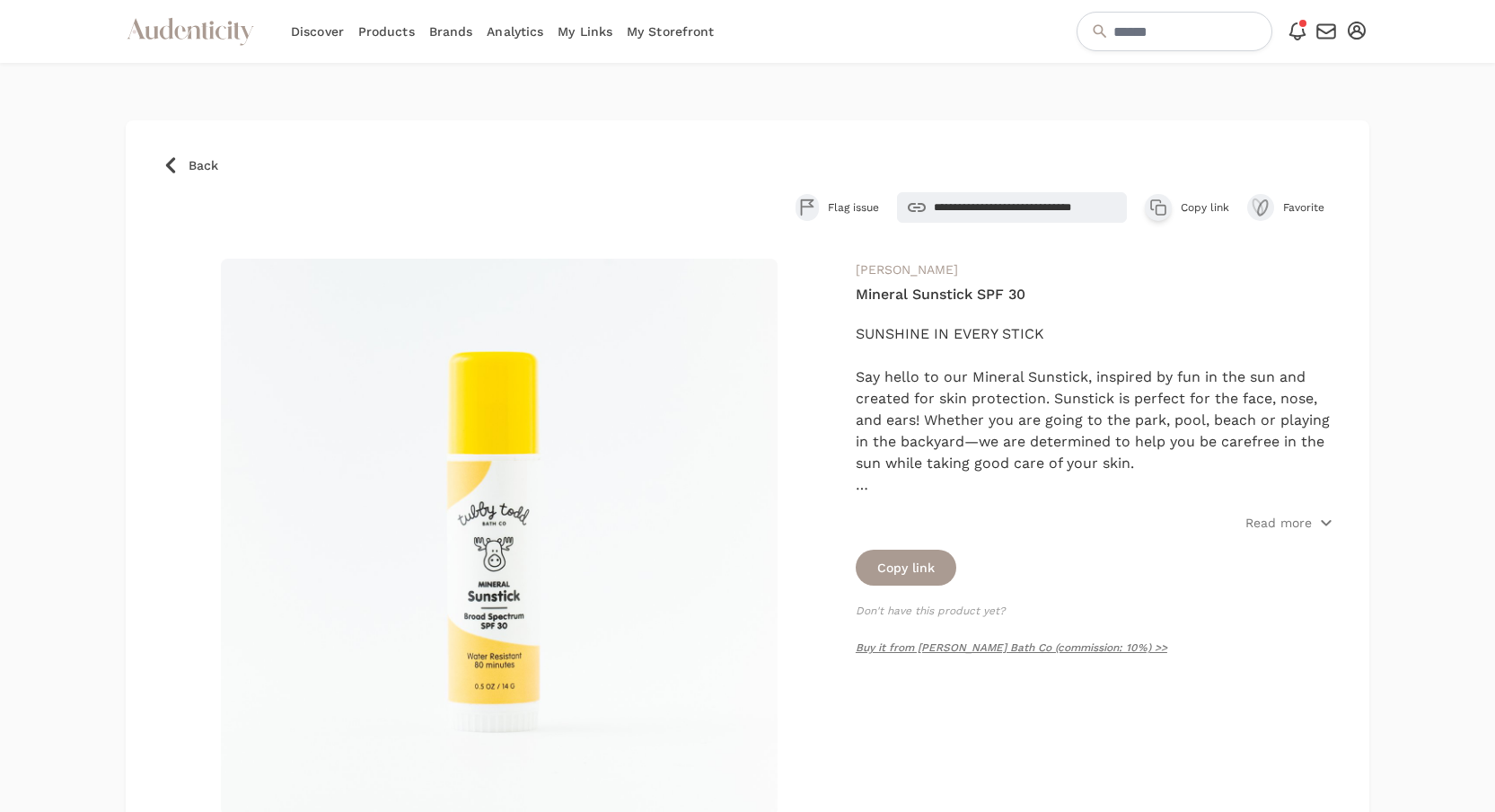
click at [1152, 207] on icon "button" at bounding box center [1156, 204] width 9 height 9
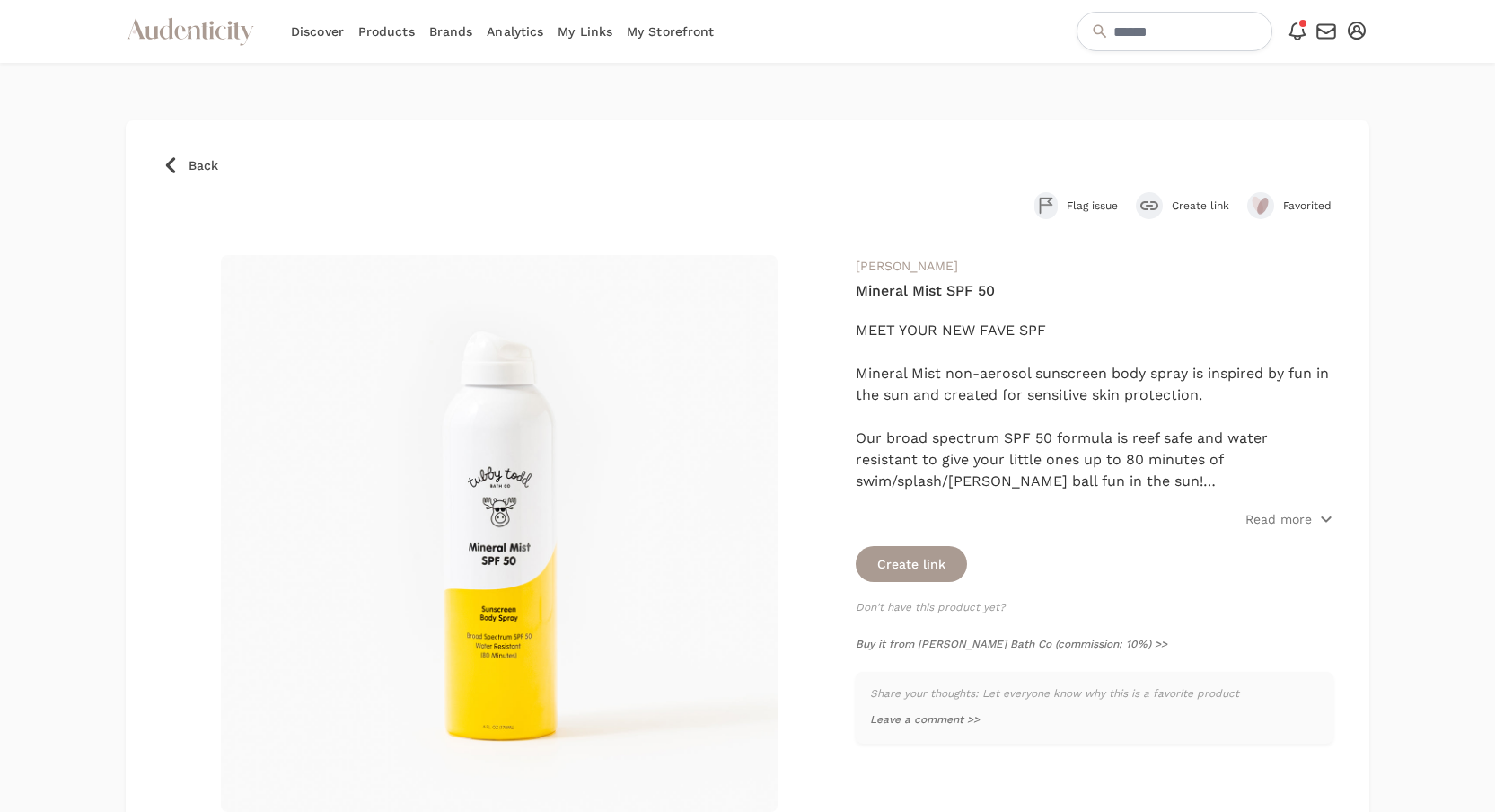
click at [905, 583] on div "[PERSON_NAME] Mineral Mist SPF 50 MEET YOUR NEW FAVE SPF Mineral Mist non-aeros…" at bounding box center [1095, 534] width 478 height 557
click at [905, 569] on button "Create link" at bounding box center [912, 564] width 112 height 36
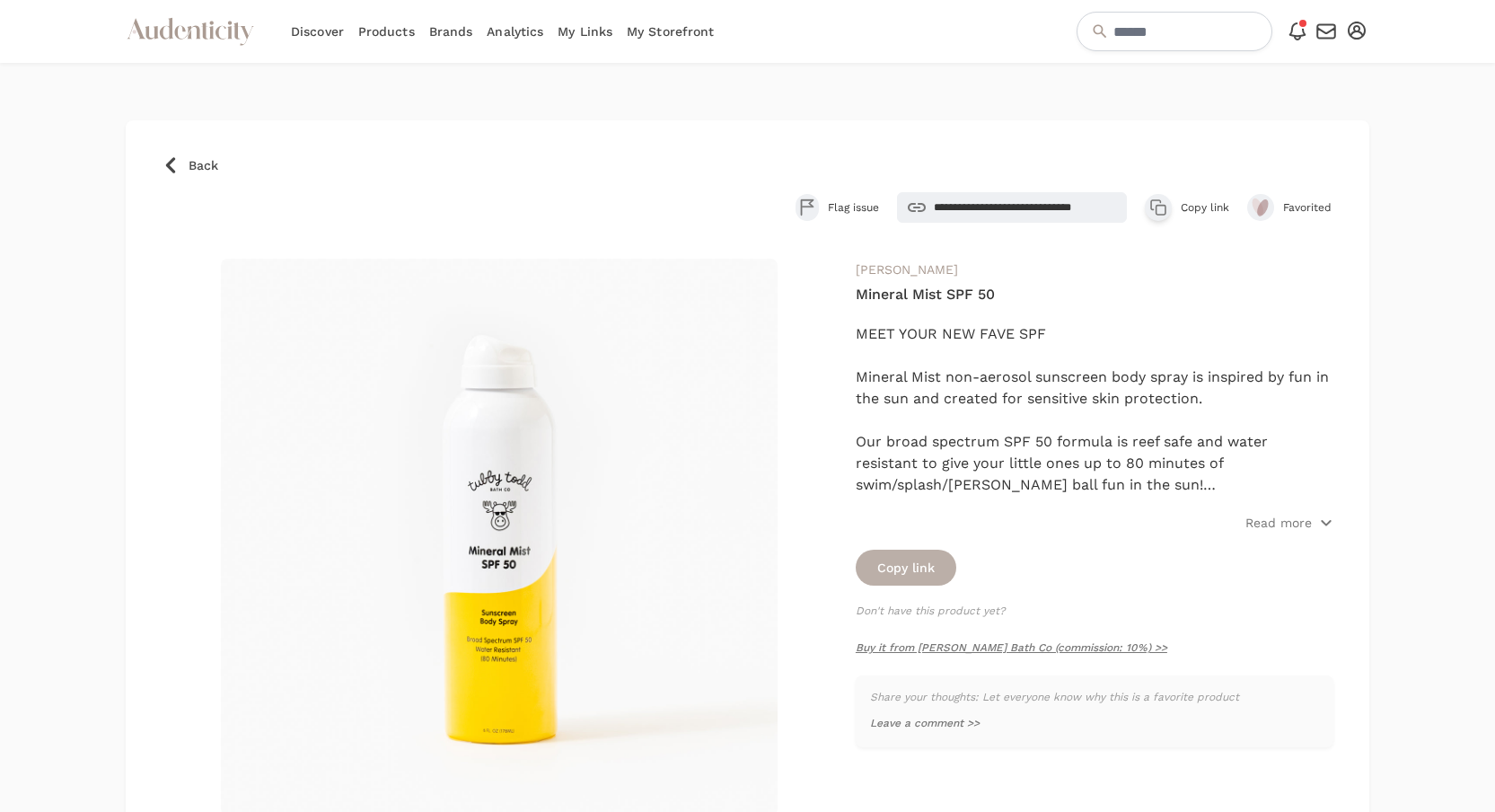
click at [905, 564] on button "Copy link" at bounding box center [906, 568] width 101 height 36
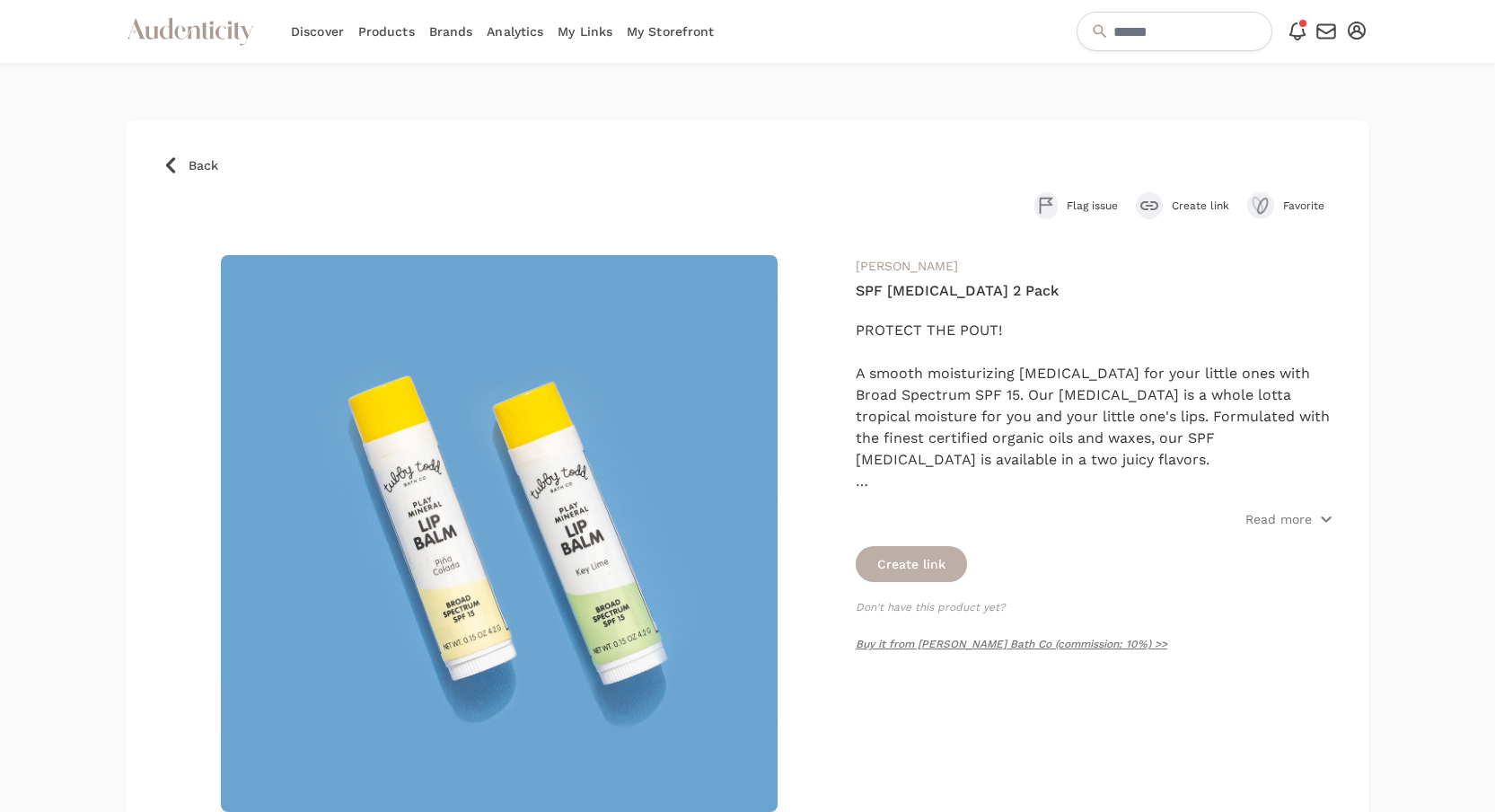
click at [929, 550] on button "Create link" at bounding box center [912, 564] width 112 height 36
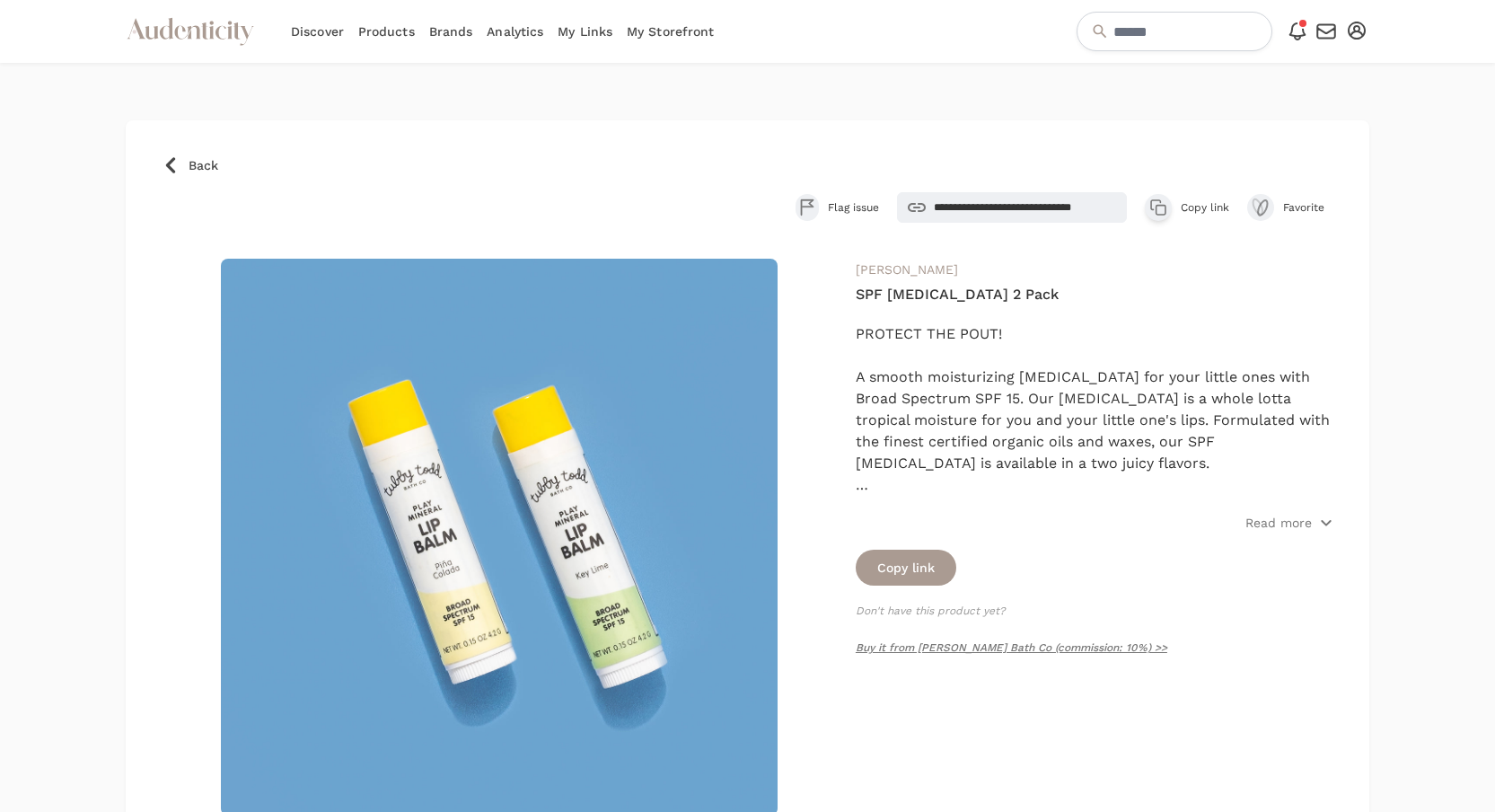
click at [1159, 211] on icon "button" at bounding box center [1159, 207] width 18 height 18
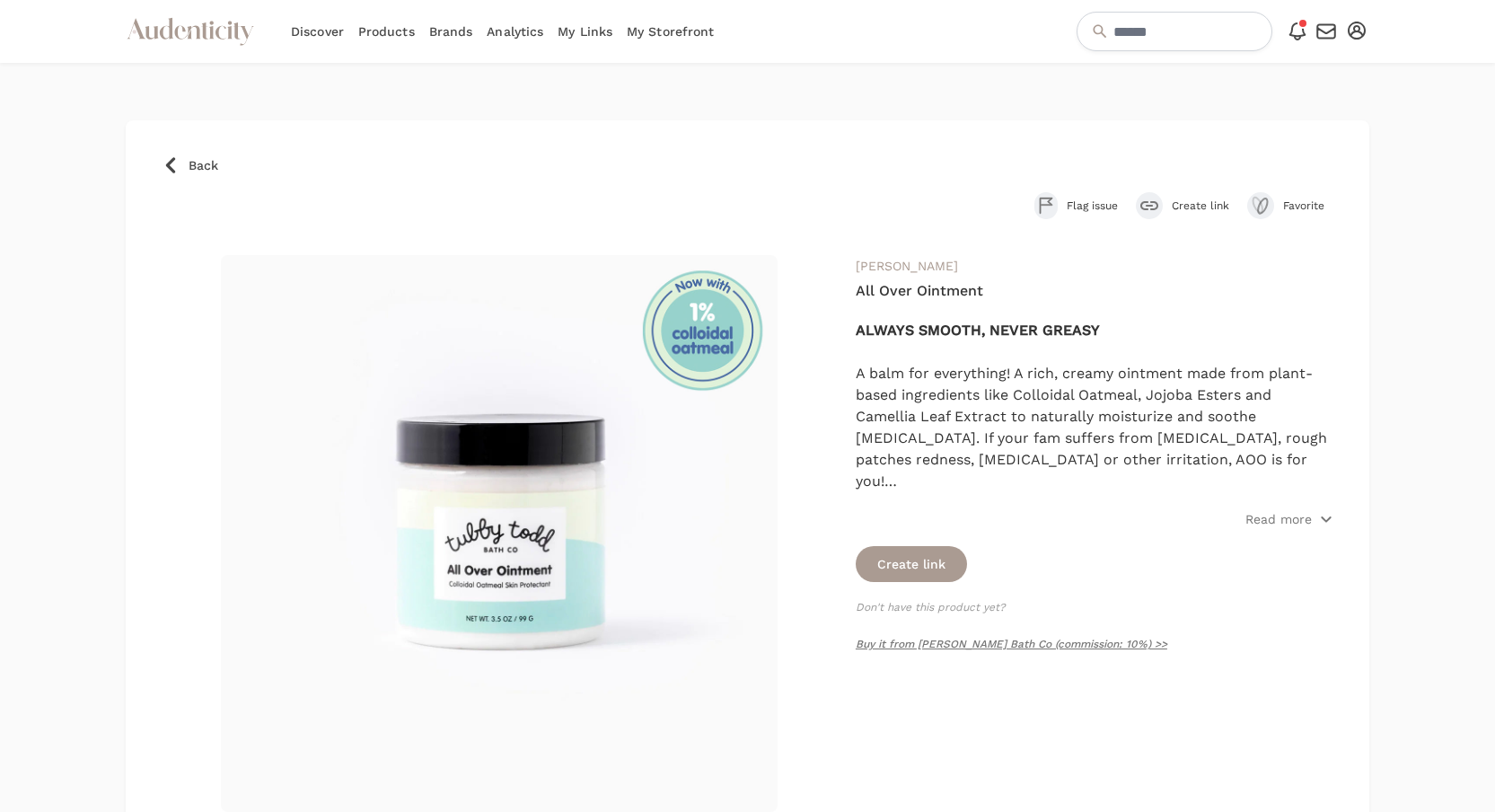
click at [1153, 200] on div "submit" at bounding box center [1149, 205] width 27 height 27
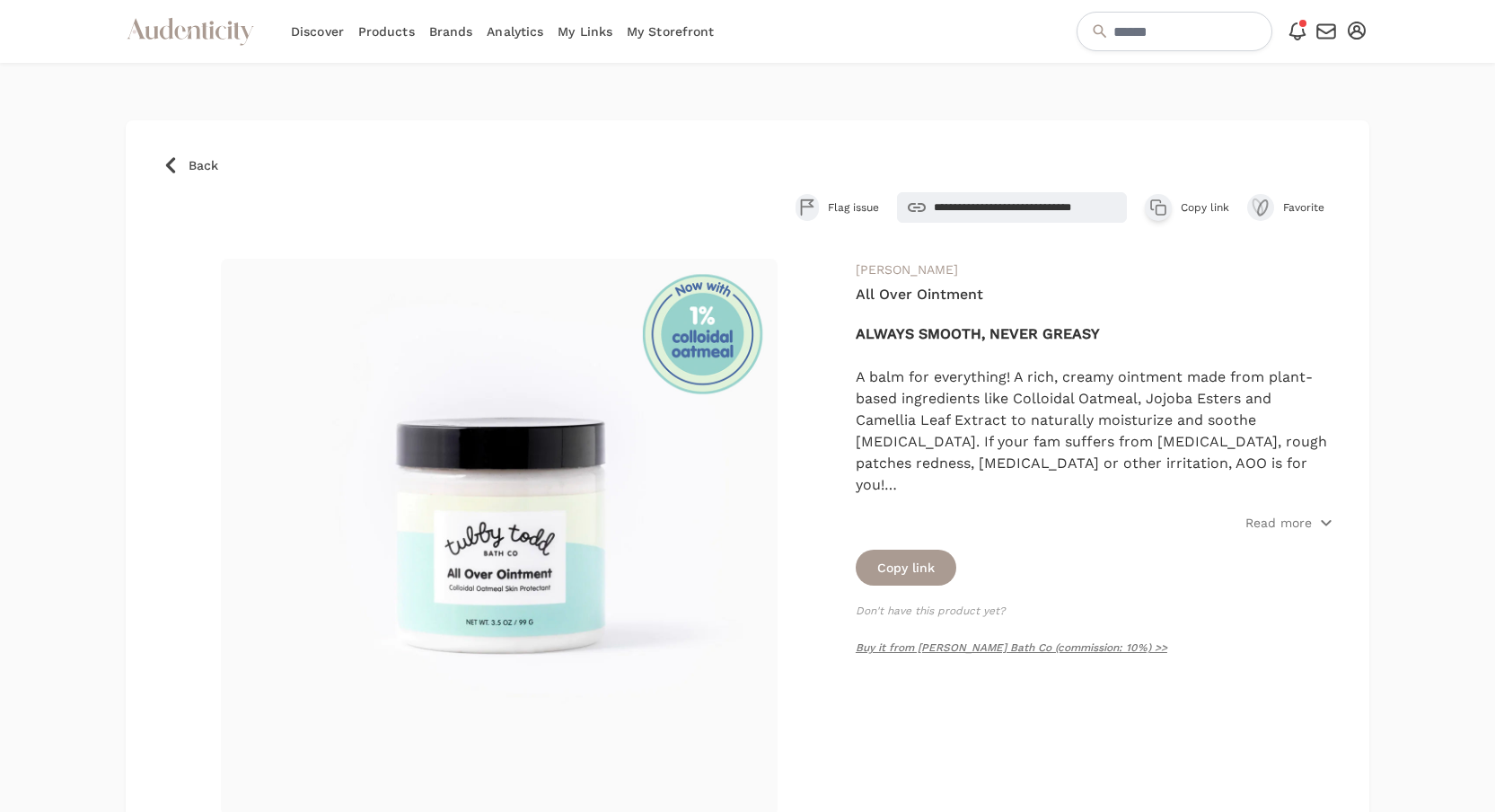
click at [1148, 210] on div "button" at bounding box center [1158, 206] width 27 height 27
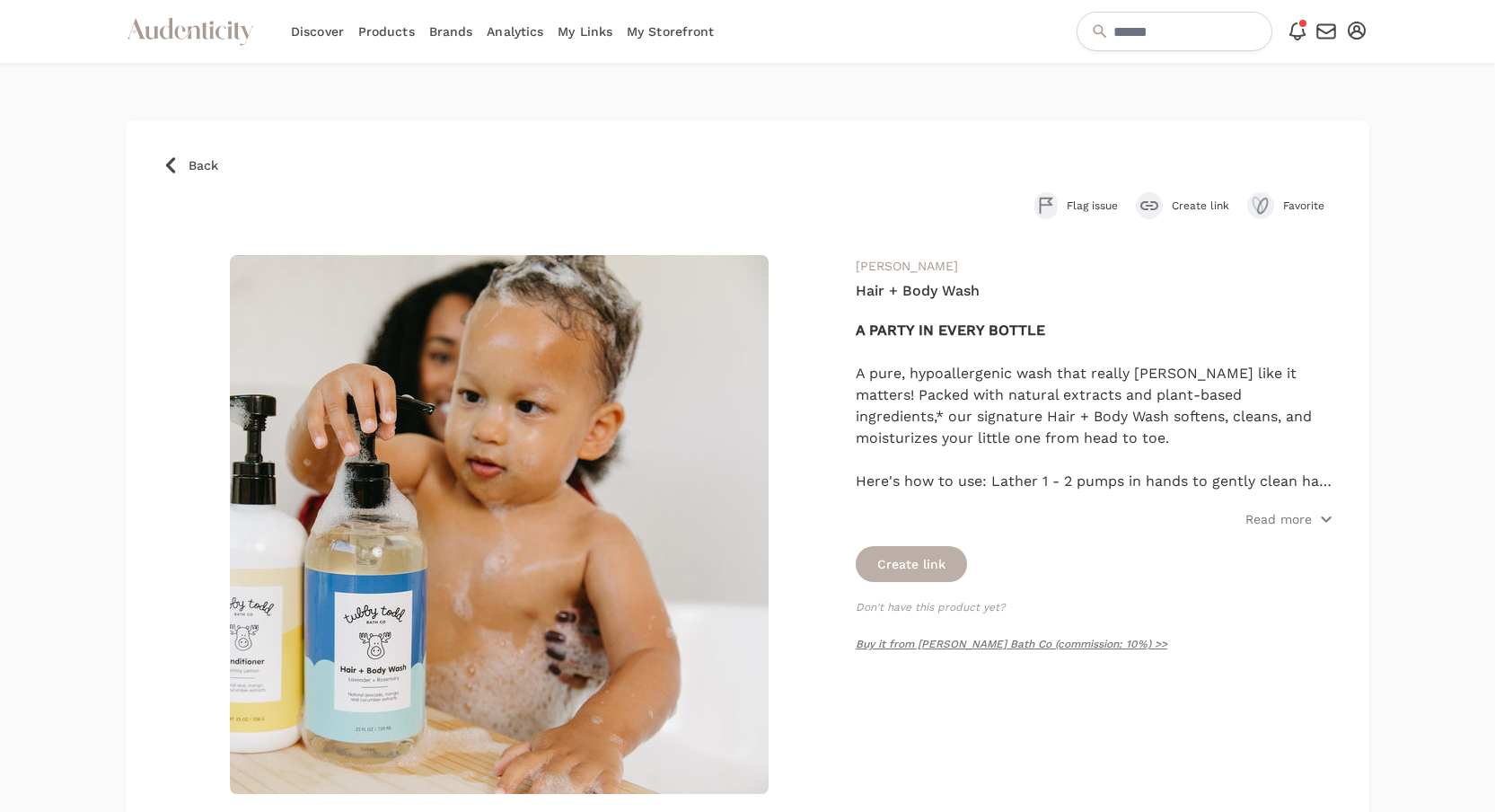
click at [907, 548] on button "Create link" at bounding box center [912, 564] width 112 height 36
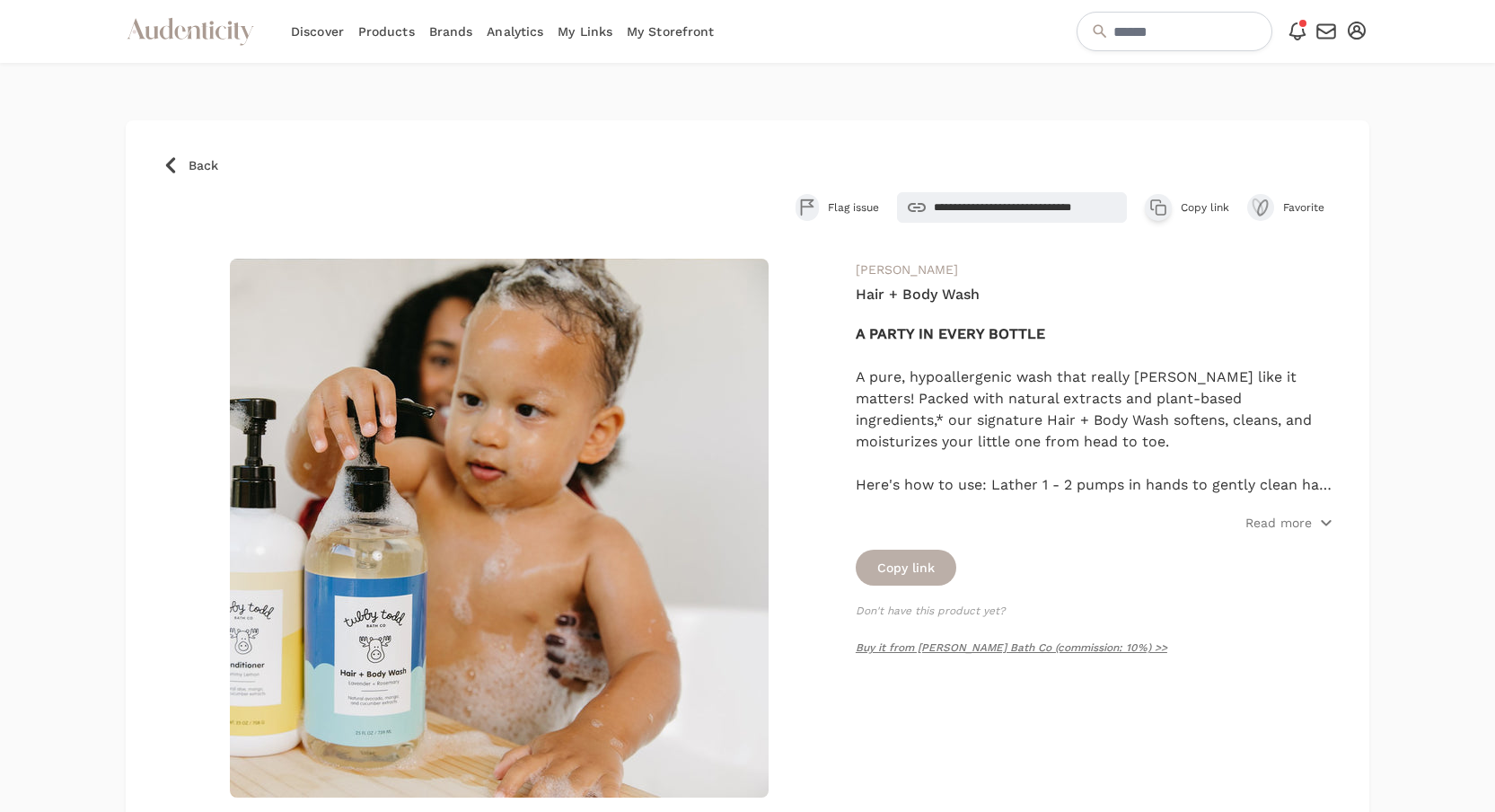
click at [899, 578] on button "Copy link" at bounding box center [906, 568] width 101 height 36
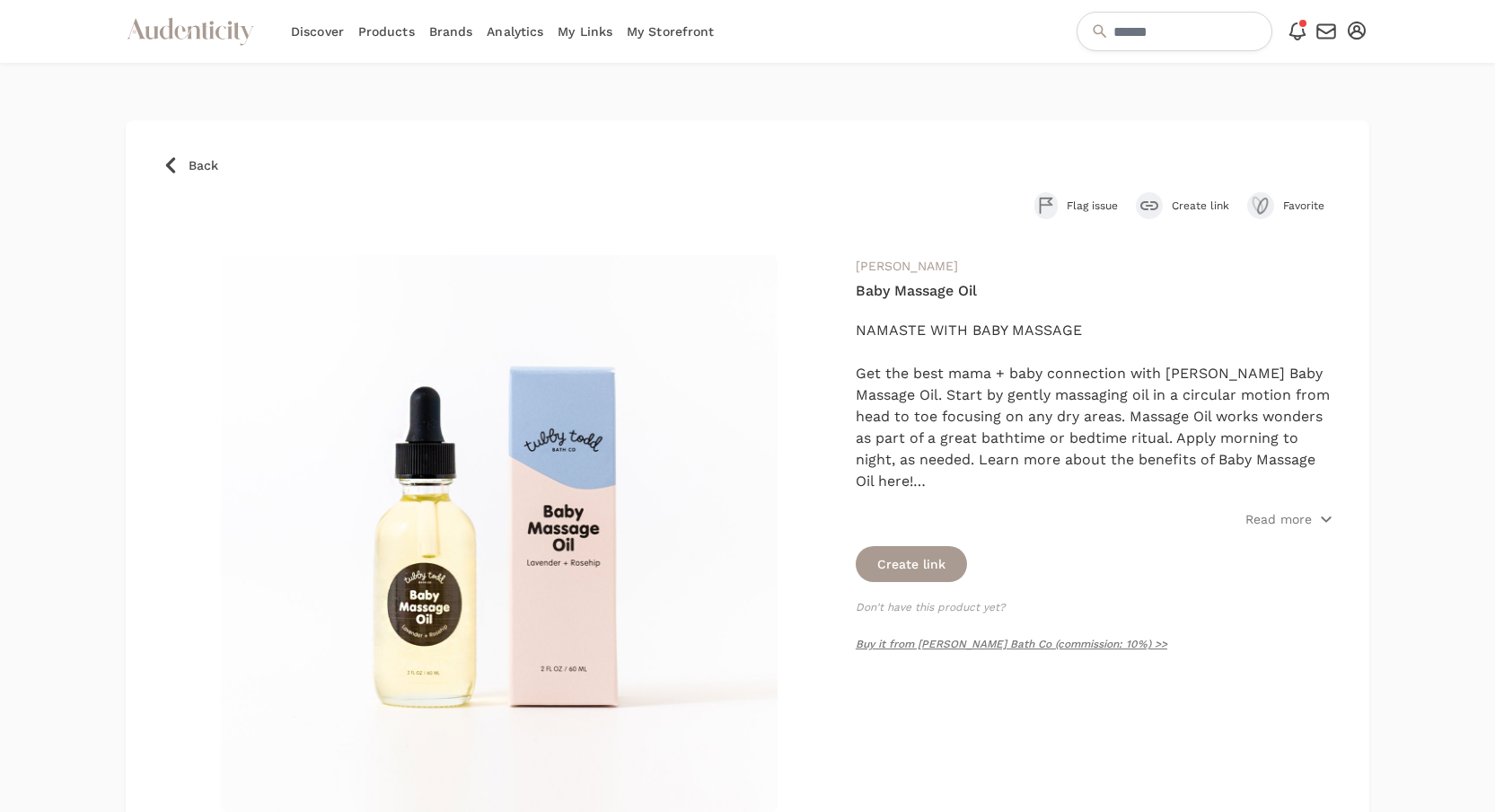
click at [1164, 199] on button "Create link" at bounding box center [1183, 205] width 94 height 27
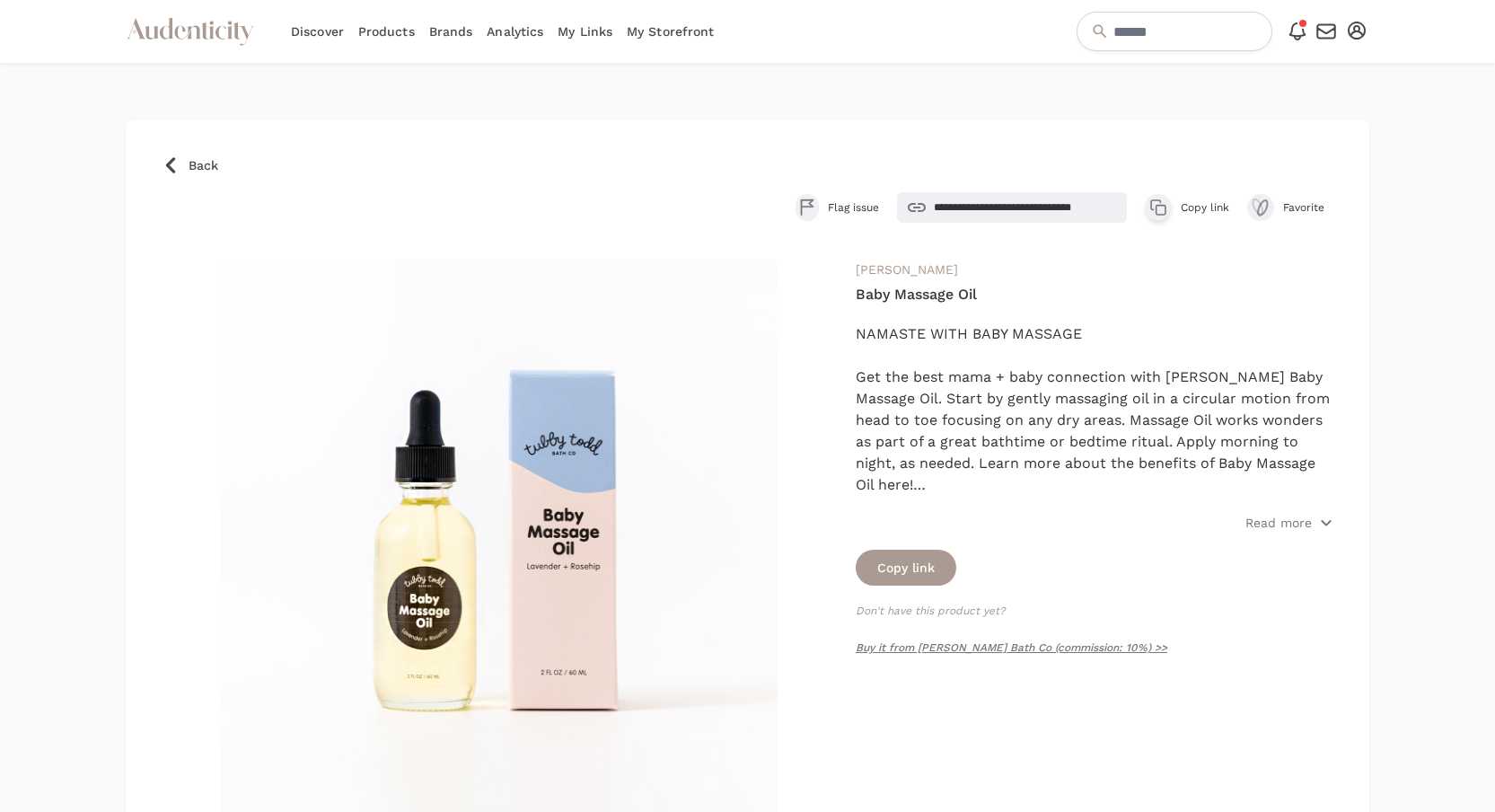
click at [1151, 210] on icon "button" at bounding box center [1159, 207] width 18 height 18
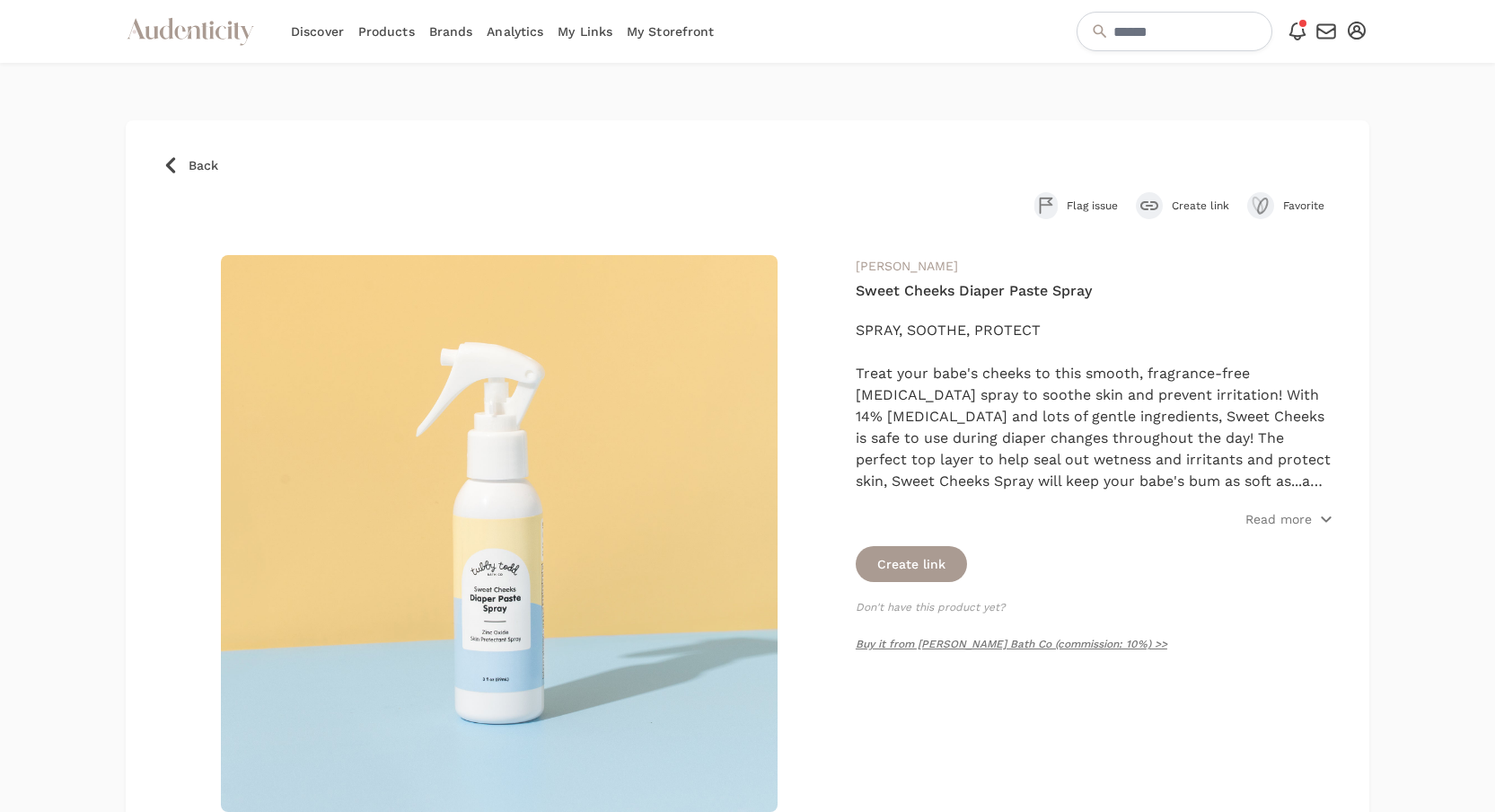
click at [1159, 203] on div "submit" at bounding box center [1149, 205] width 27 height 27
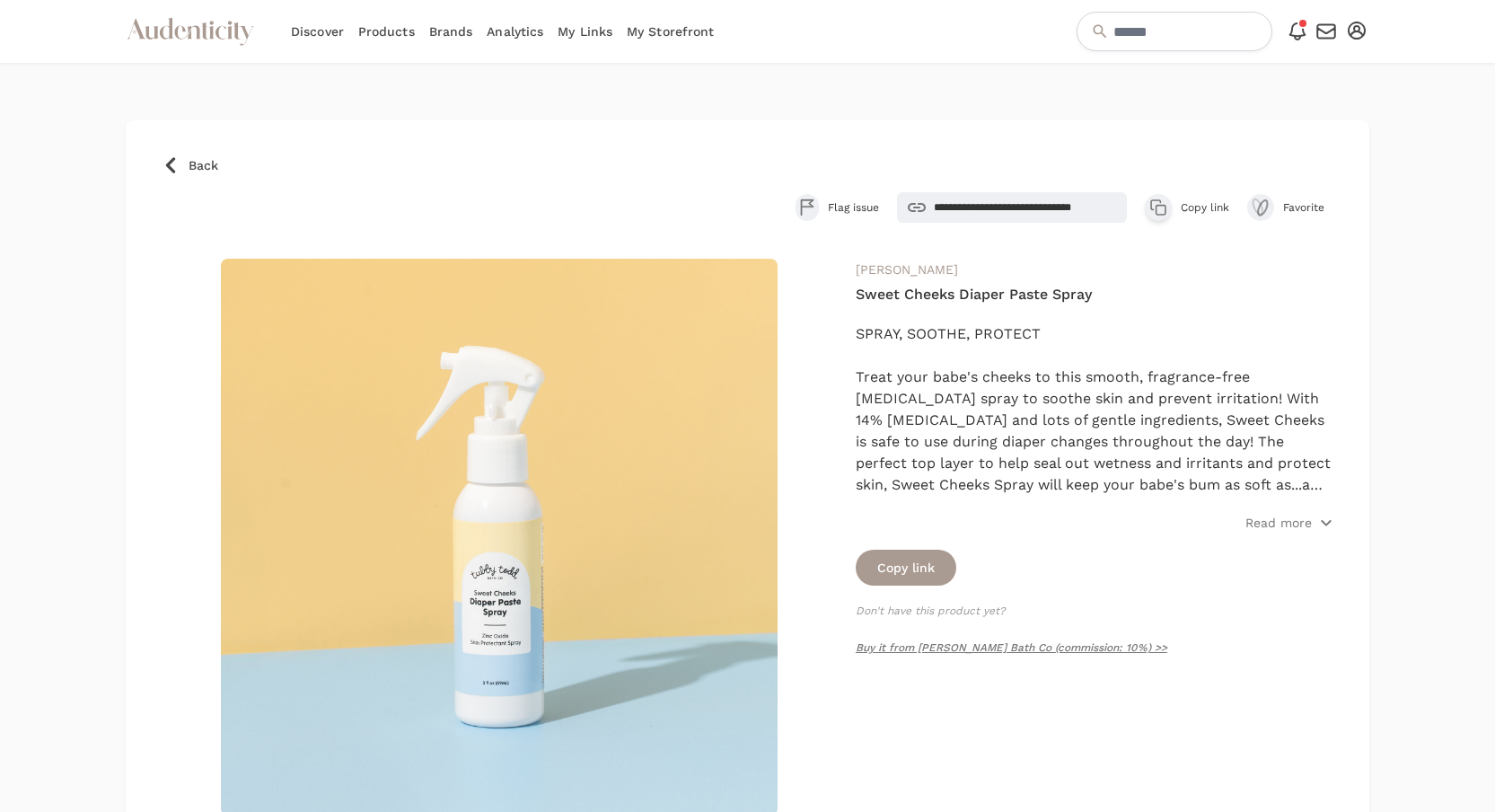
click at [1150, 204] on icon "button" at bounding box center [1159, 207] width 18 height 18
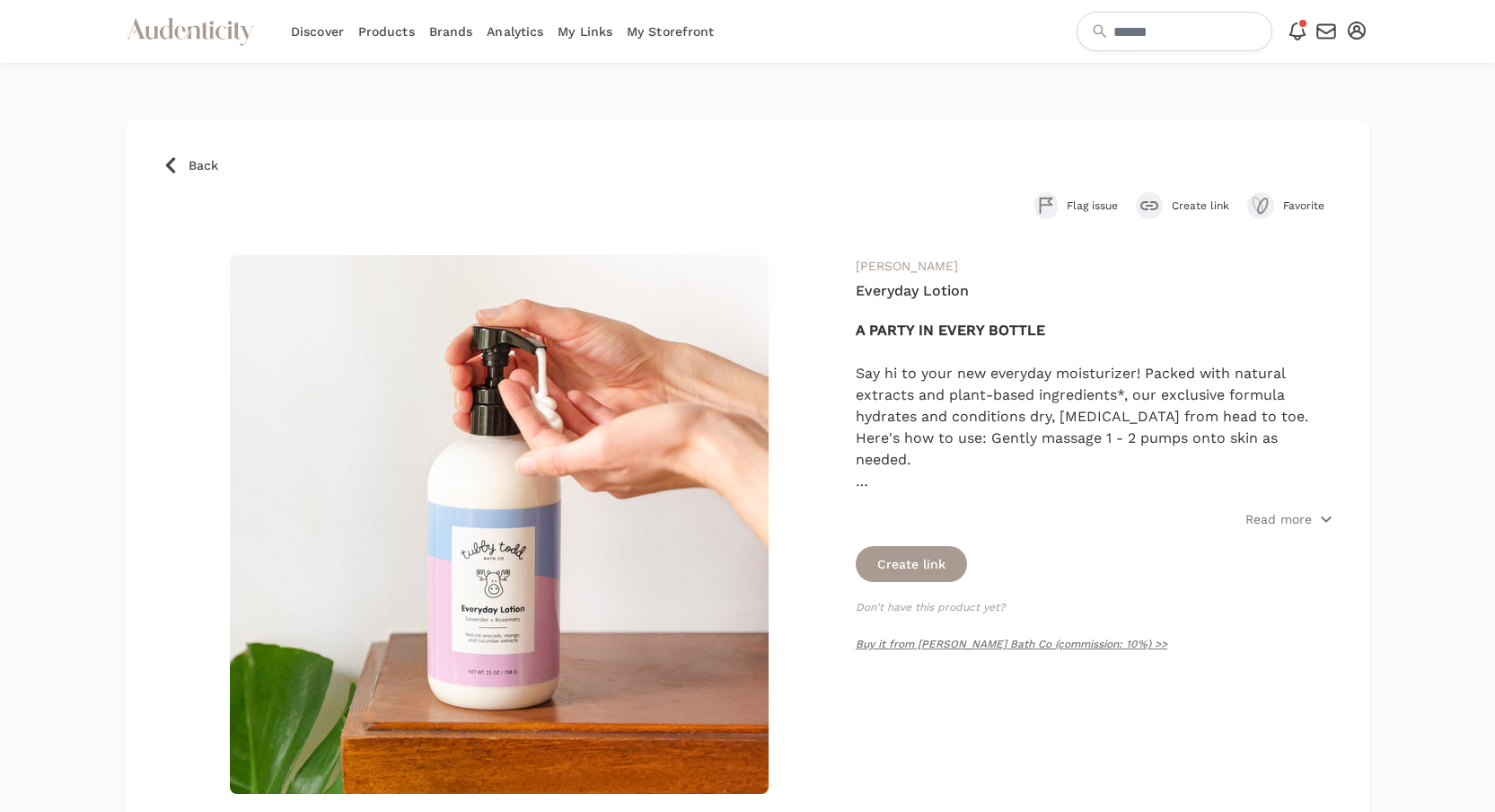
click at [1145, 215] on div "submit" at bounding box center [1149, 205] width 27 height 27
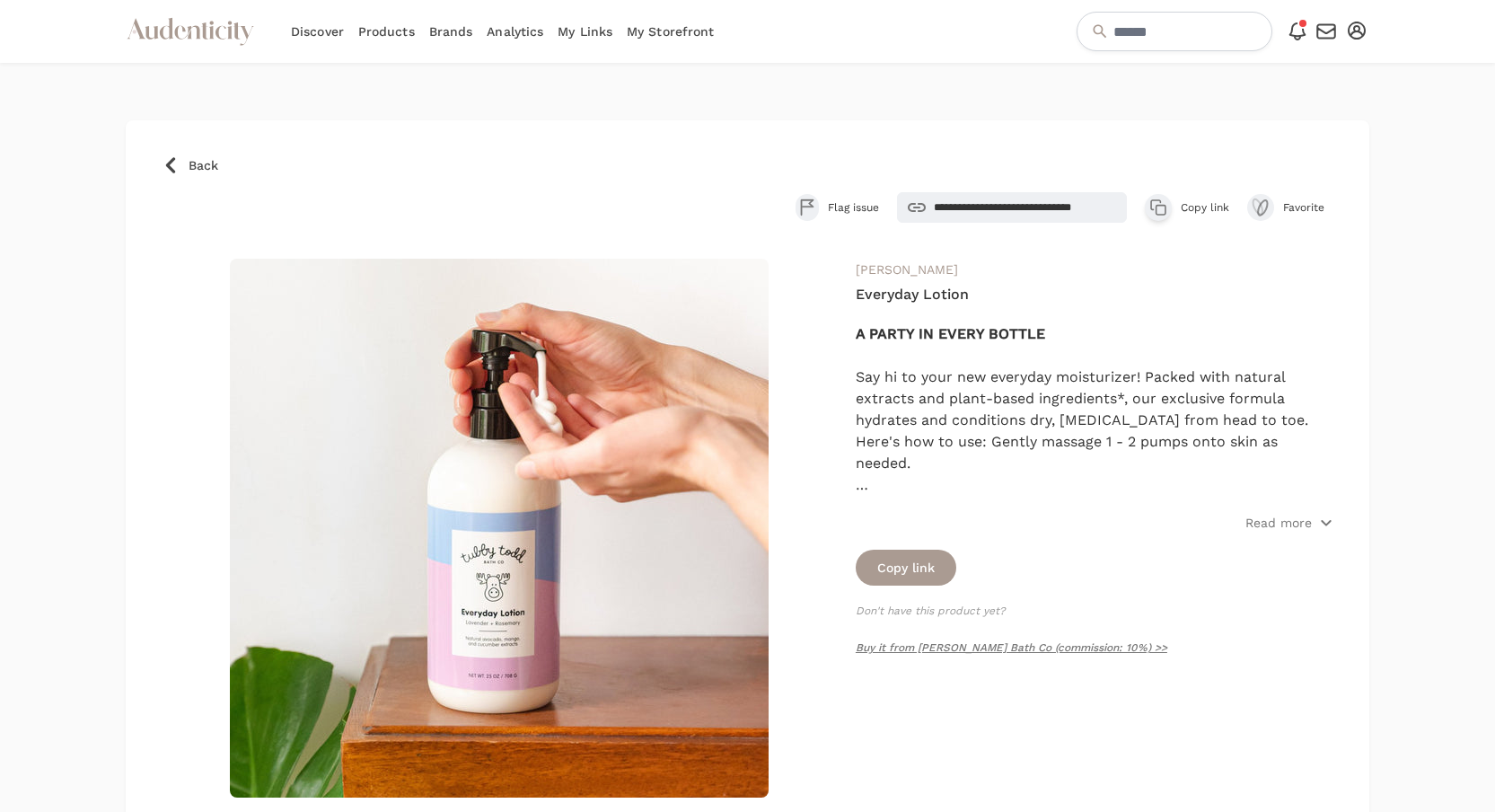
click at [1157, 211] on icon "button" at bounding box center [1161, 209] width 9 height 9
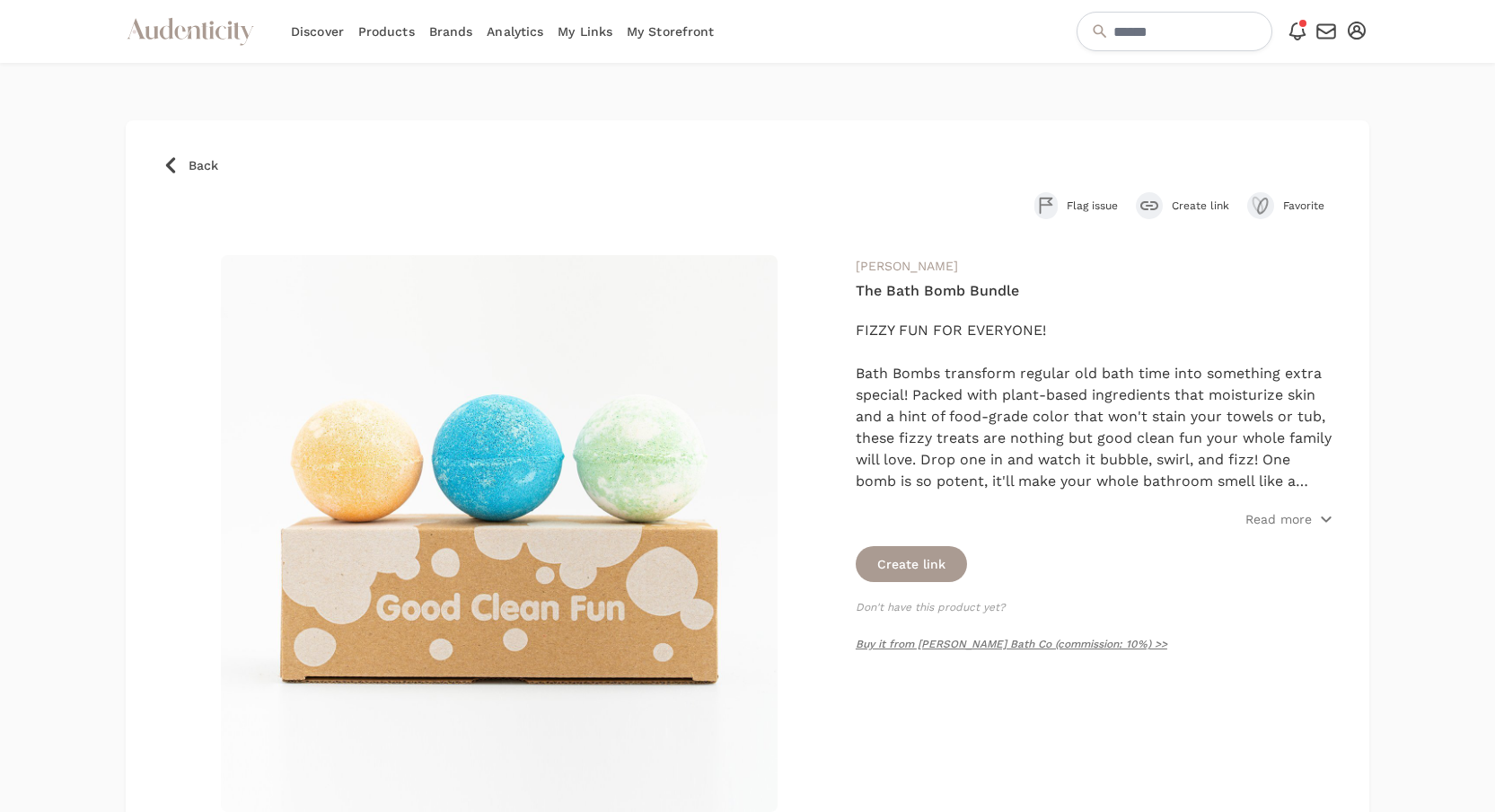
click at [1153, 205] on icon "submit" at bounding box center [1150, 205] width 18 height 9
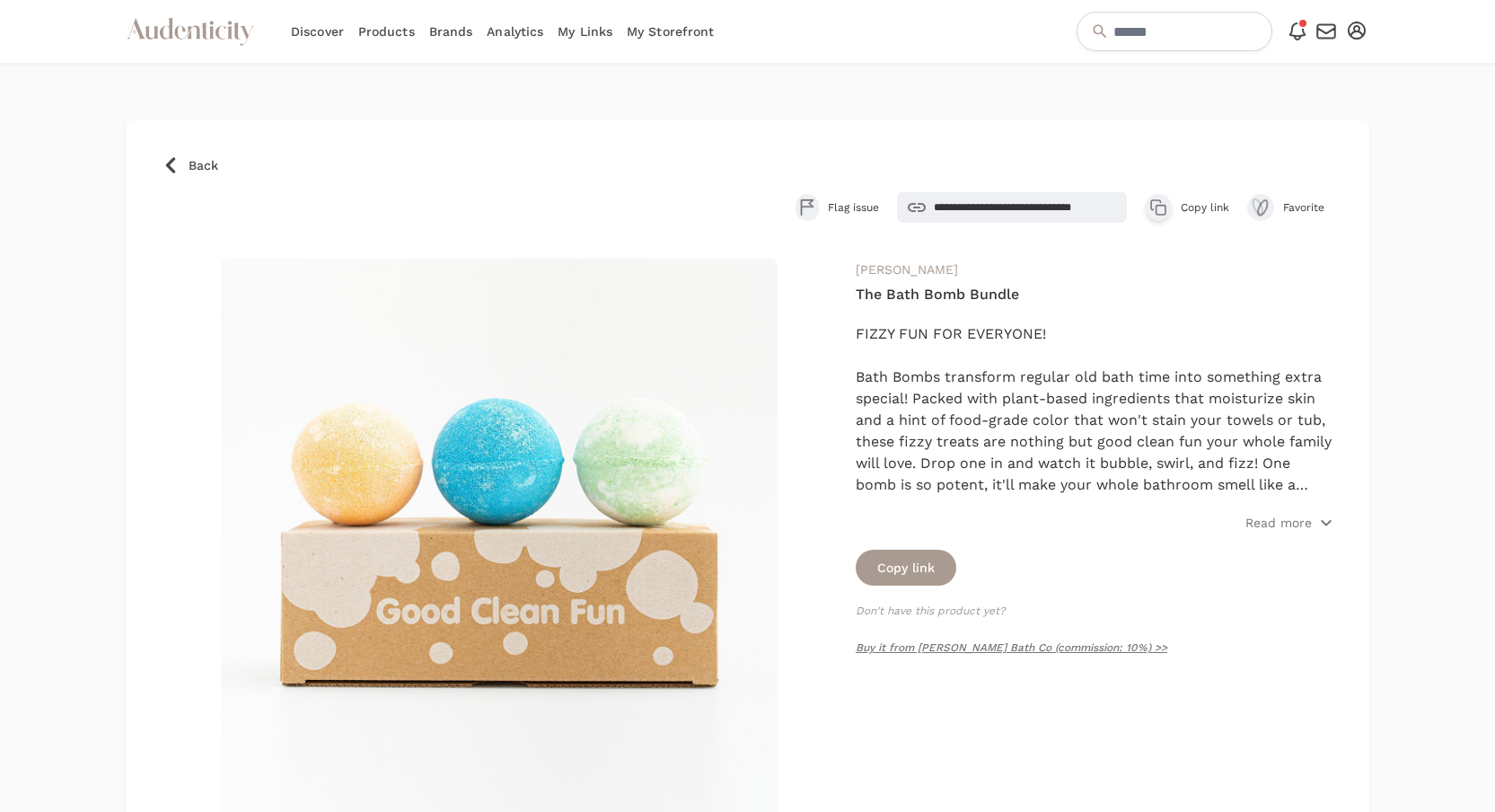
click at [1153, 205] on icon "button" at bounding box center [1159, 207] width 18 height 18
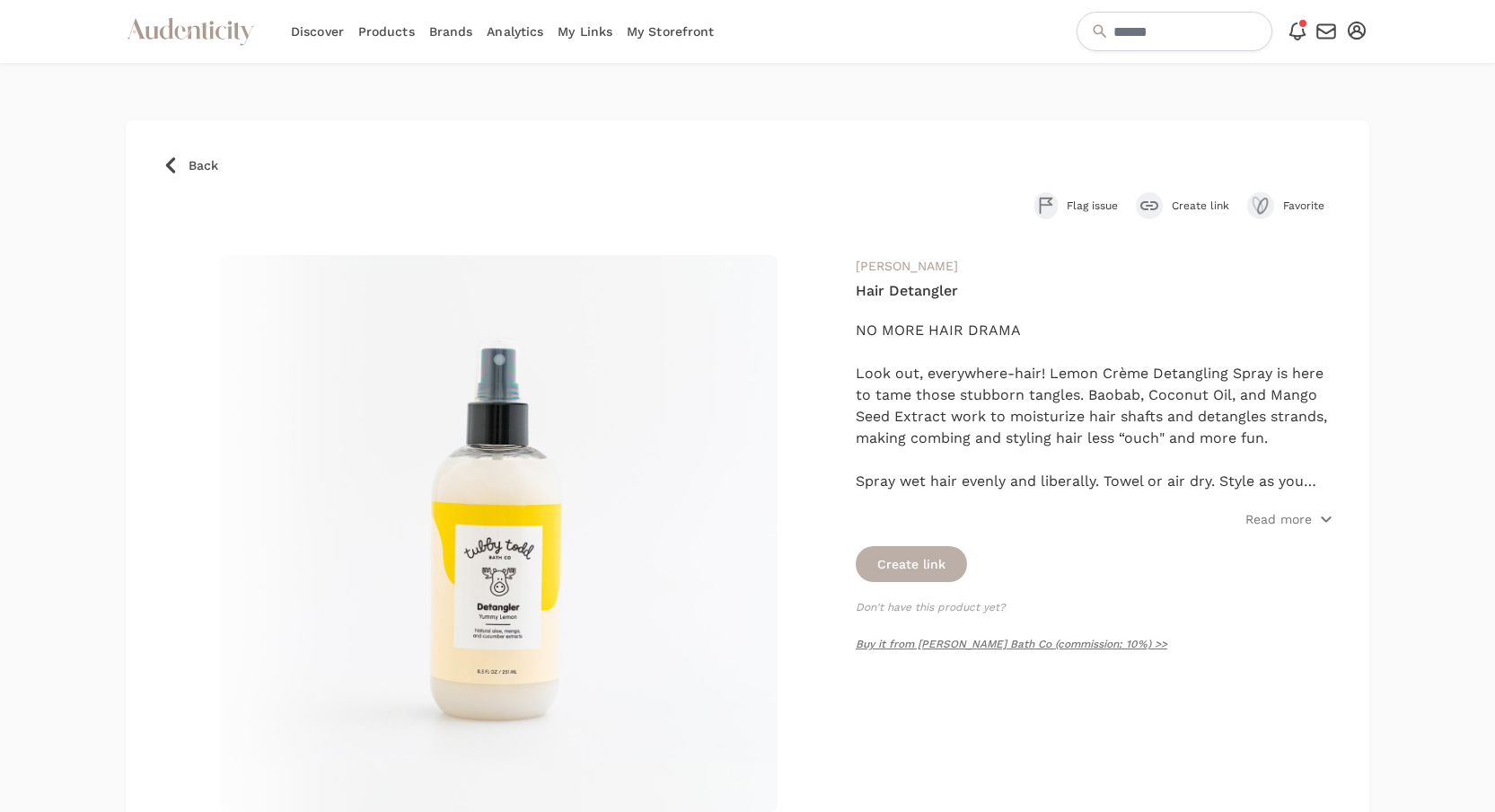
click at [917, 571] on button "Create link" at bounding box center [912, 564] width 112 height 36
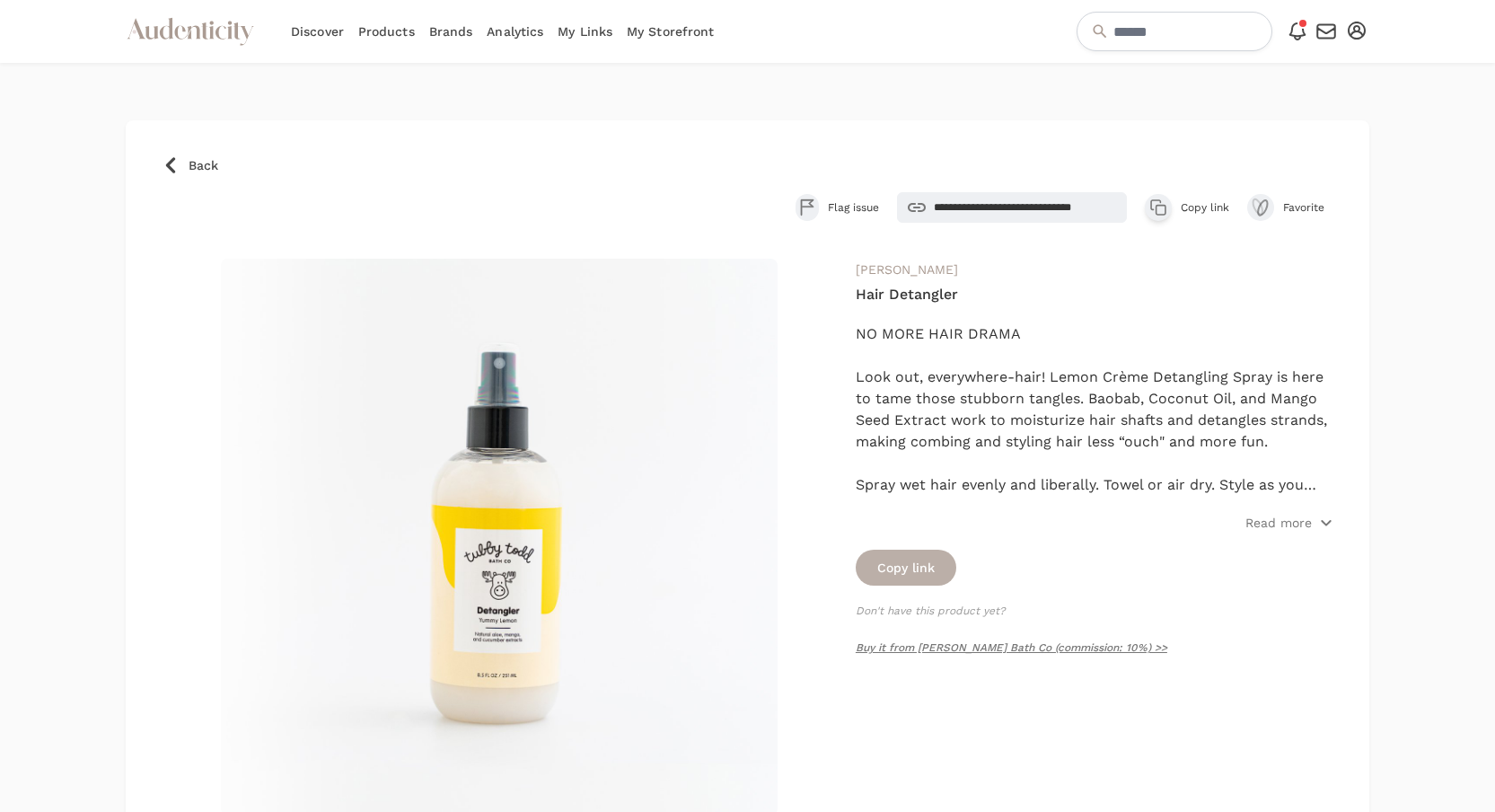
click at [932, 560] on button "Copy link" at bounding box center [906, 568] width 101 height 36
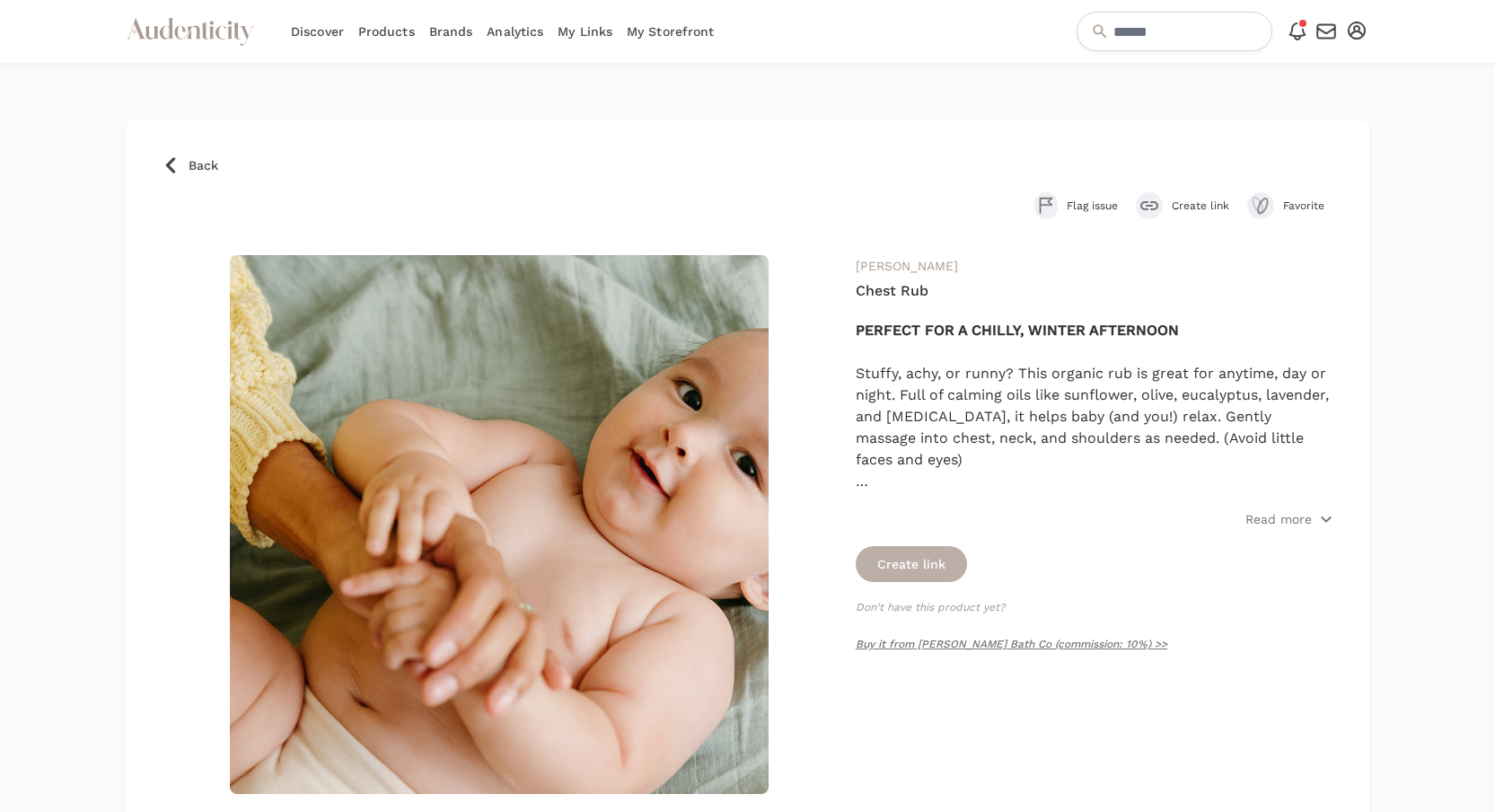
click at [929, 563] on button "Create link" at bounding box center [912, 564] width 112 height 36
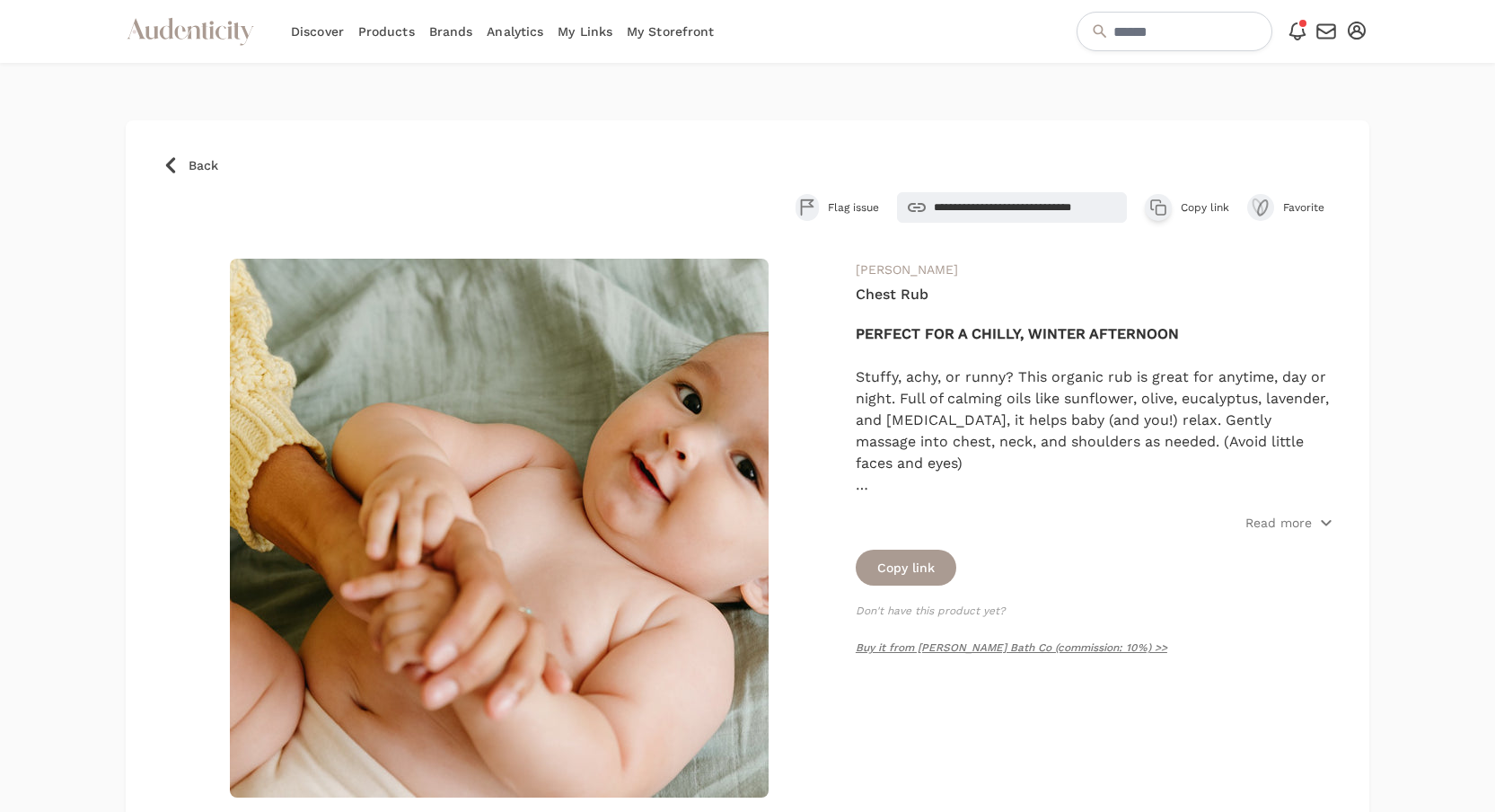
click at [1163, 219] on button "Copy product link Copy link" at bounding box center [1187, 206] width 85 height 27
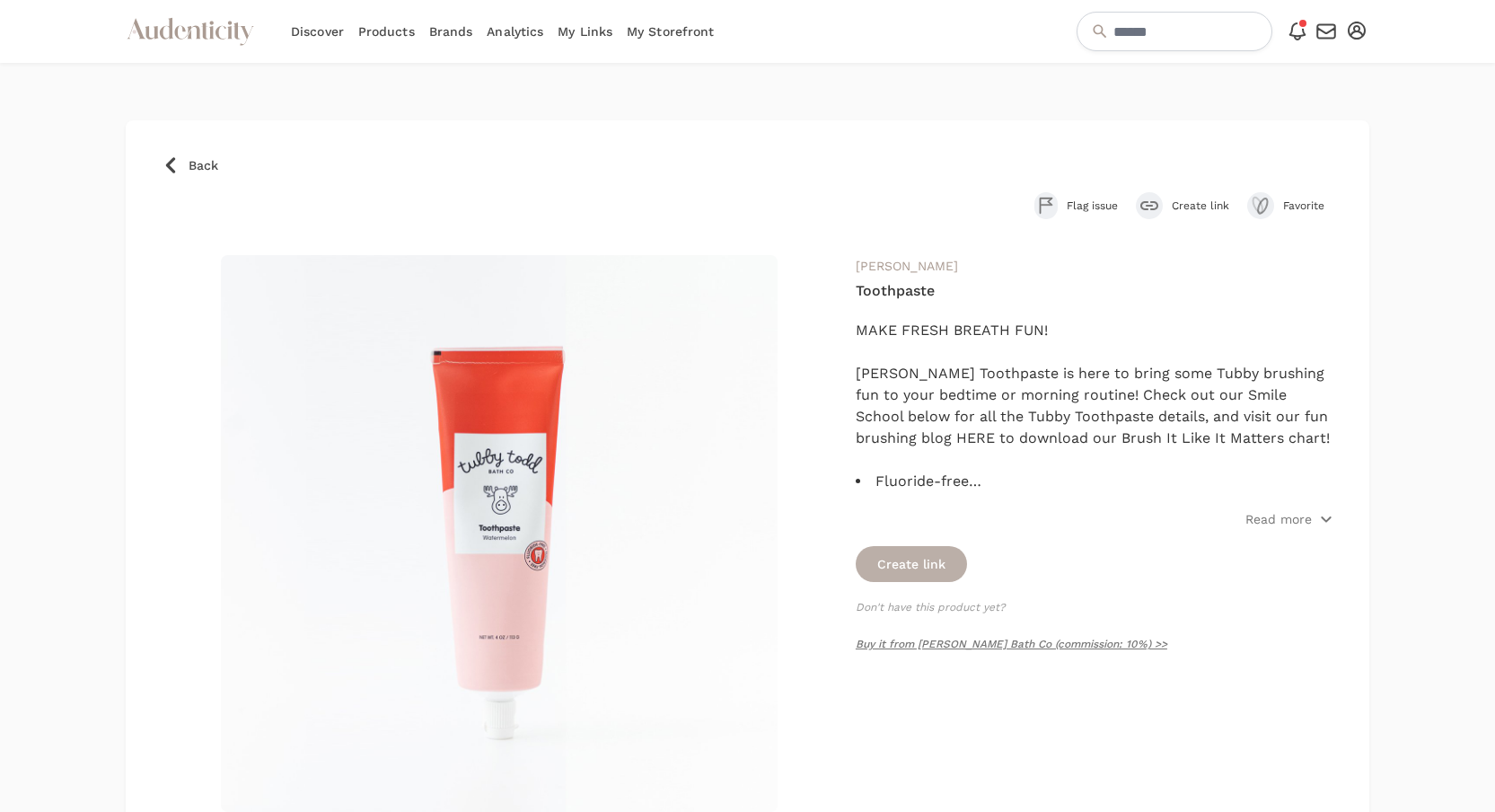
click at [925, 557] on button "Create link" at bounding box center [912, 564] width 112 height 36
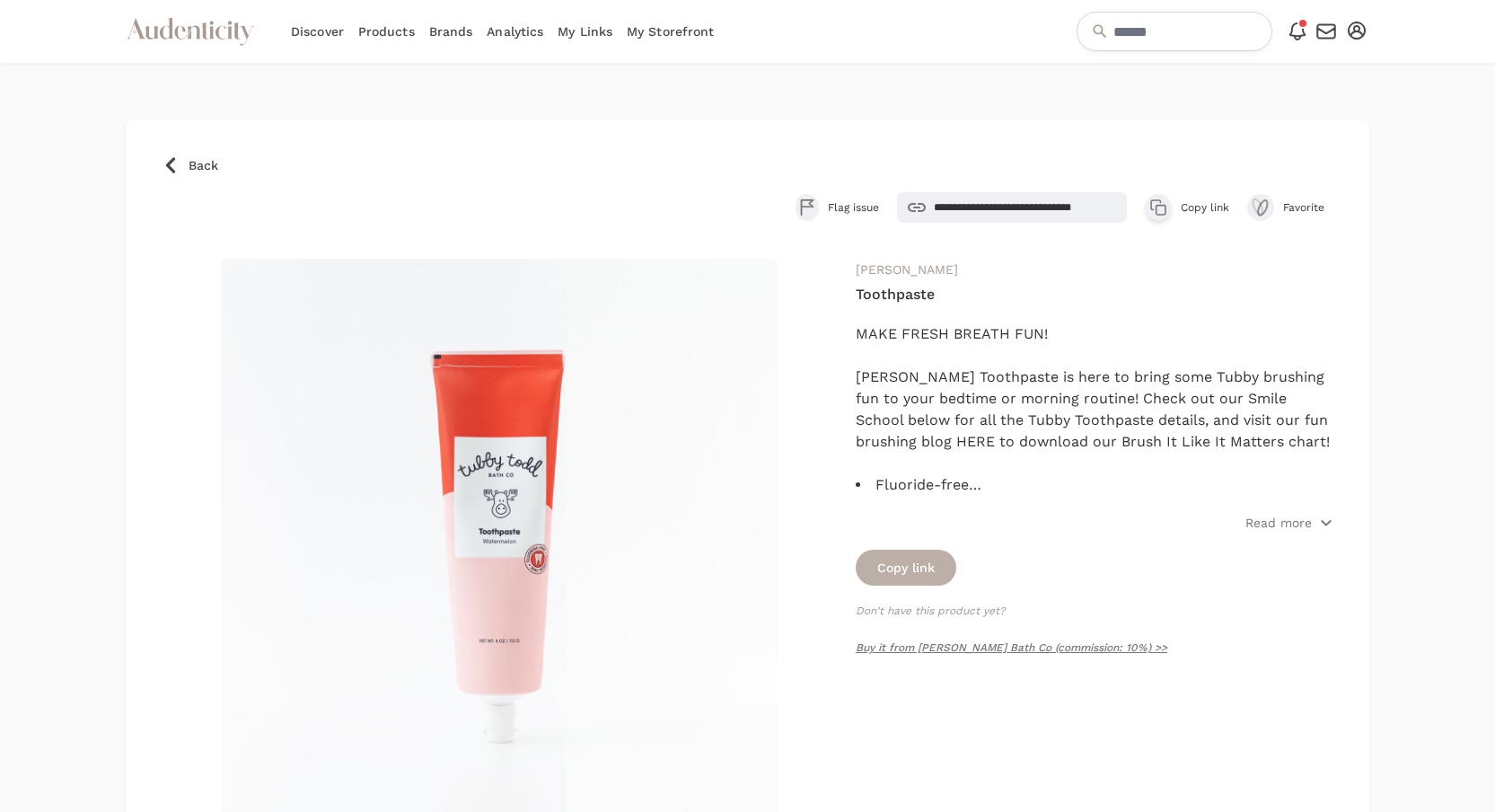
click at [923, 563] on button "Copy link" at bounding box center [906, 568] width 101 height 36
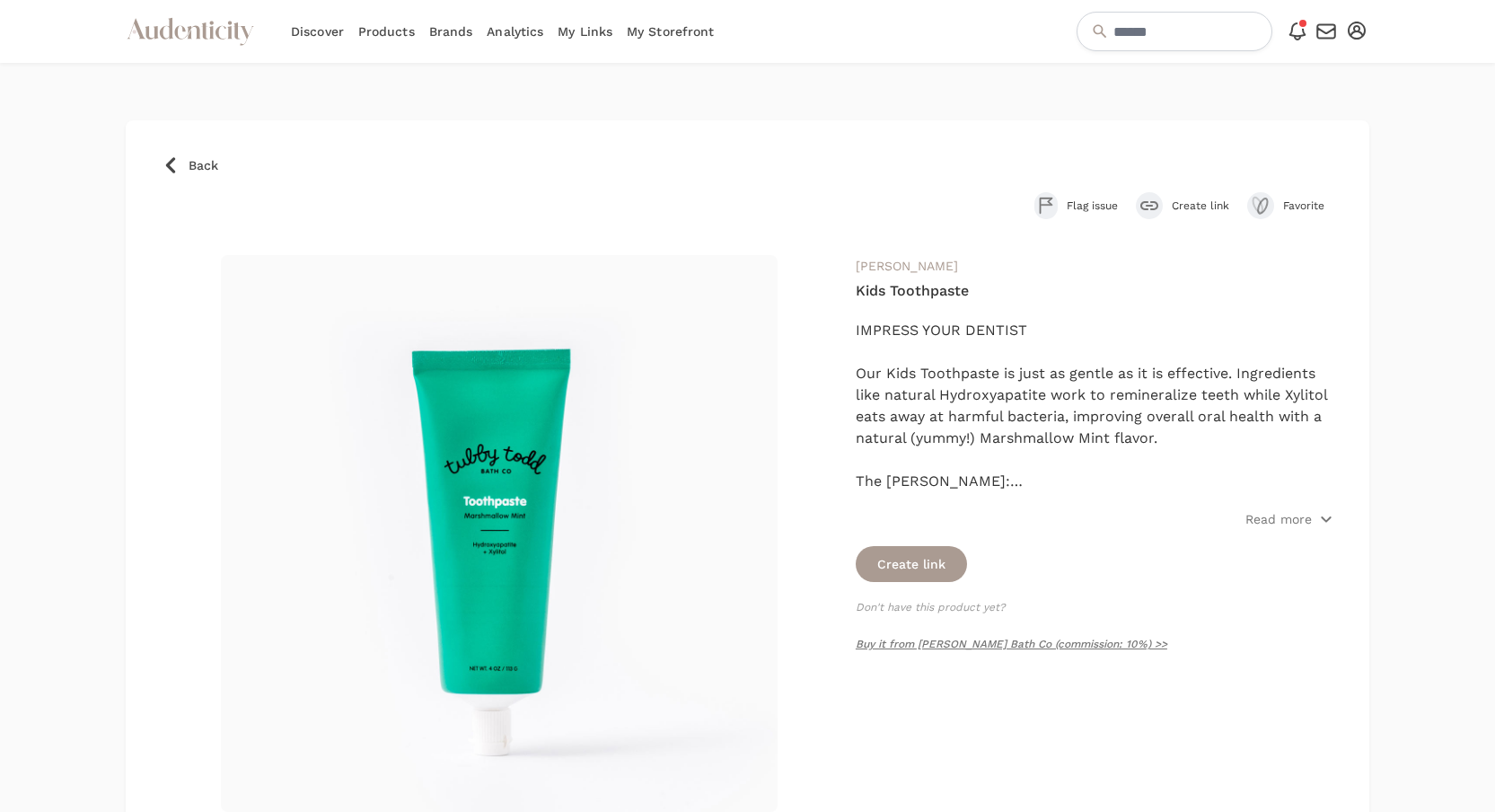
click at [1157, 195] on div "submit" at bounding box center [1149, 205] width 27 height 27
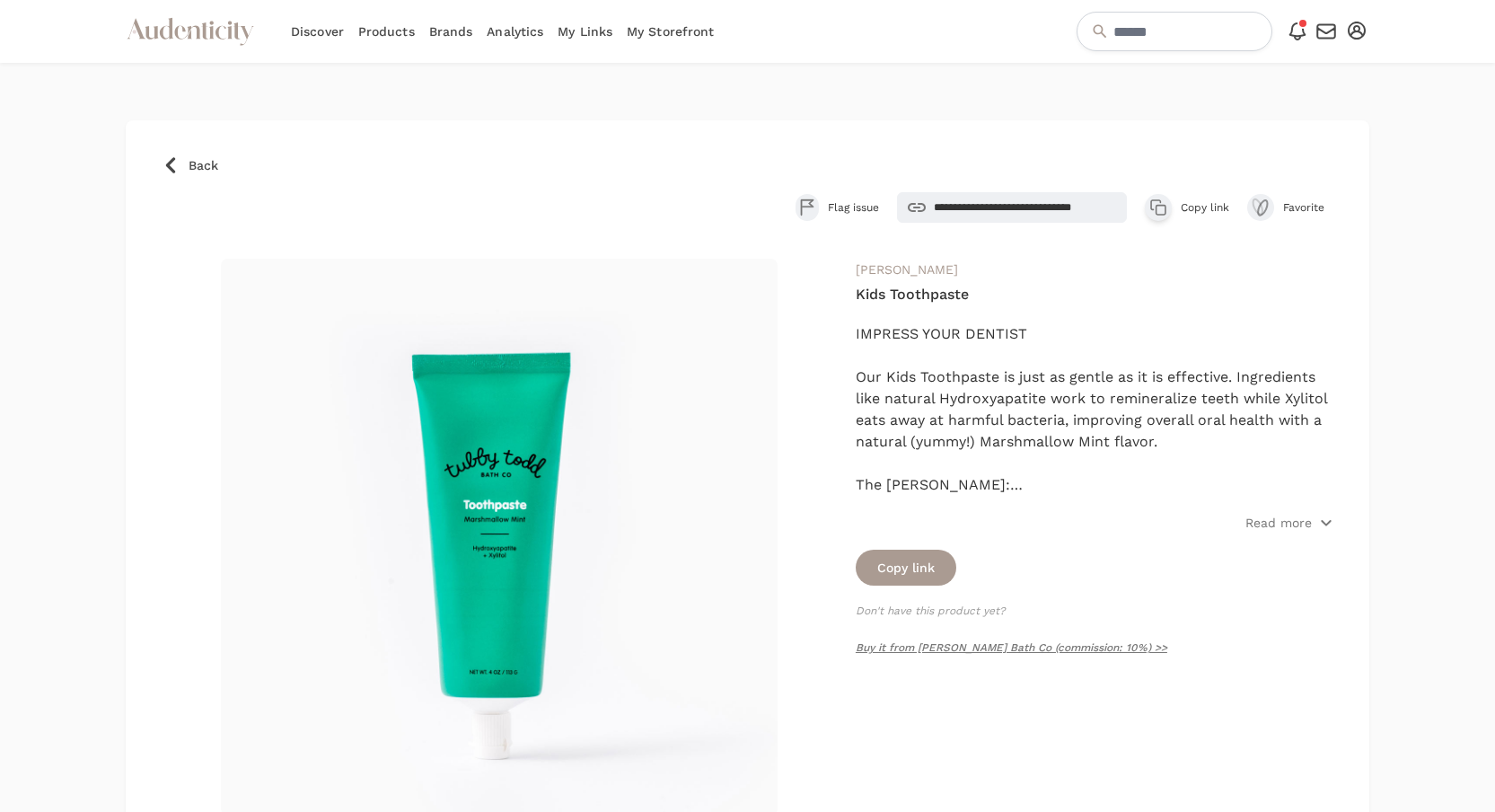
click at [1151, 210] on icon "button" at bounding box center [1159, 207] width 18 height 18
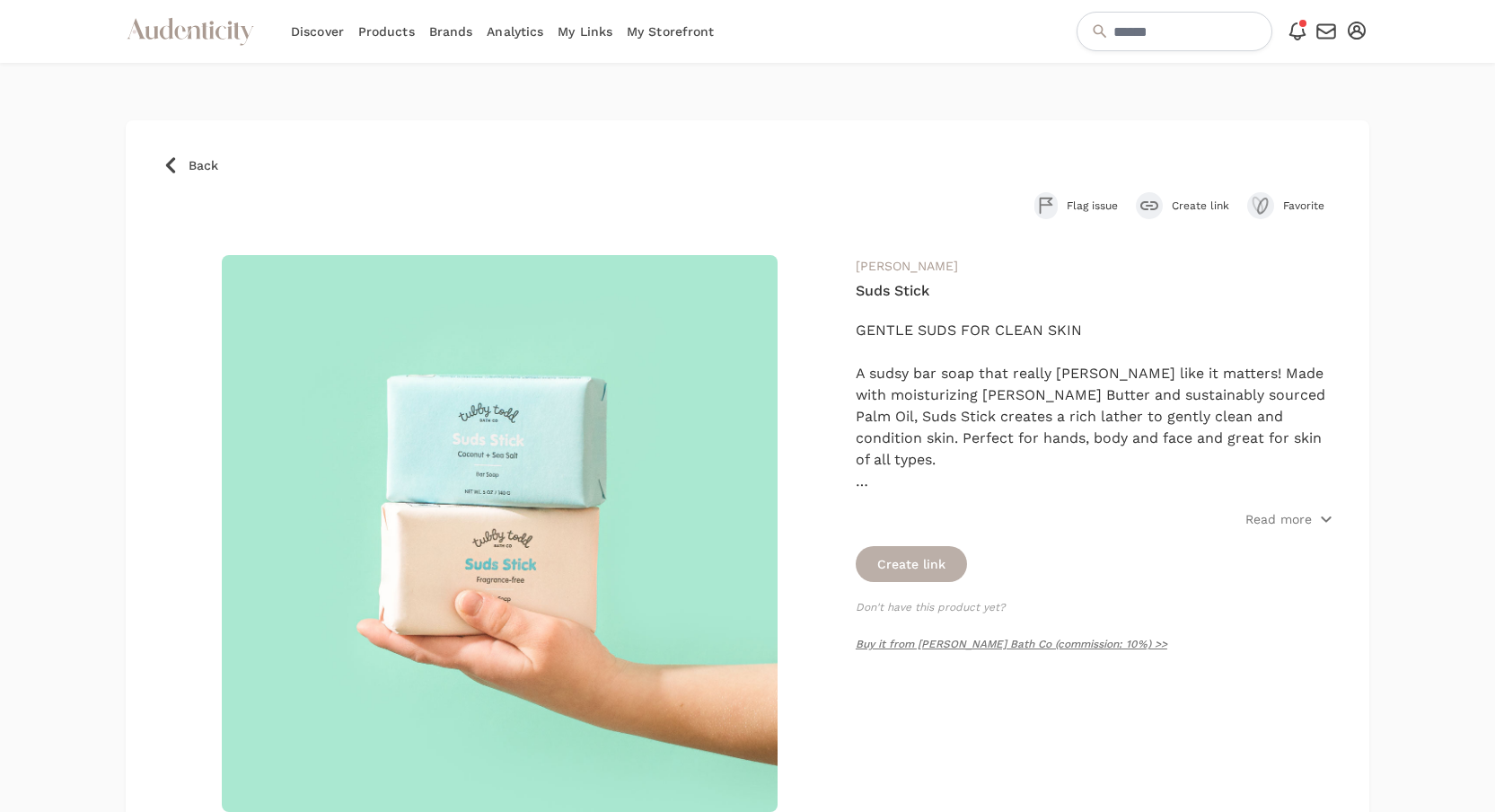
click at [934, 555] on button "Create link" at bounding box center [912, 564] width 112 height 36
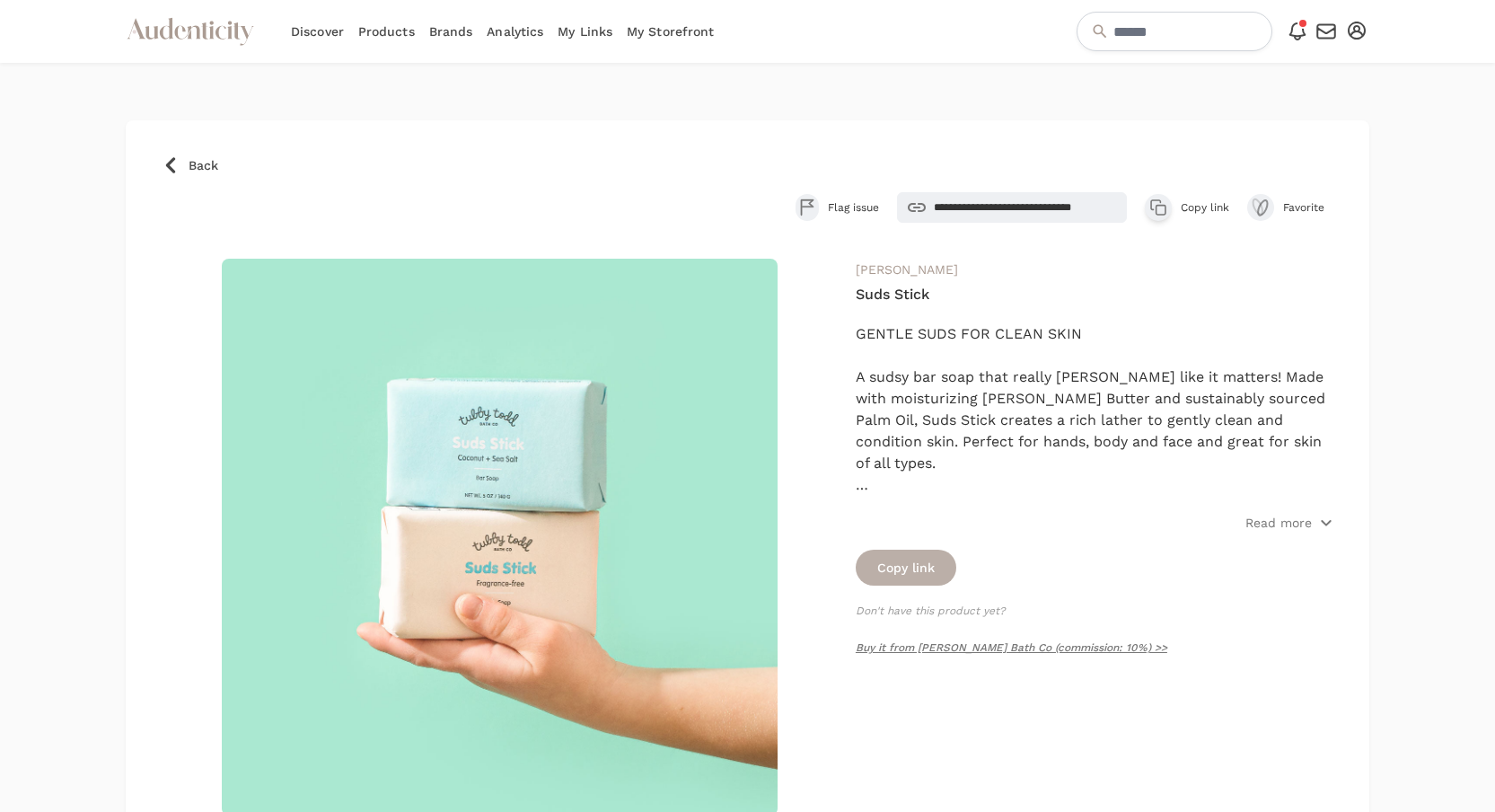
click at [930, 566] on button "Copy link" at bounding box center [906, 568] width 101 height 36
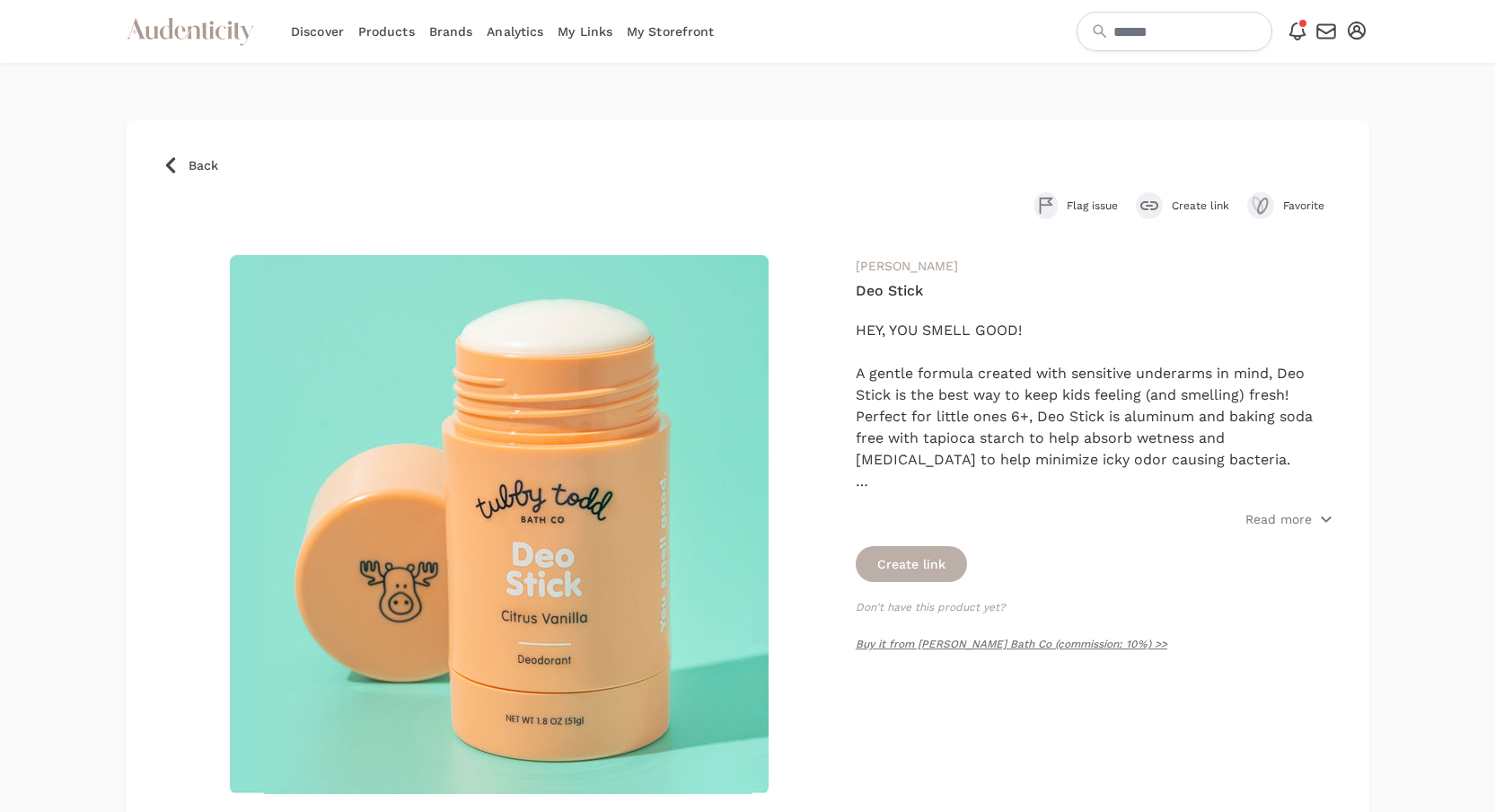
click at [929, 567] on button "Create link" at bounding box center [912, 564] width 112 height 36
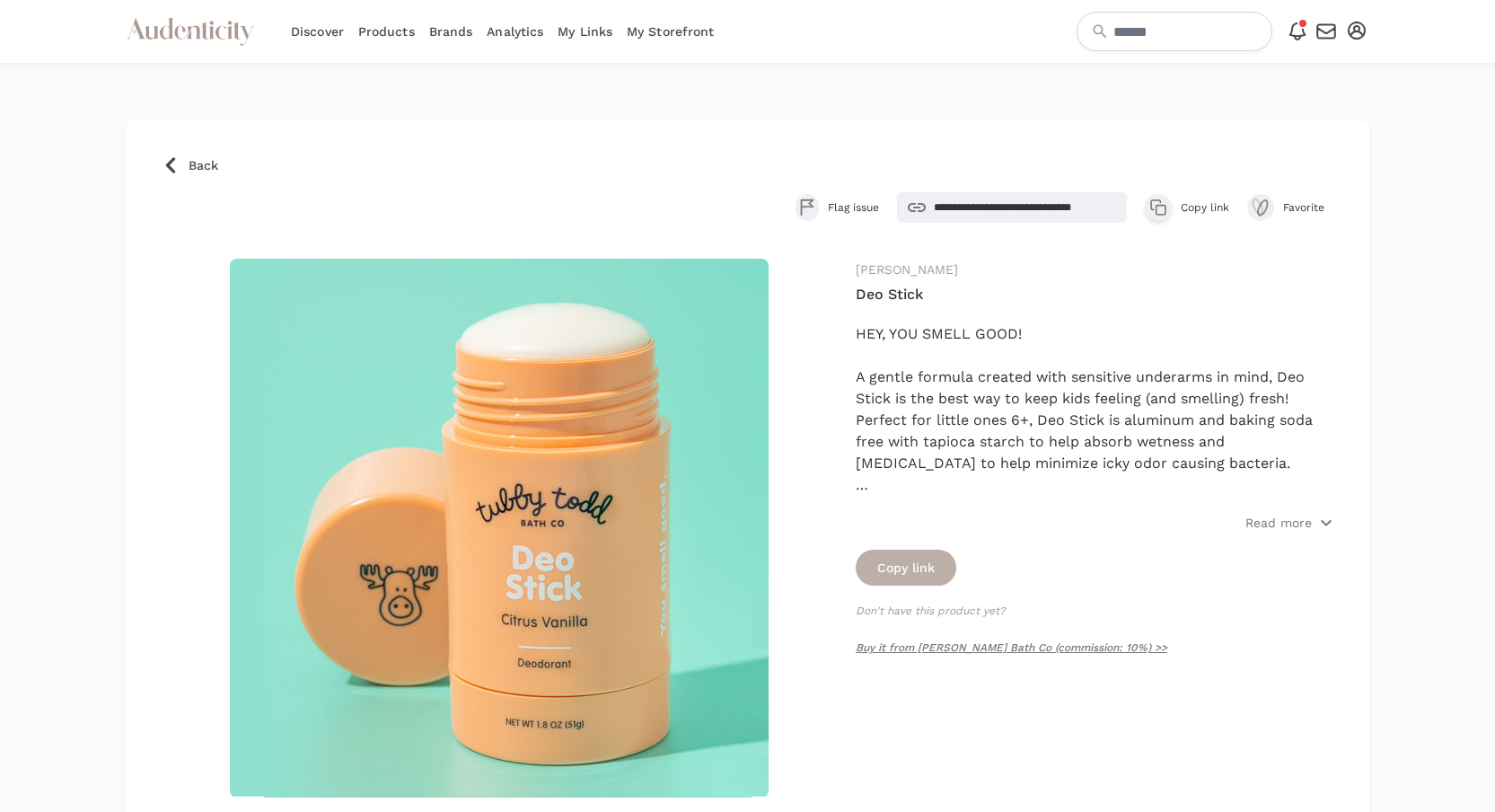
click at [924, 570] on button "Copy link" at bounding box center [906, 568] width 101 height 36
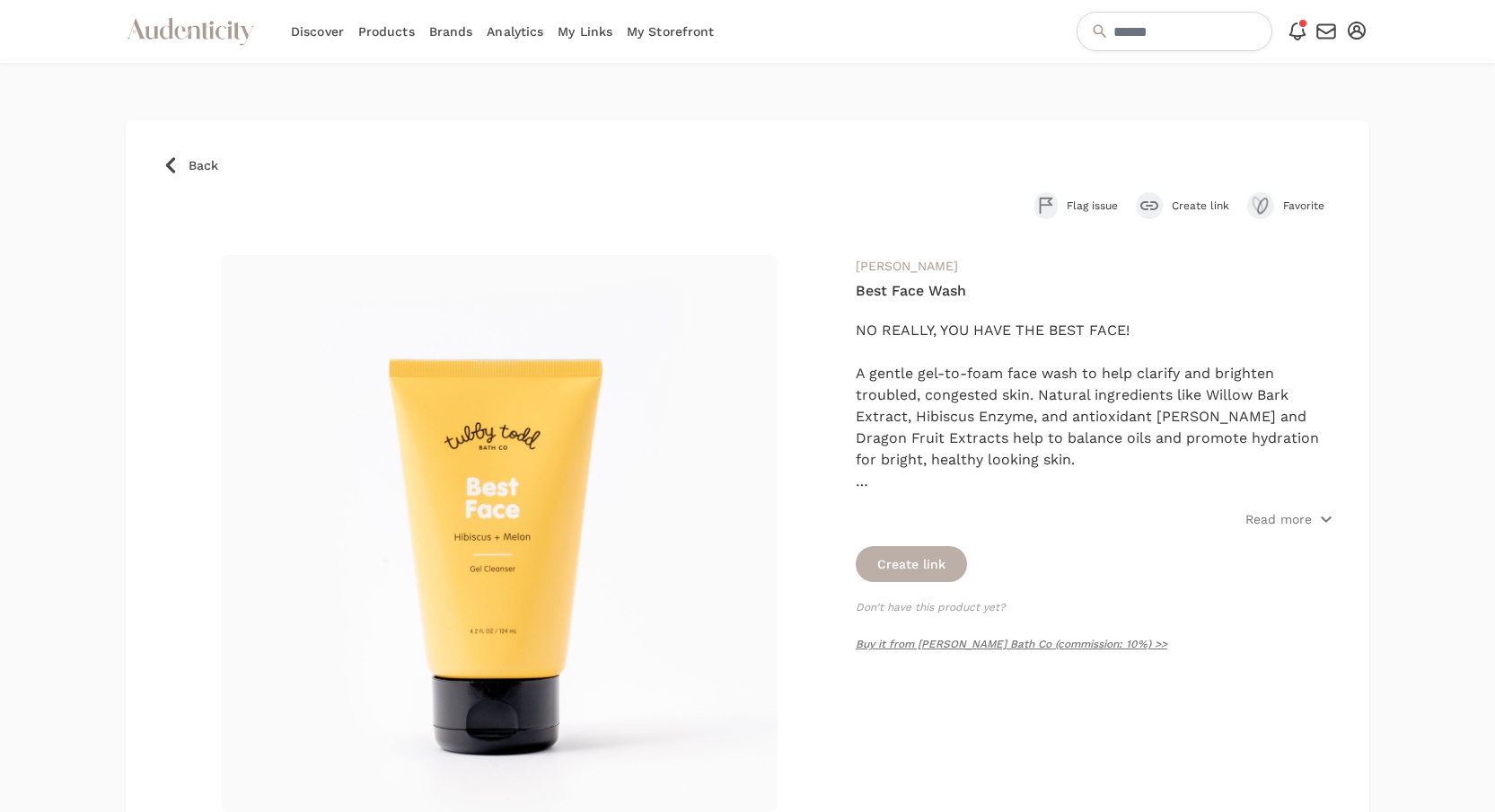
click at [940, 560] on button "Create link" at bounding box center [912, 564] width 112 height 36
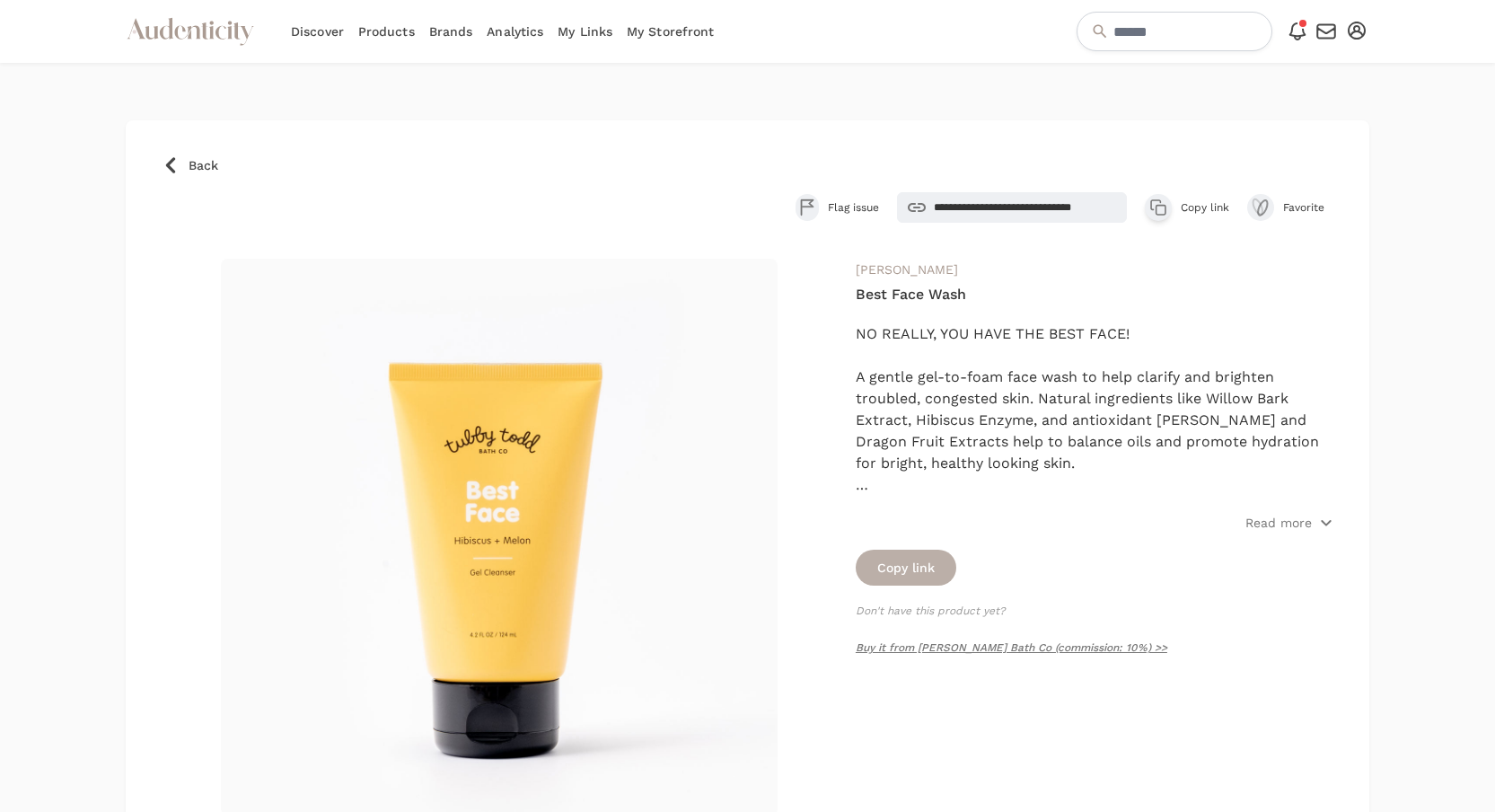
click at [938, 561] on button "Copy link" at bounding box center [906, 568] width 101 height 36
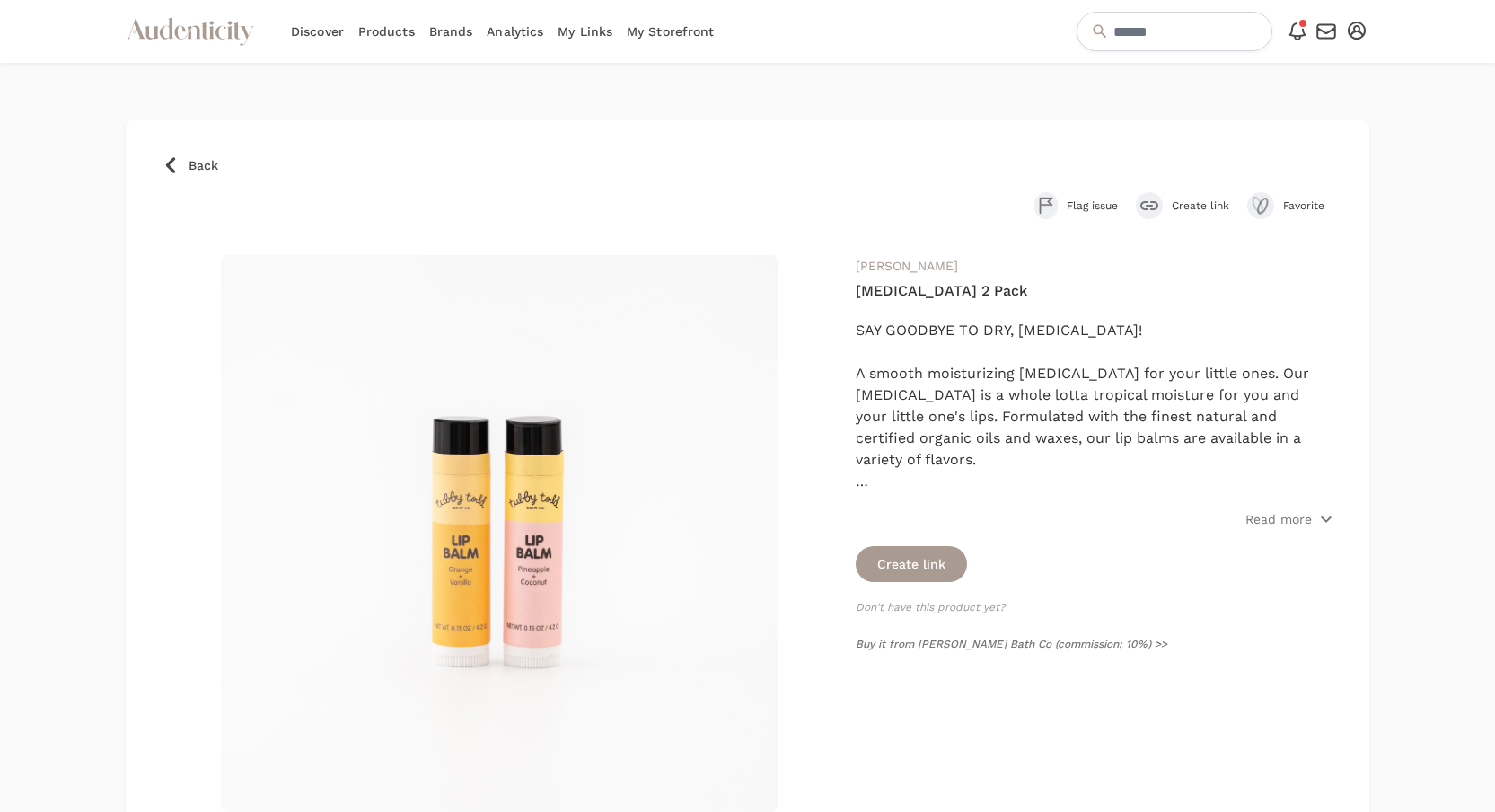
click at [1148, 200] on div "submit" at bounding box center [1149, 205] width 27 height 27
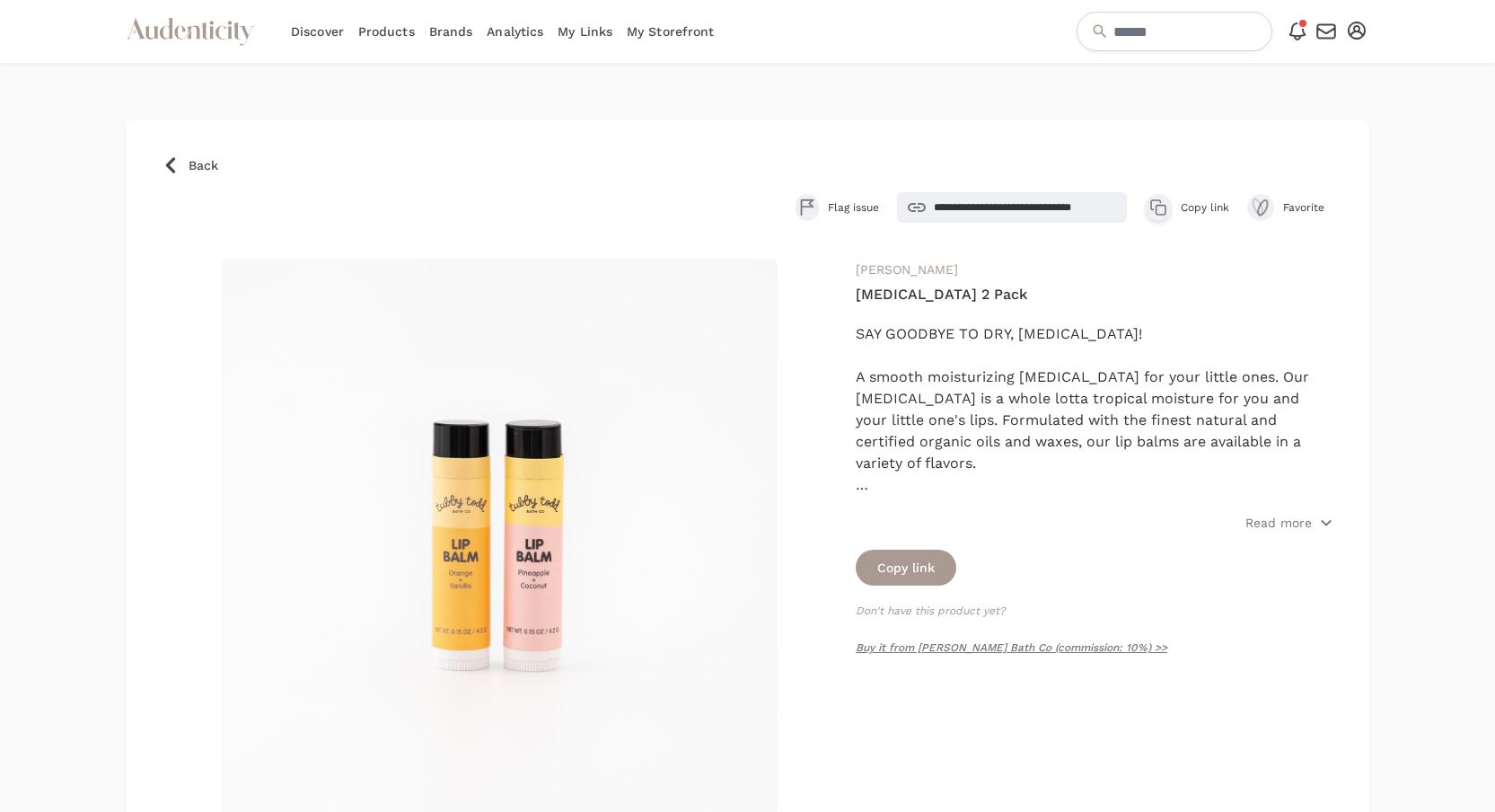
click at [1147, 202] on div "button" at bounding box center [1158, 206] width 27 height 27
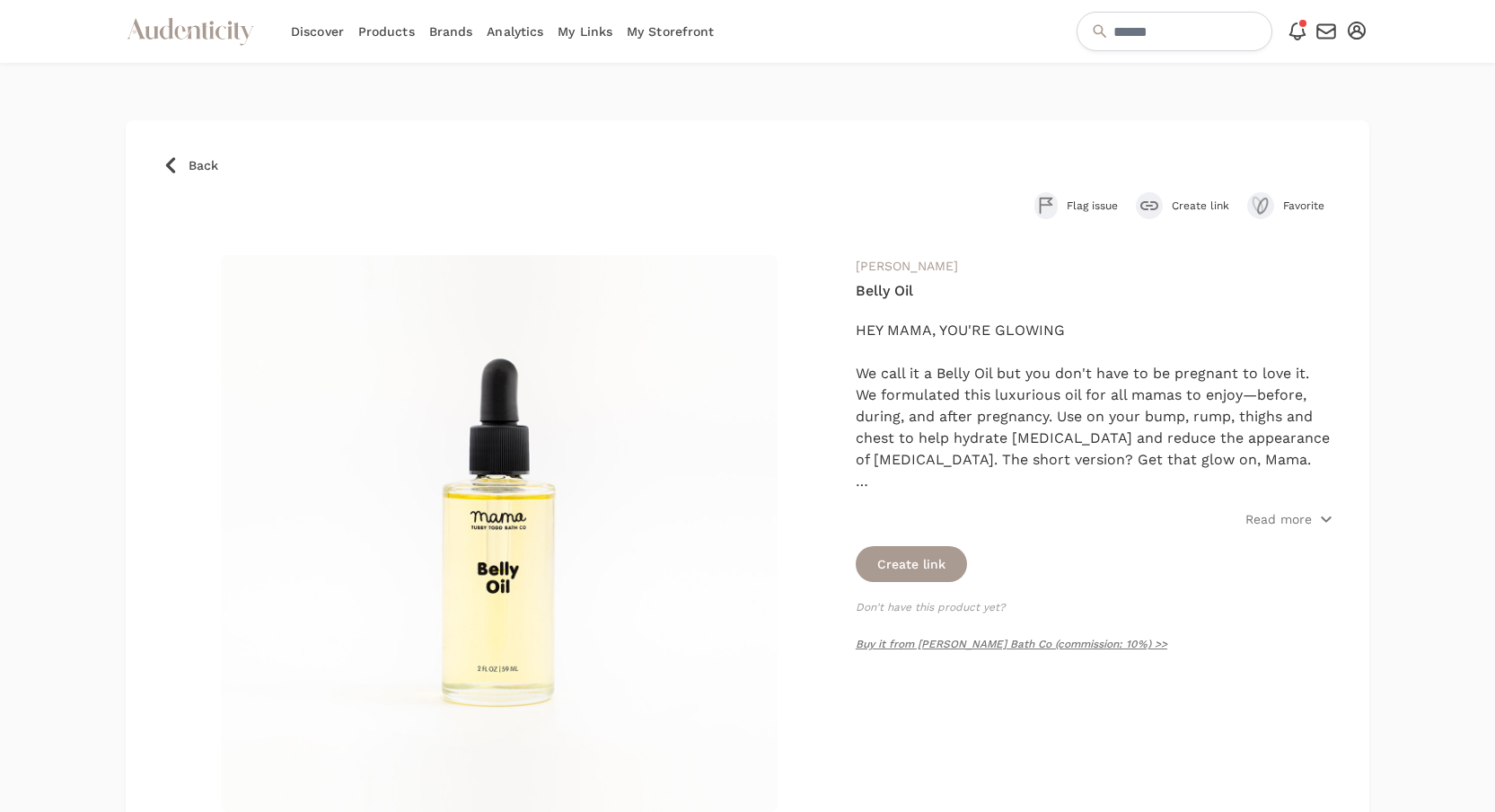
click at [1159, 210] on div "submit" at bounding box center [1149, 205] width 27 height 27
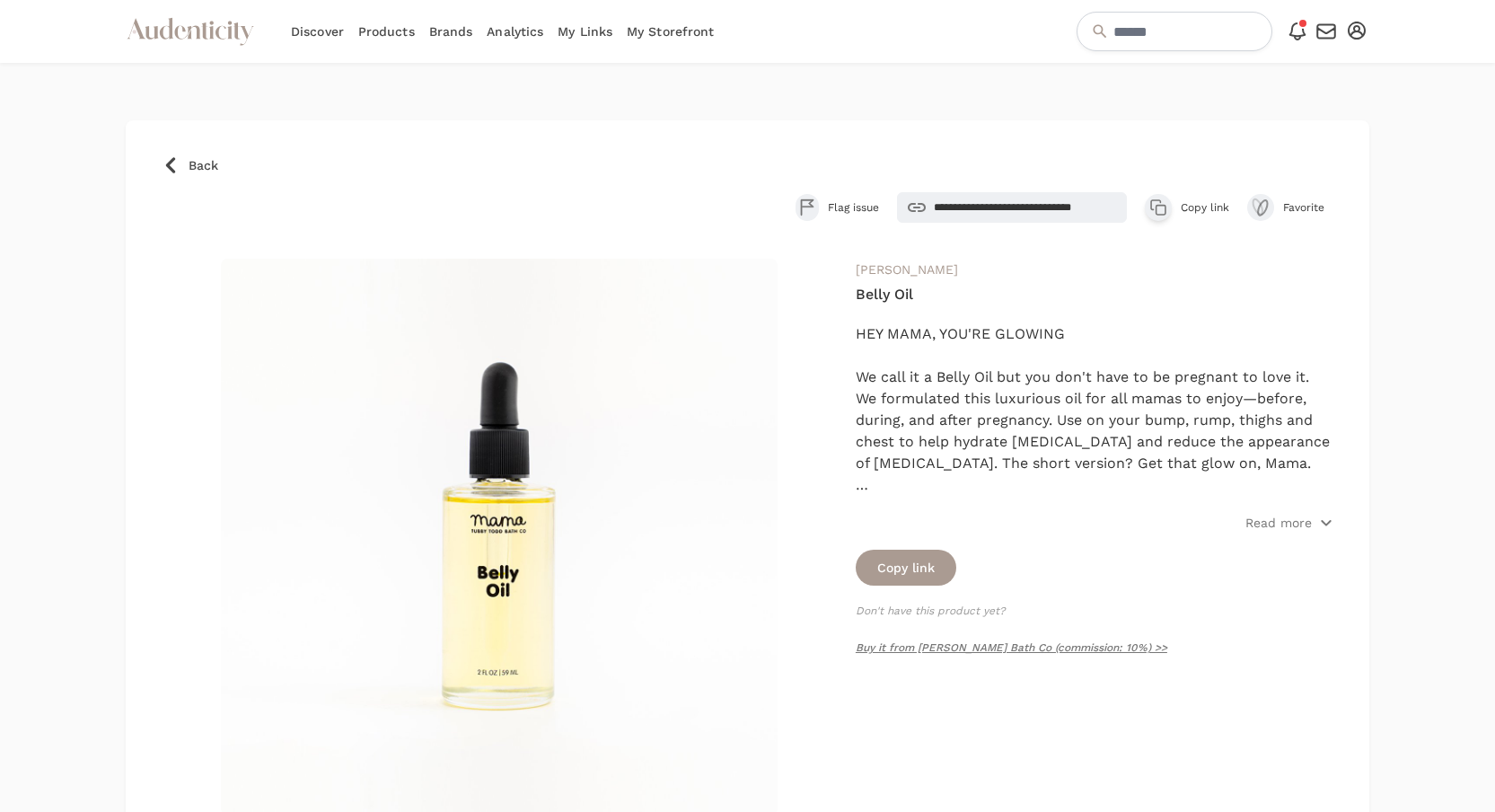
click at [1159, 210] on icon "button" at bounding box center [1159, 207] width 18 height 18
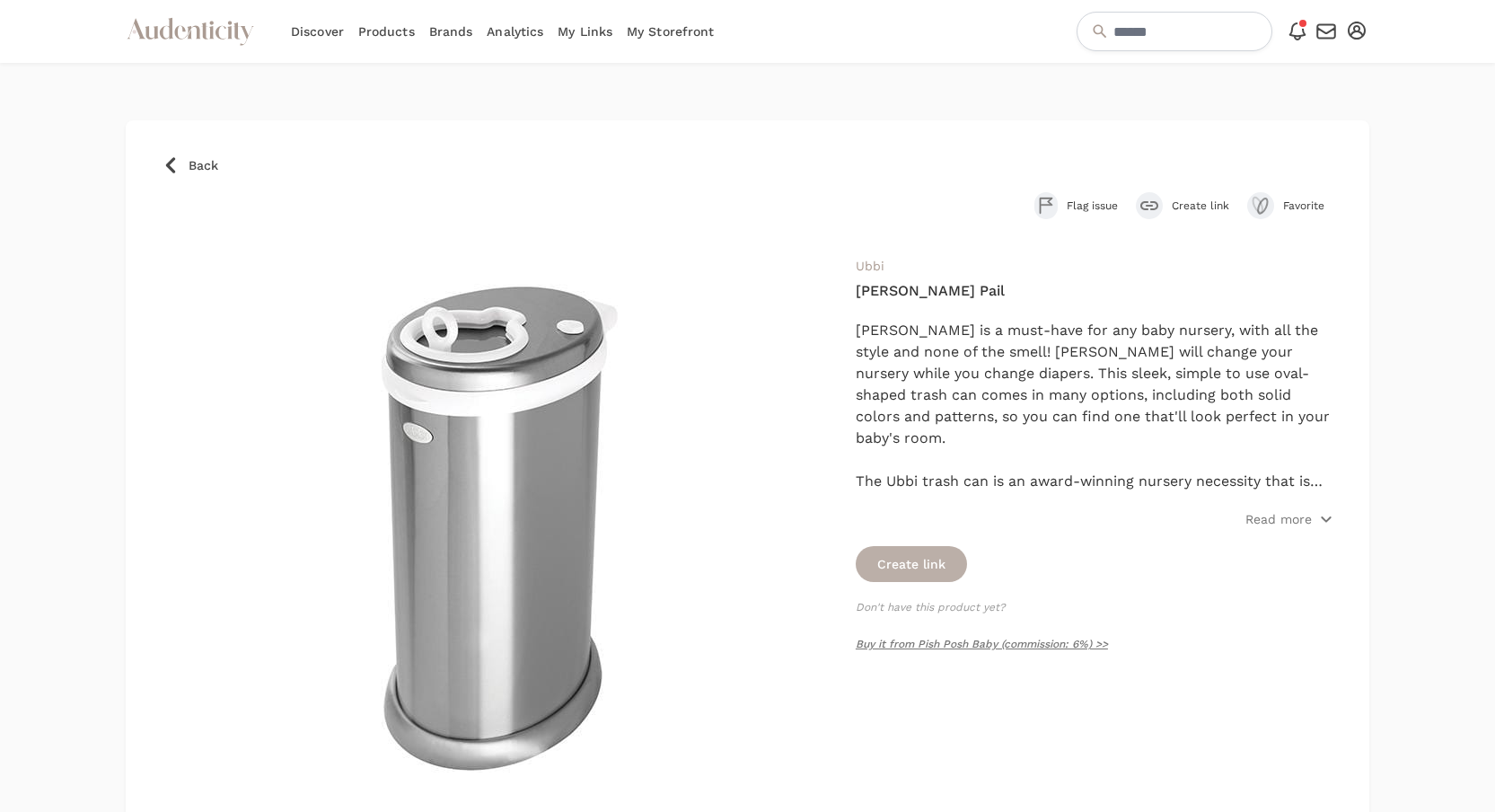
click at [884, 561] on button "Create link" at bounding box center [912, 564] width 112 height 36
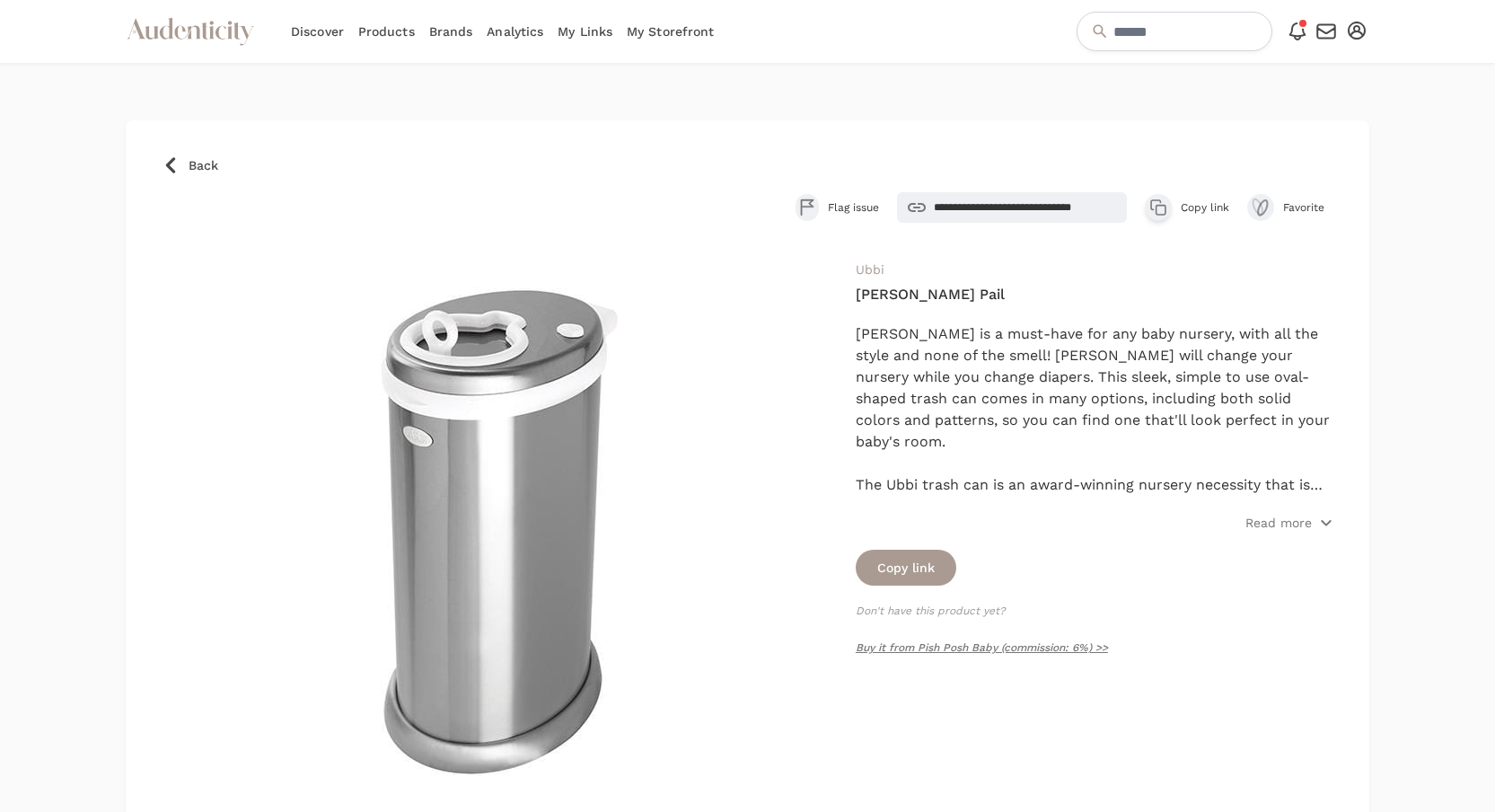
click at [884, 561] on button "Copy link" at bounding box center [906, 568] width 101 height 36
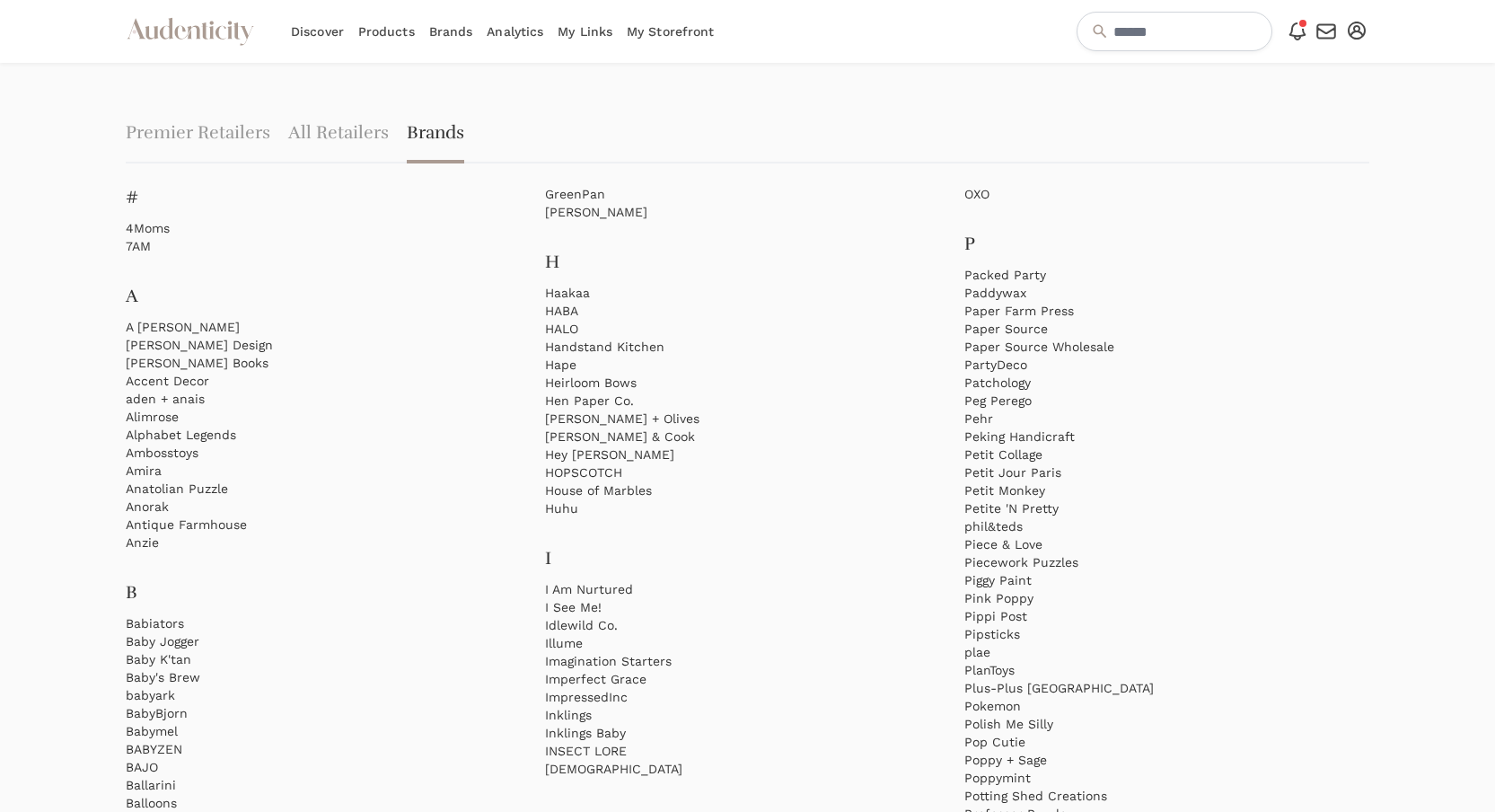
scroll to position [2194, 0]
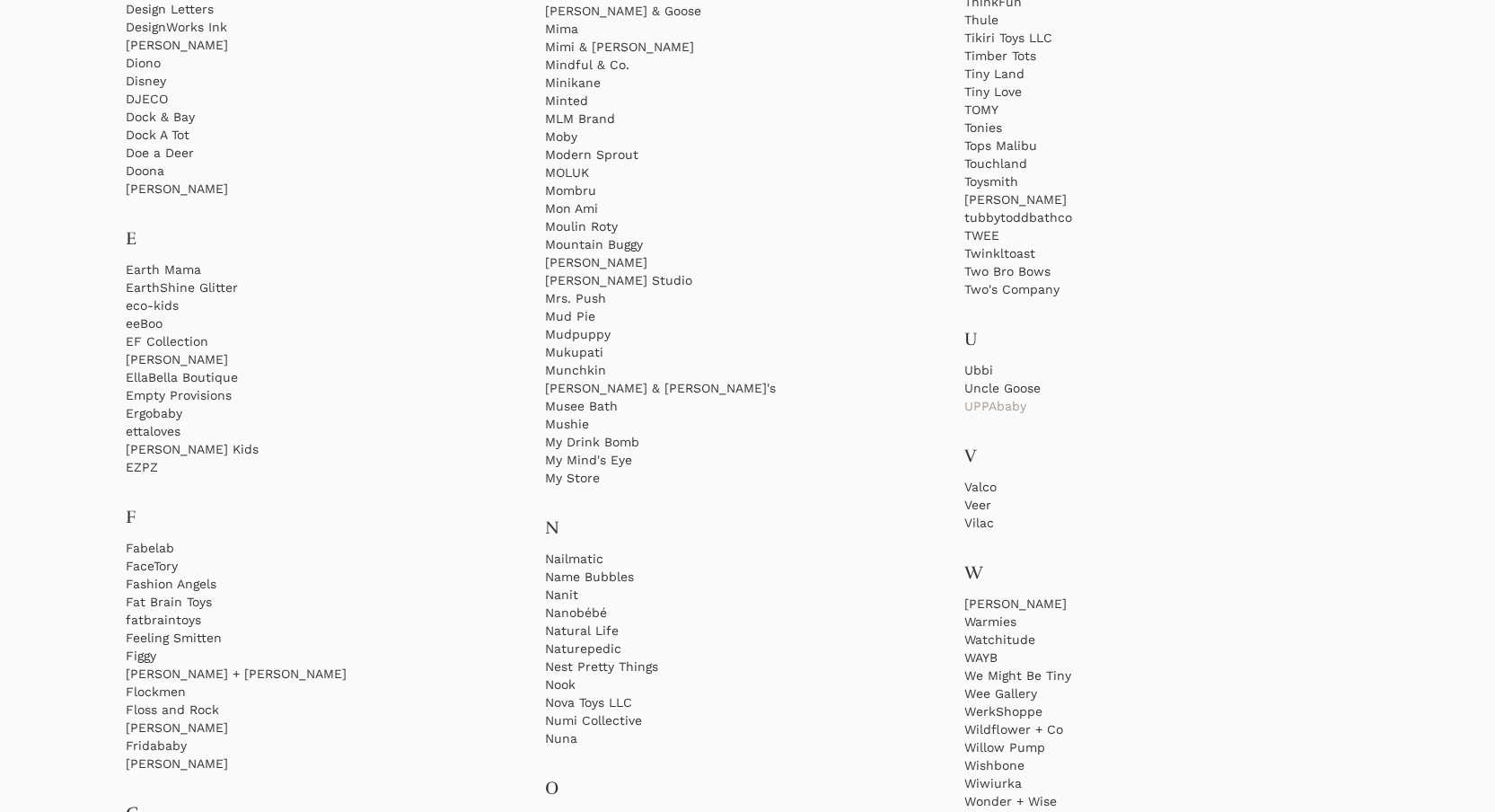
click at [1009, 407] on link "UPPAbaby" at bounding box center [1168, 406] width 405 height 18
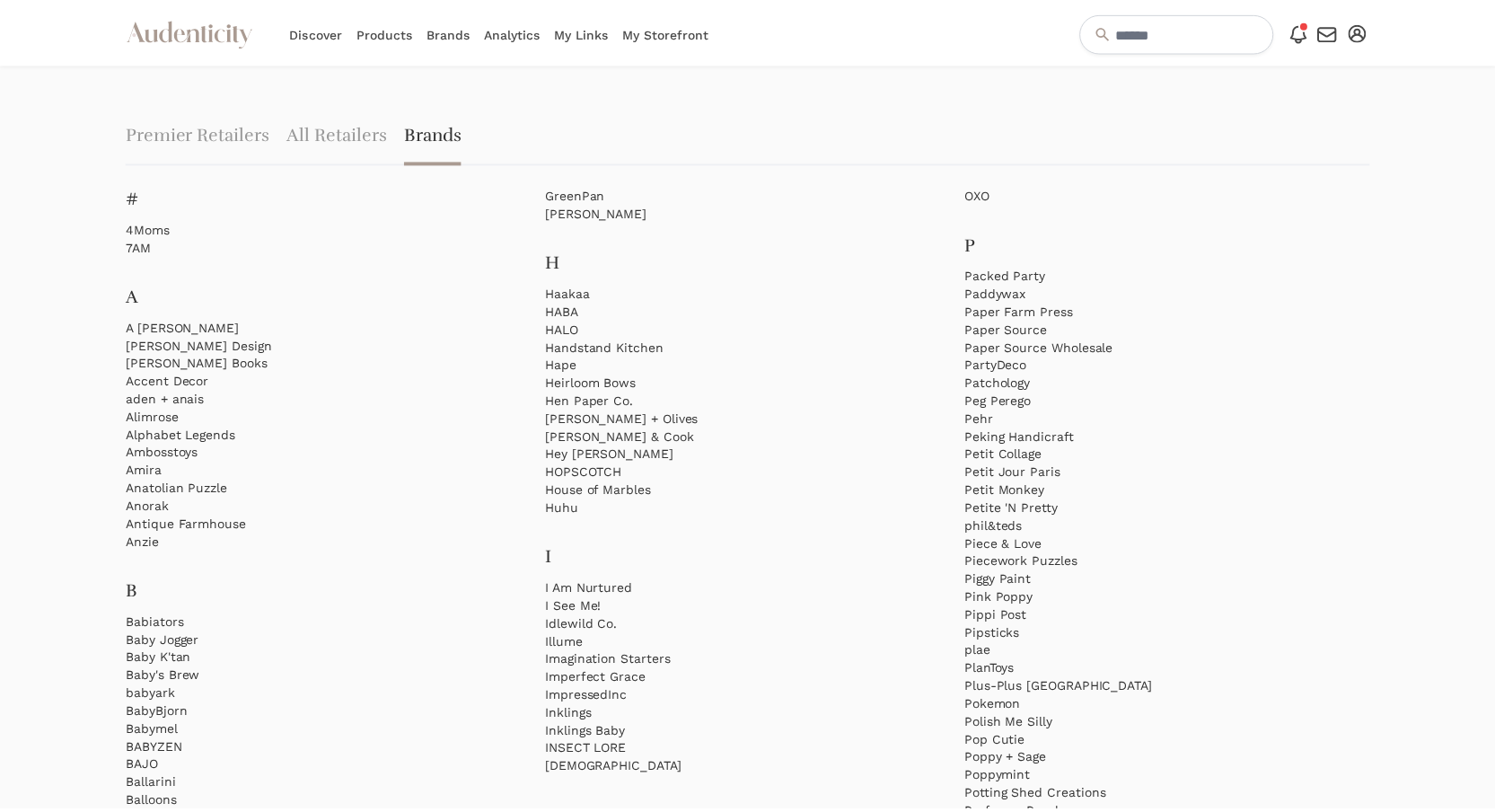
scroll to position [2194, 0]
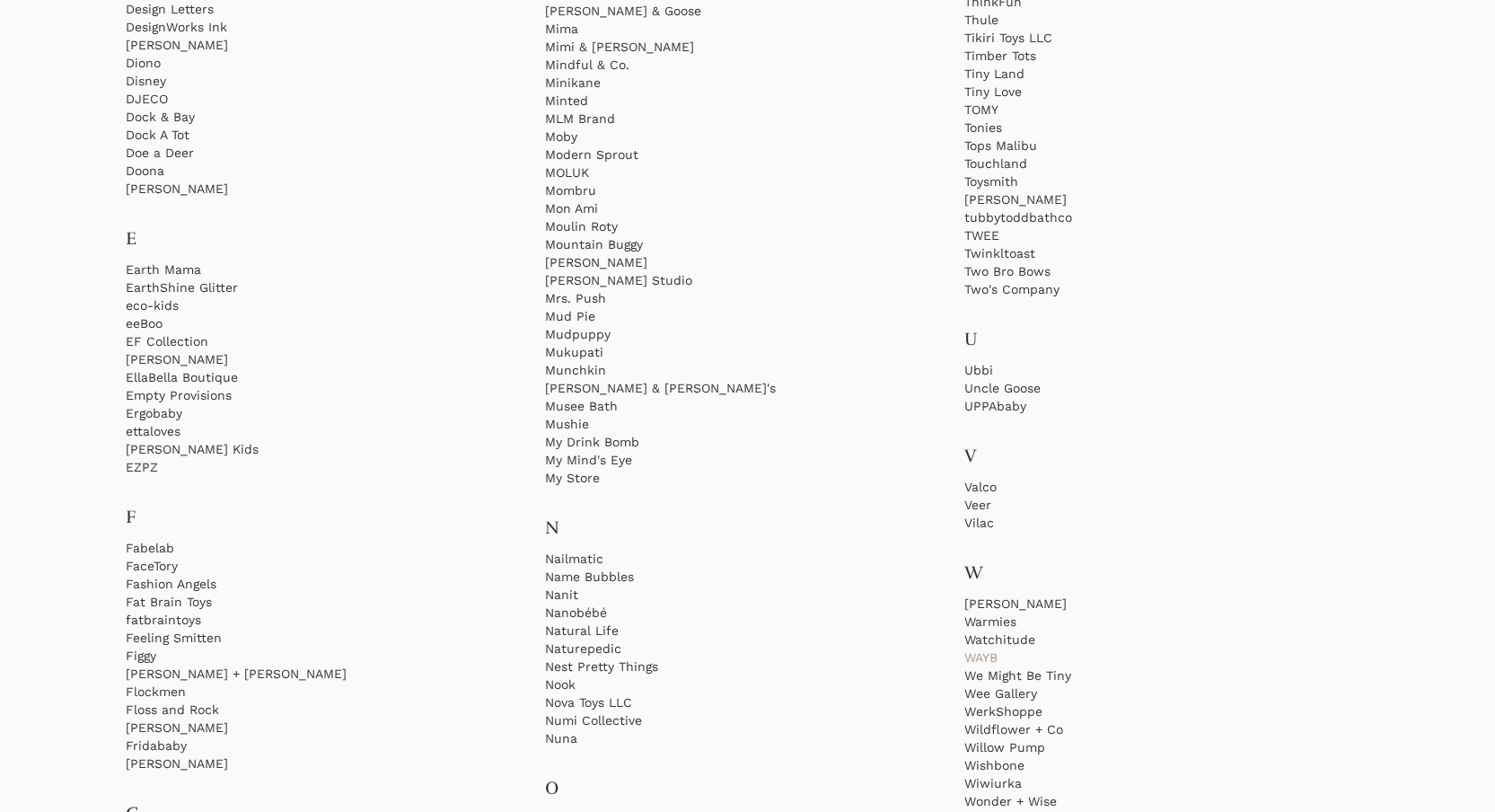
click at [976, 656] on link "WAYB" at bounding box center [1168, 657] width 405 height 18
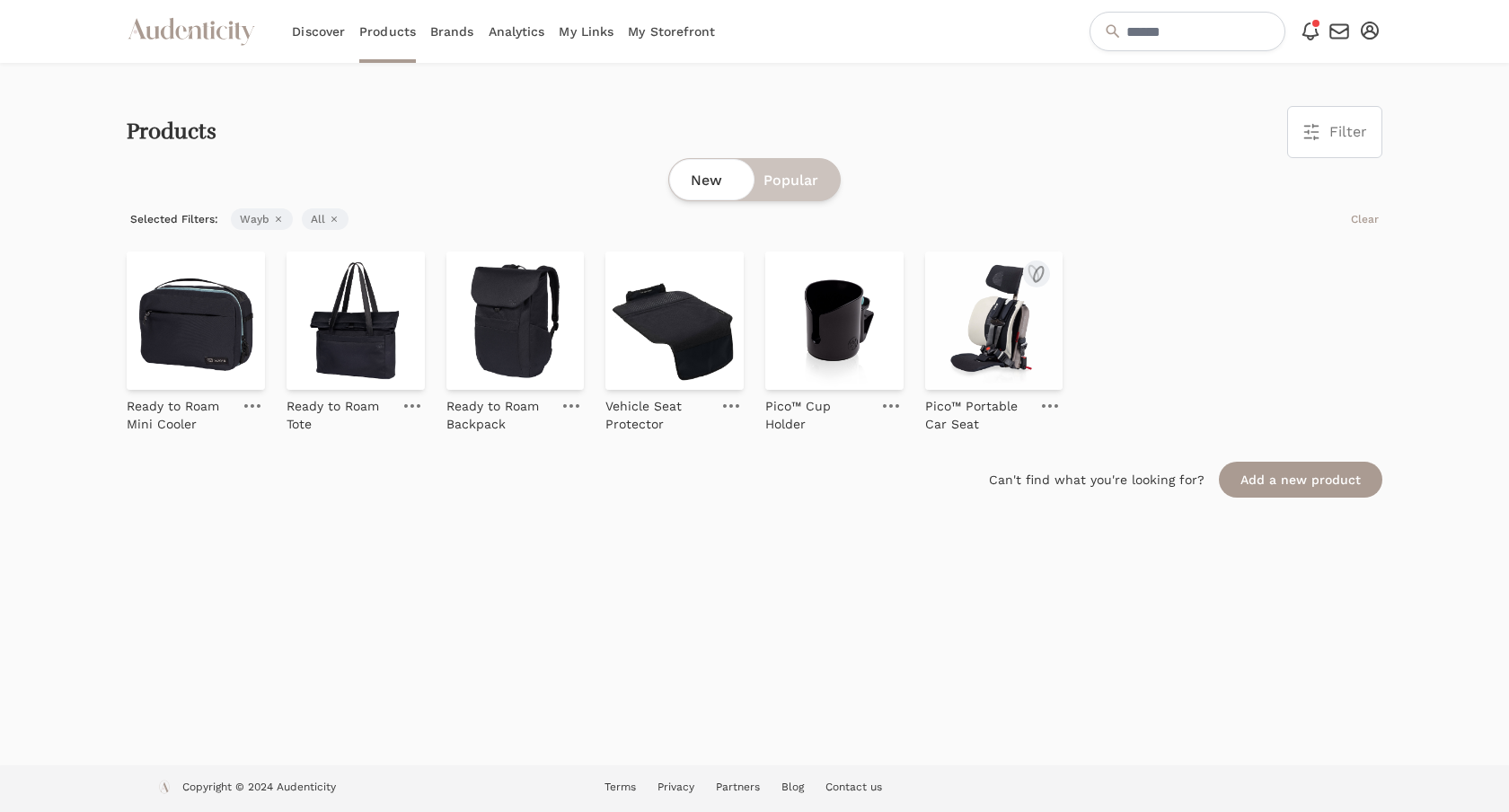
click at [962, 320] on img at bounding box center [994, 320] width 139 height 139
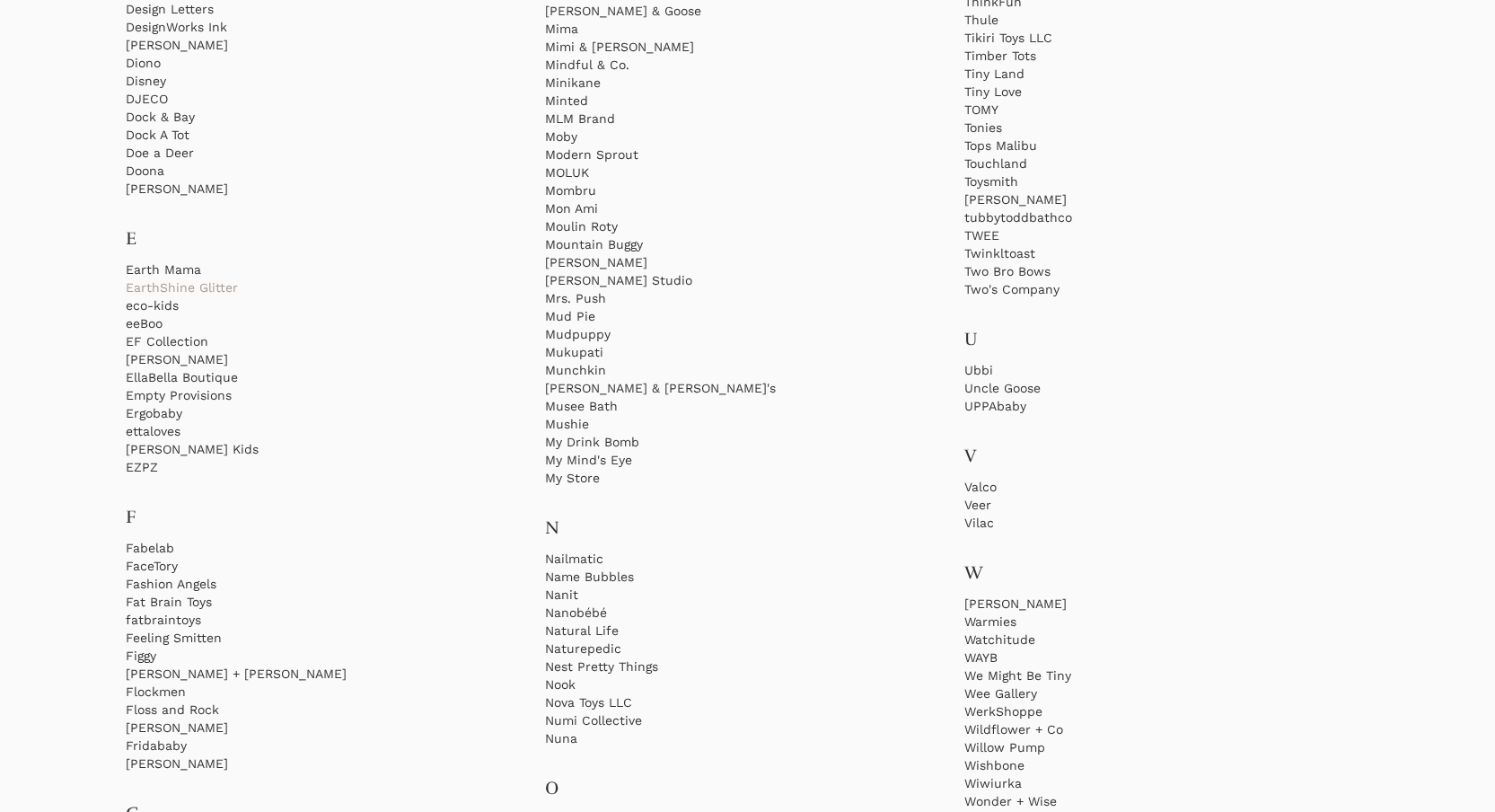
scroll to position [2472, 0]
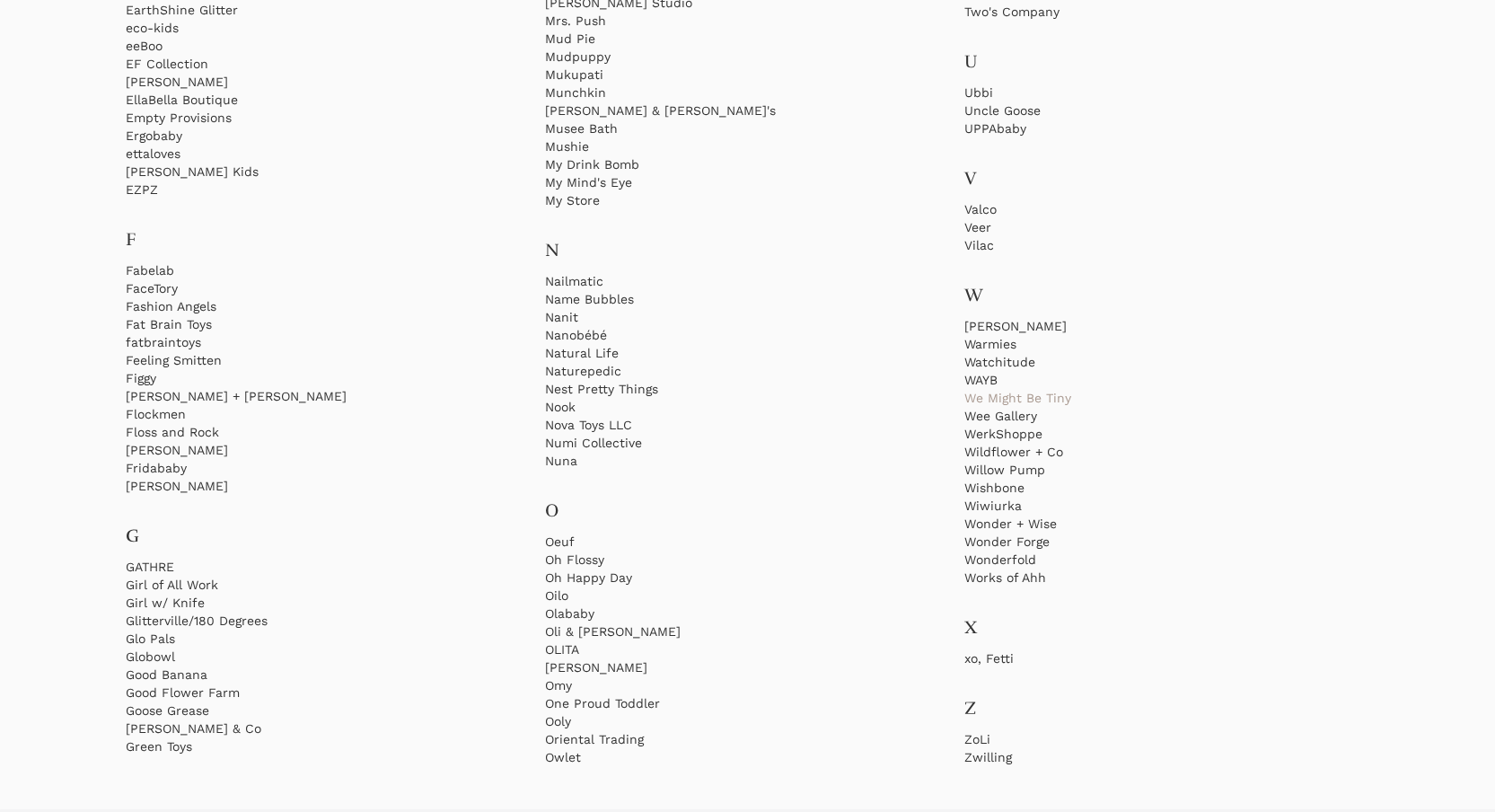
click at [1004, 396] on link "We Might Be Tiny" at bounding box center [1168, 398] width 405 height 18
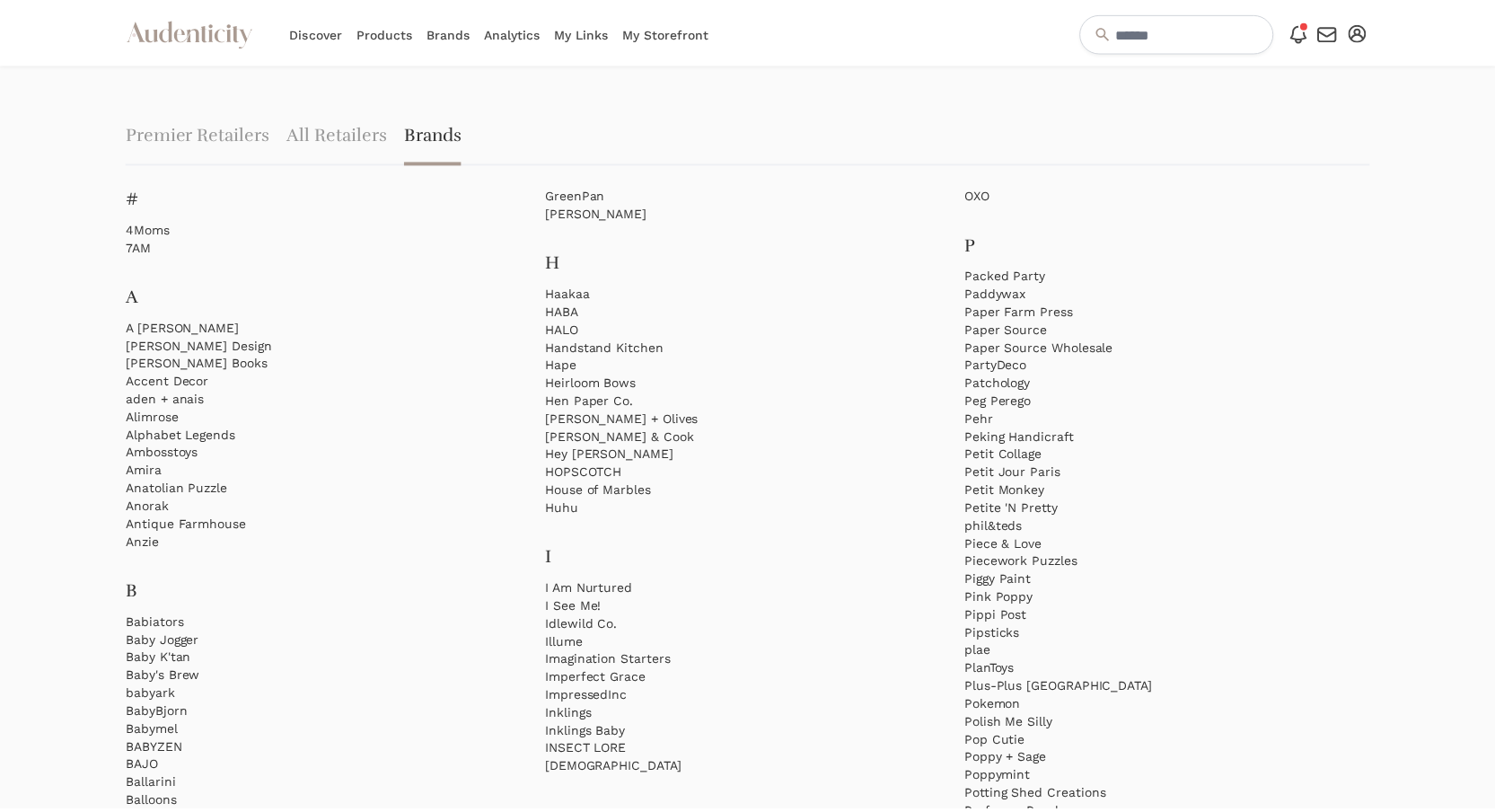
scroll to position [2472, 0]
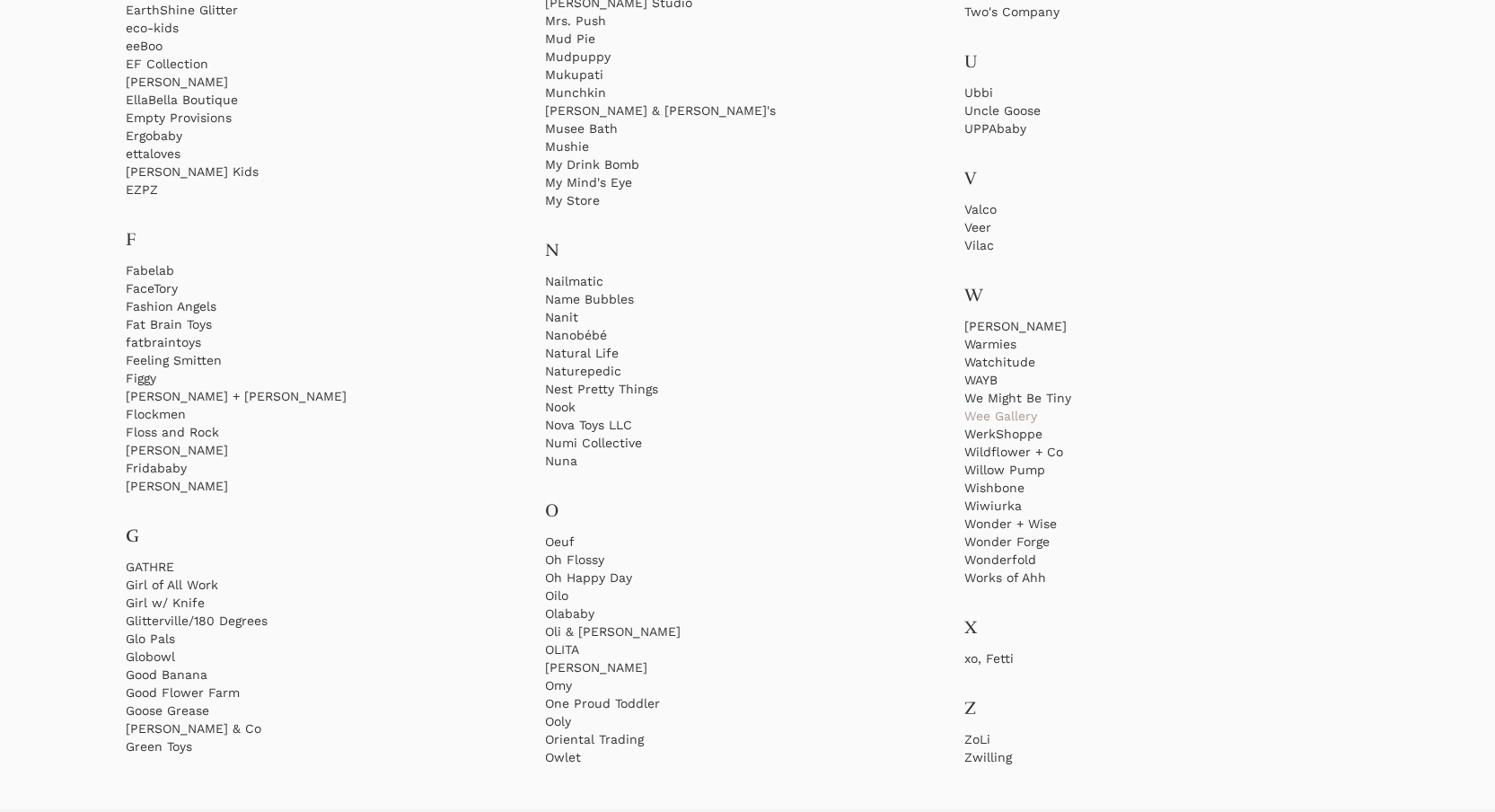
click at [975, 422] on link "Wee Gallery" at bounding box center [1168, 416] width 405 height 18
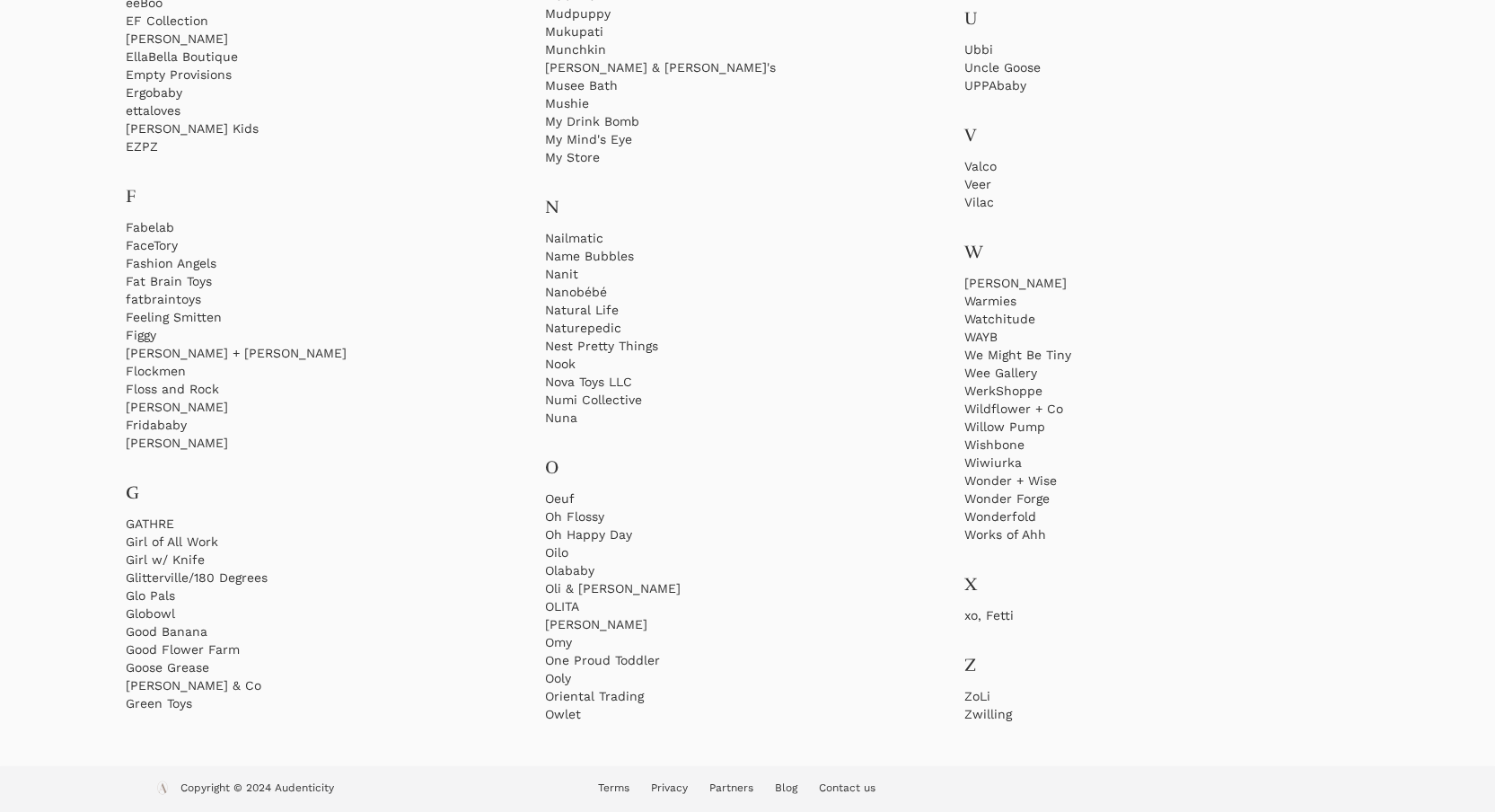
scroll to position [2516, 0]
click at [976, 689] on link "ZoLi" at bounding box center [1168, 695] width 405 height 18
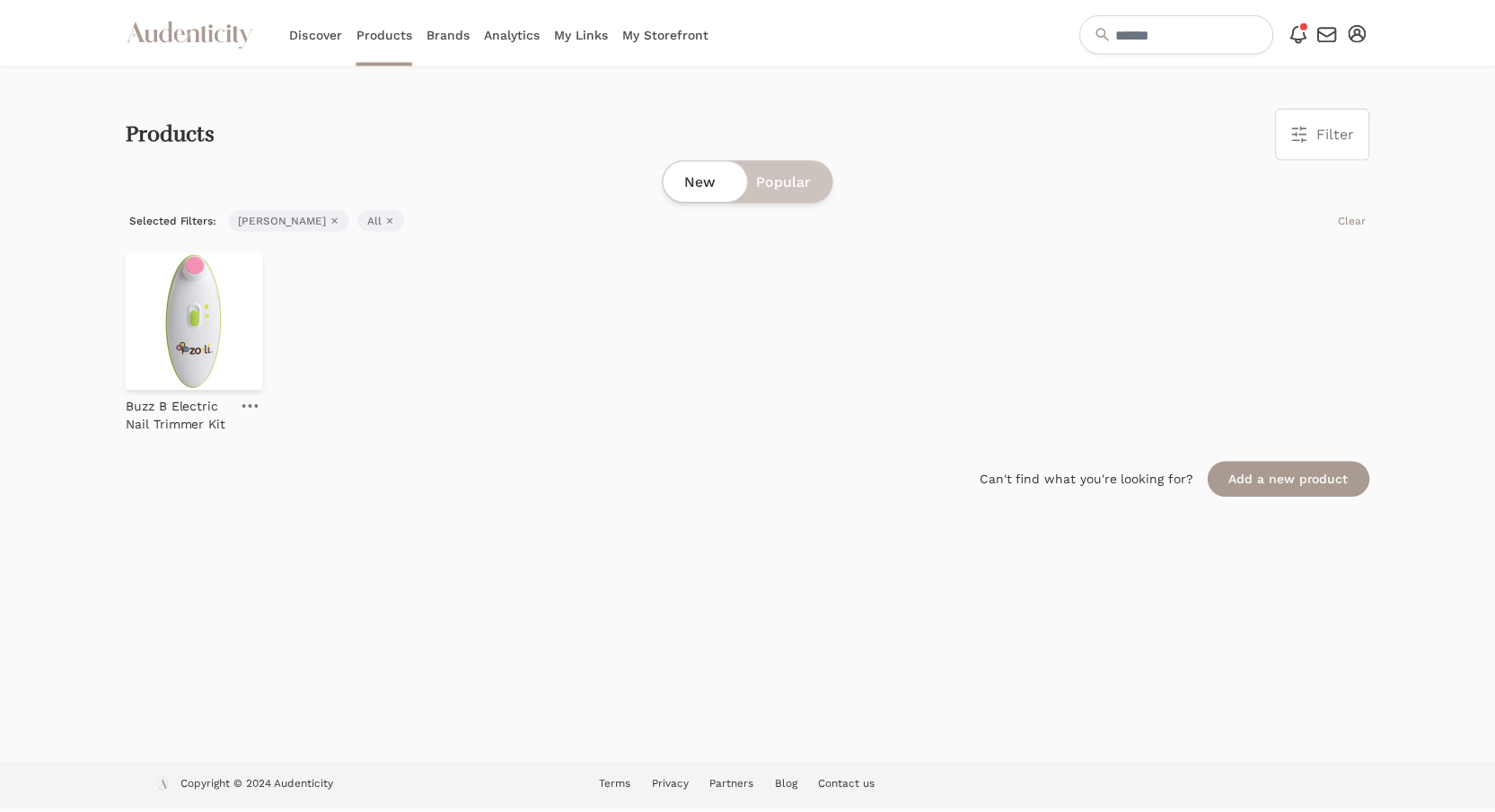
scroll to position [2516, 0]
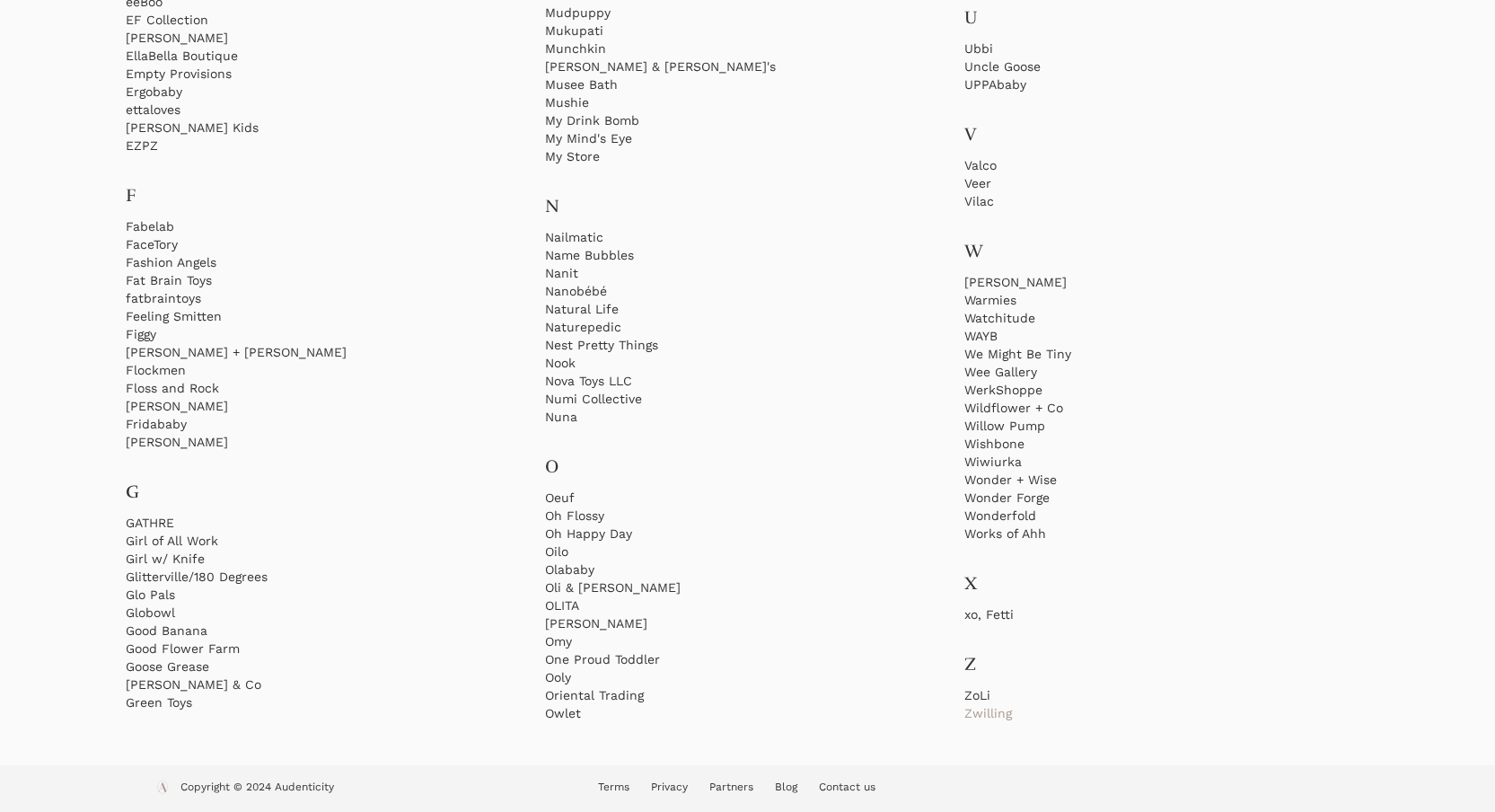
click at [979, 709] on link "Zwilling" at bounding box center [1168, 713] width 405 height 18
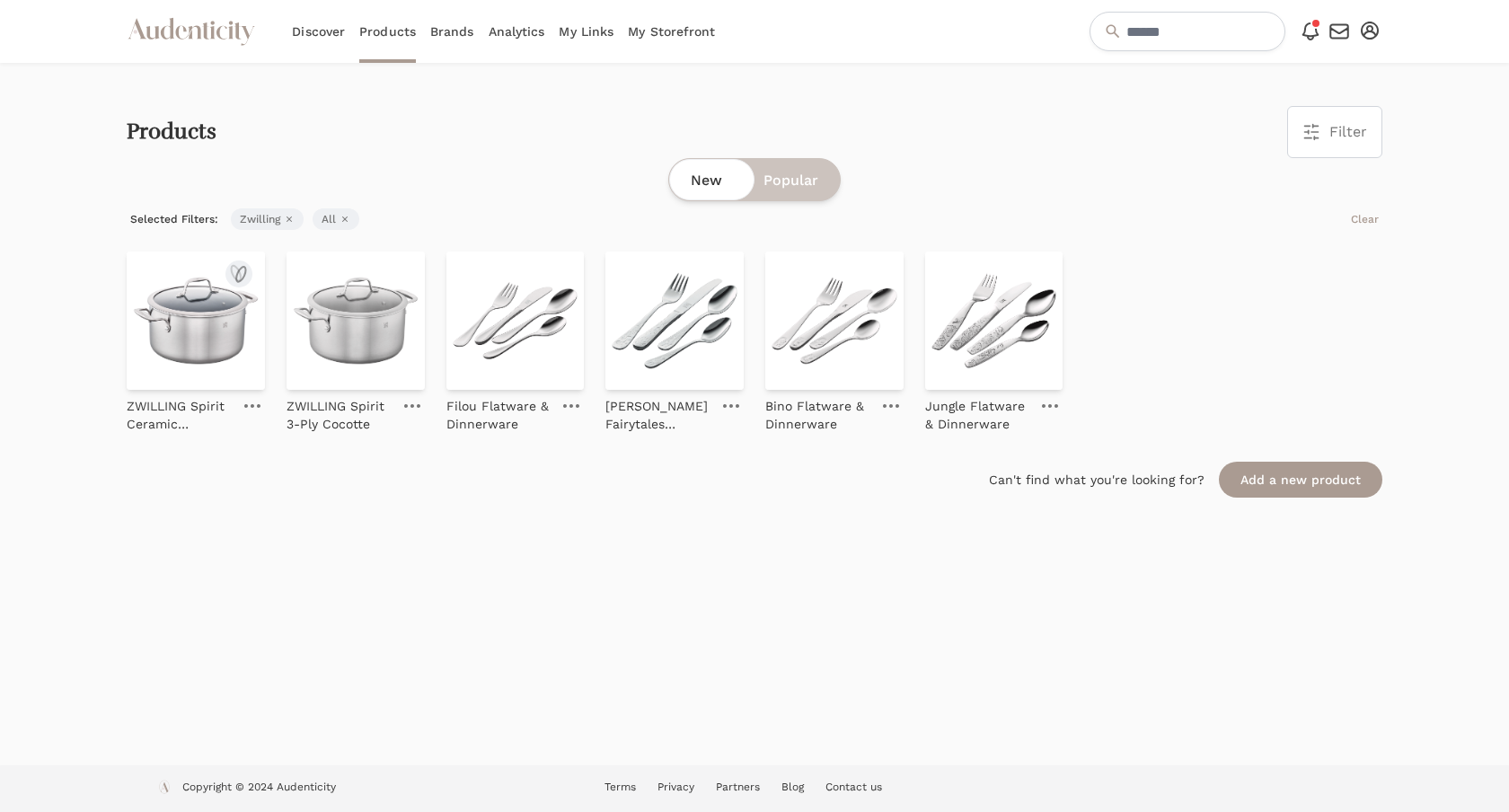
click at [219, 363] on img at bounding box center [196, 320] width 139 height 139
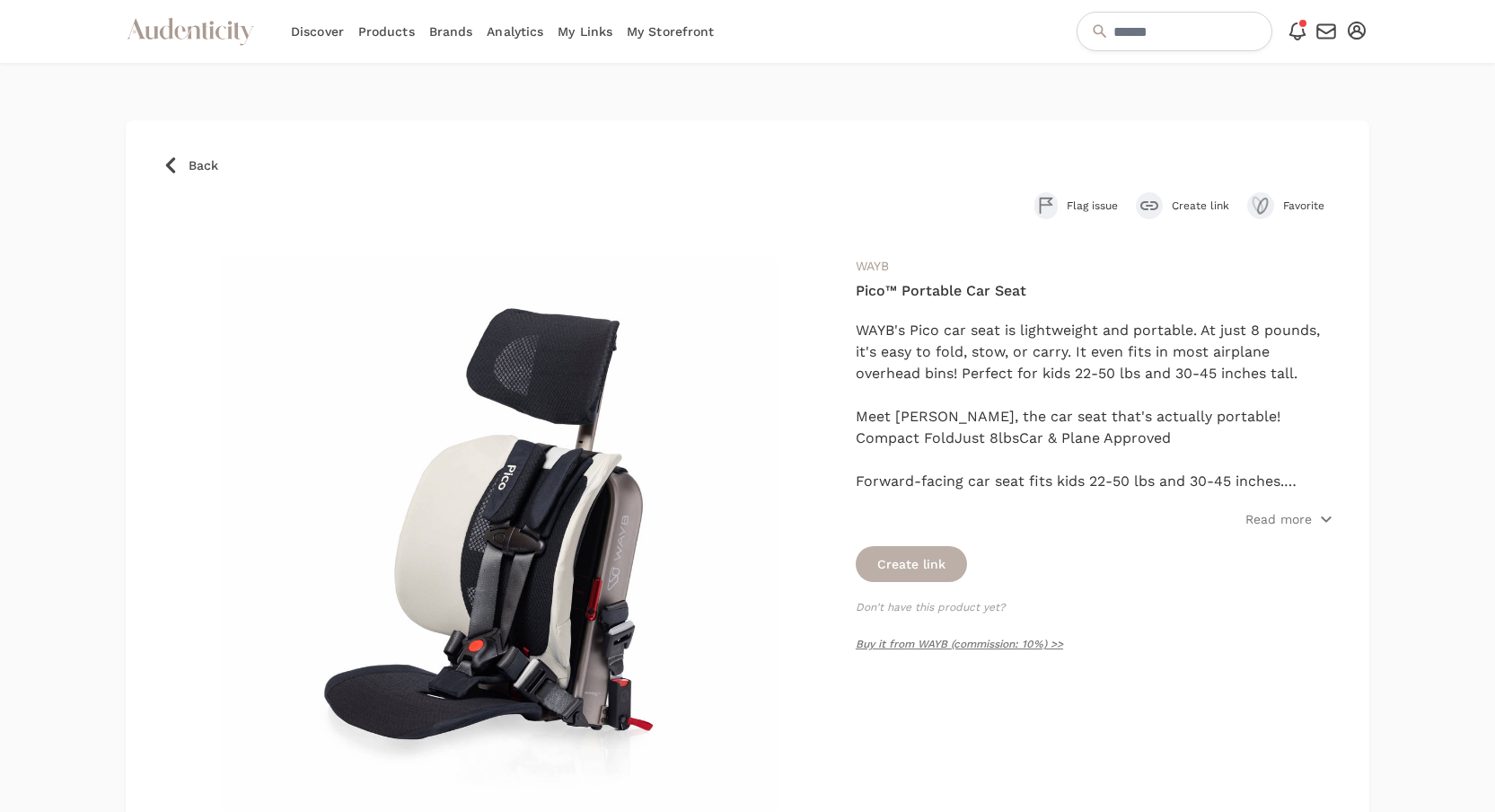
click at [920, 558] on button "Create link" at bounding box center [912, 564] width 112 height 36
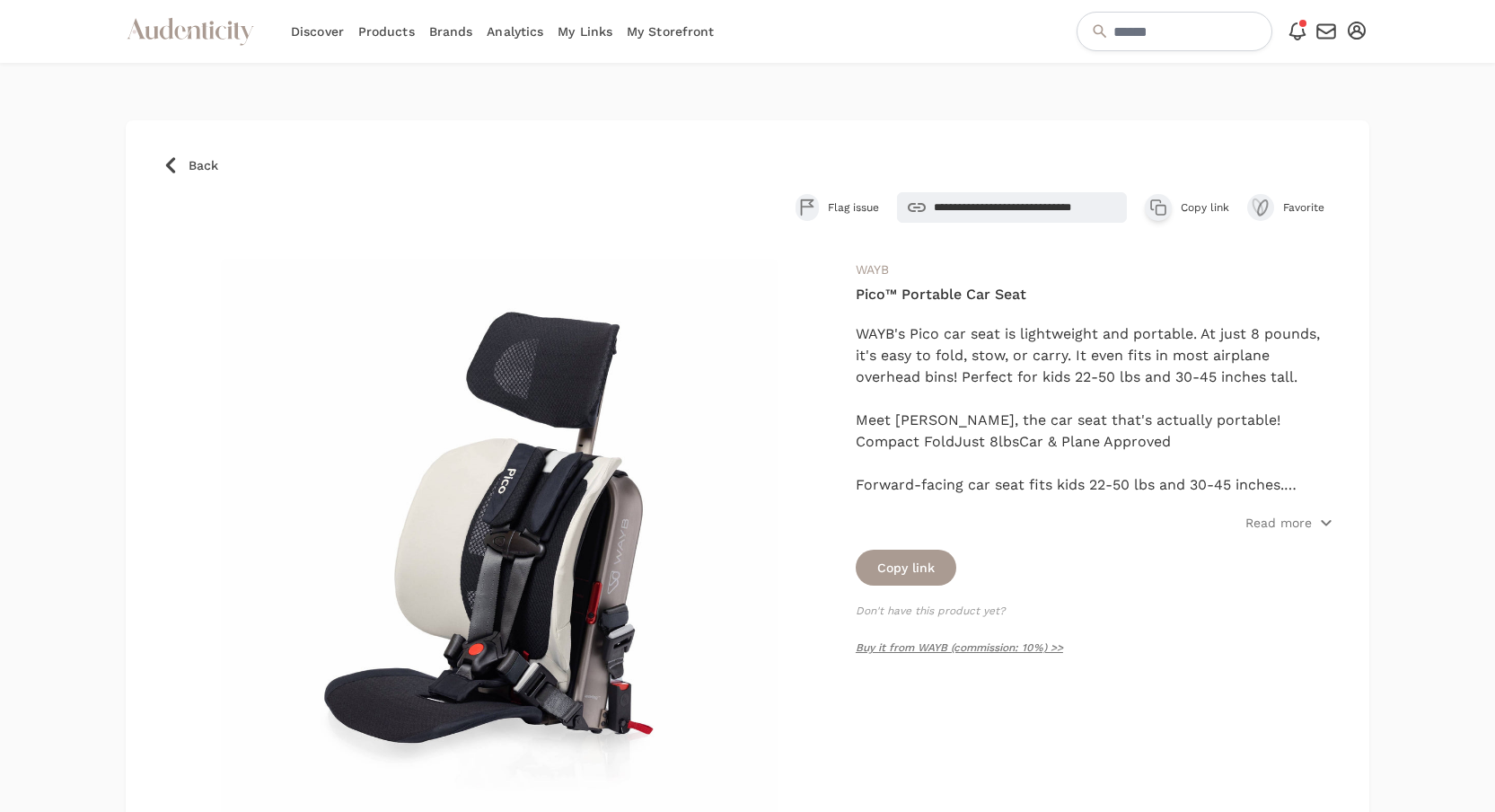
click at [1150, 204] on icon "button" at bounding box center [1159, 207] width 18 height 18
